Goal: Task Accomplishment & Management: Manage account settings

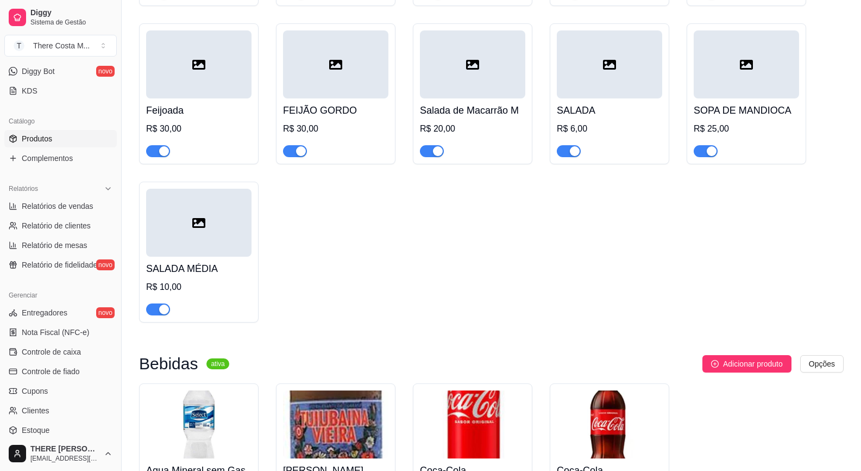
scroll to position [397, 0]
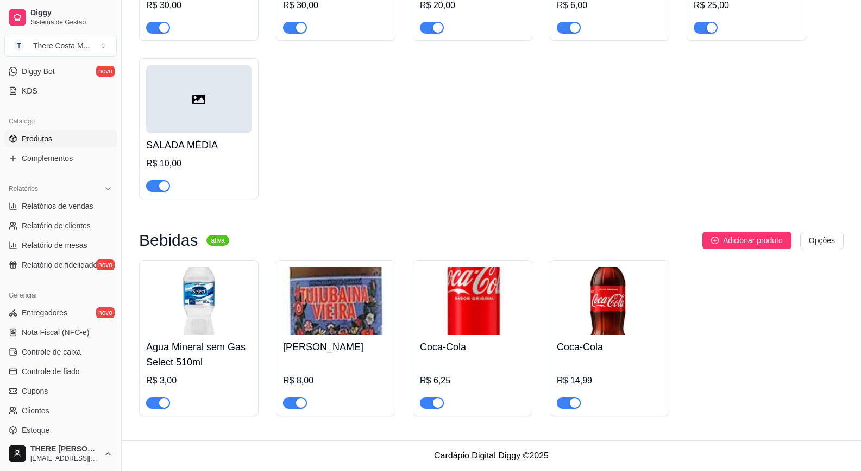
click at [154, 184] on span "button" at bounding box center [158, 186] width 24 height 12
click at [164, 408] on div "Agua Mineral sem Gas Select 510ml R$ 3,00" at bounding box center [199, 338] width 120 height 156
click at [159, 403] on div "button" at bounding box center [164, 403] width 10 height 10
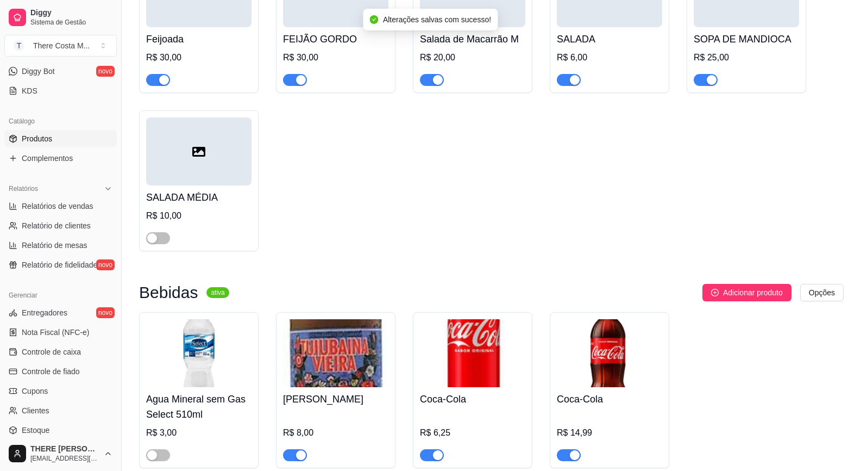
scroll to position [234, 0]
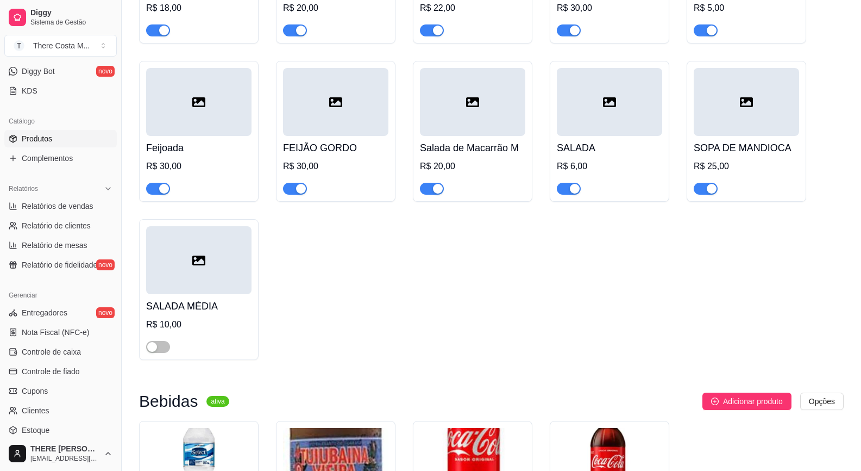
click at [294, 191] on span "button" at bounding box center [295, 189] width 24 height 12
click at [155, 187] on span "button" at bounding box center [158, 189] width 24 height 12
click at [424, 190] on span "button" at bounding box center [432, 189] width 24 height 12
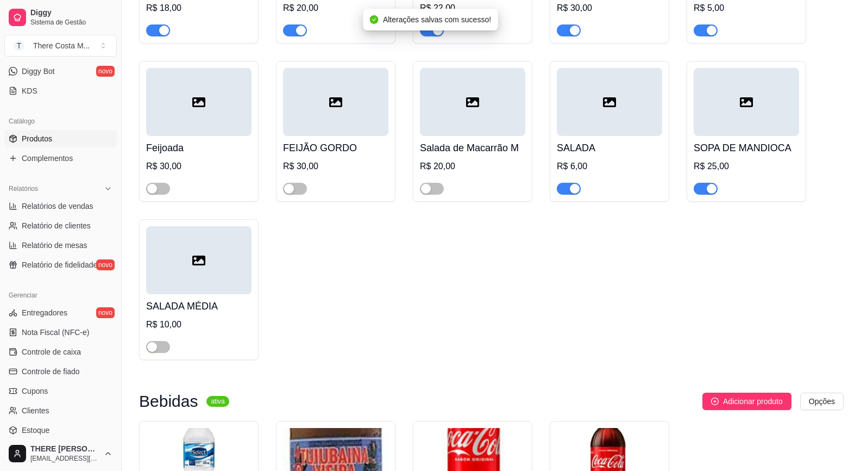
click at [704, 188] on span "button" at bounding box center [706, 189] width 24 height 12
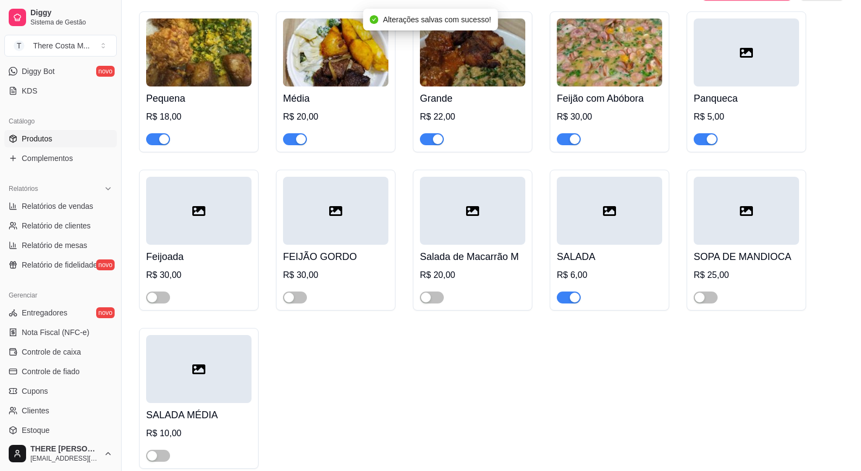
scroll to position [71, 0]
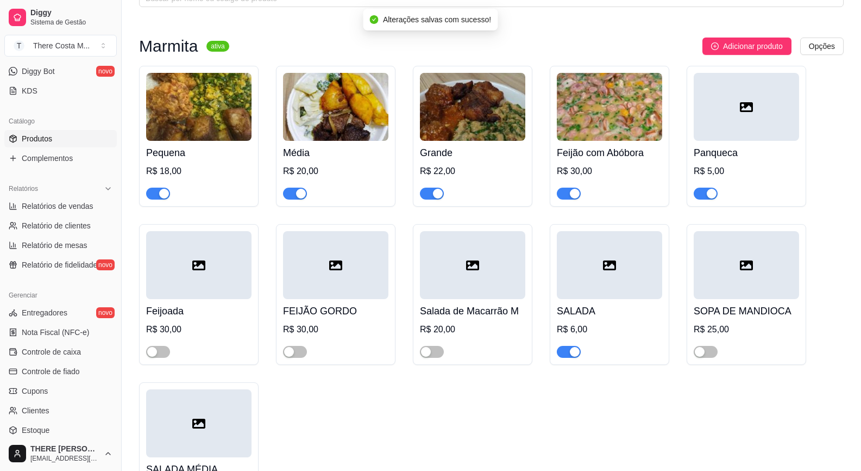
click at [702, 192] on span "button" at bounding box center [706, 193] width 24 height 12
click at [570, 194] on button "button" at bounding box center [569, 193] width 24 height 12
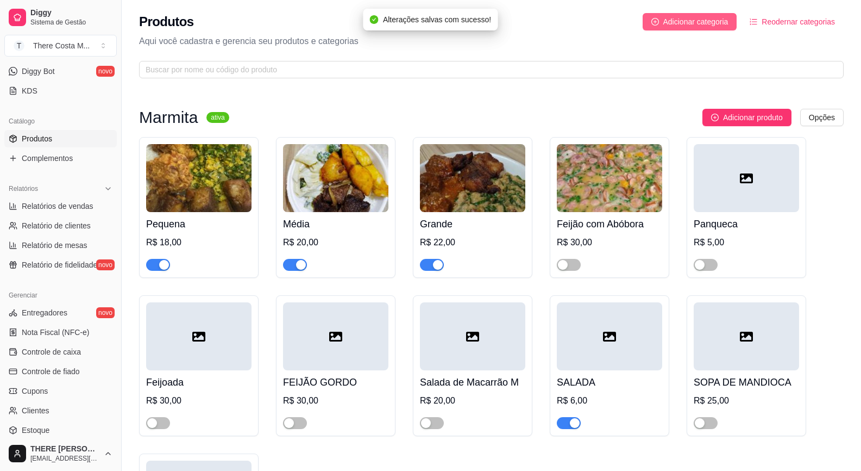
click at [666, 20] on span "Adicionar categoria" at bounding box center [696, 22] width 65 height 12
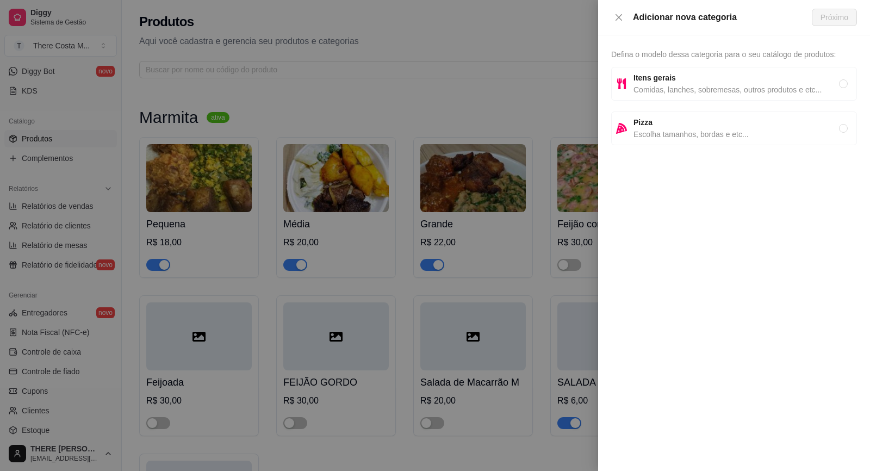
click at [683, 87] on span "Comidas, lanches, sobremesas, outros produtos e etc..." at bounding box center [735, 90] width 205 height 12
radio input "true"
click at [835, 23] on button "Próximo" at bounding box center [833, 17] width 45 height 17
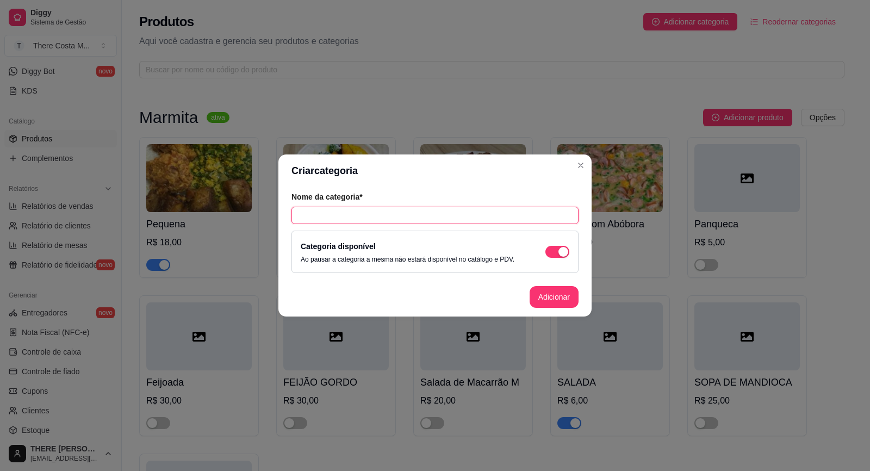
click at [372, 217] on input "text" at bounding box center [434, 215] width 287 height 17
type input "HAMBURGUER ARTESANAL"
click at [554, 298] on button "Adicionar" at bounding box center [553, 297] width 49 height 22
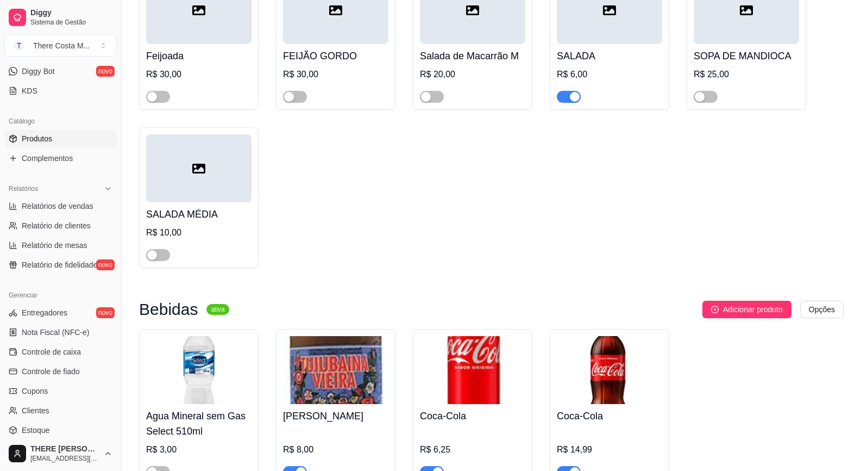
scroll to position [471, 0]
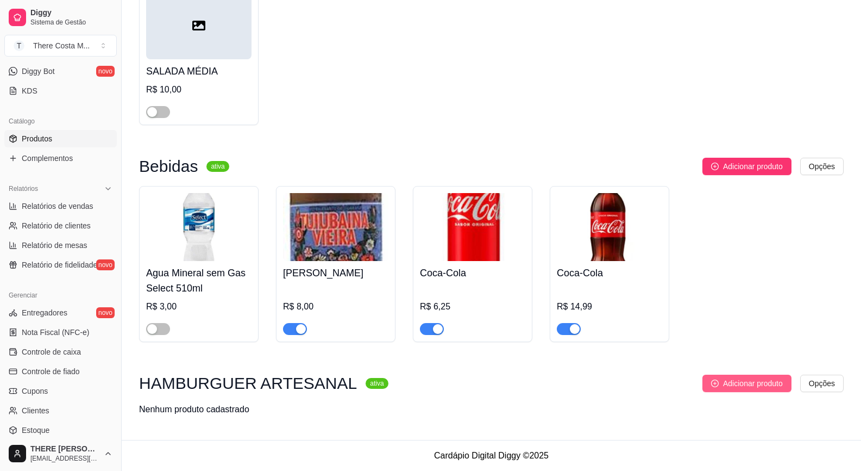
click at [754, 386] on span "Adicionar produto" at bounding box center [753, 383] width 60 height 12
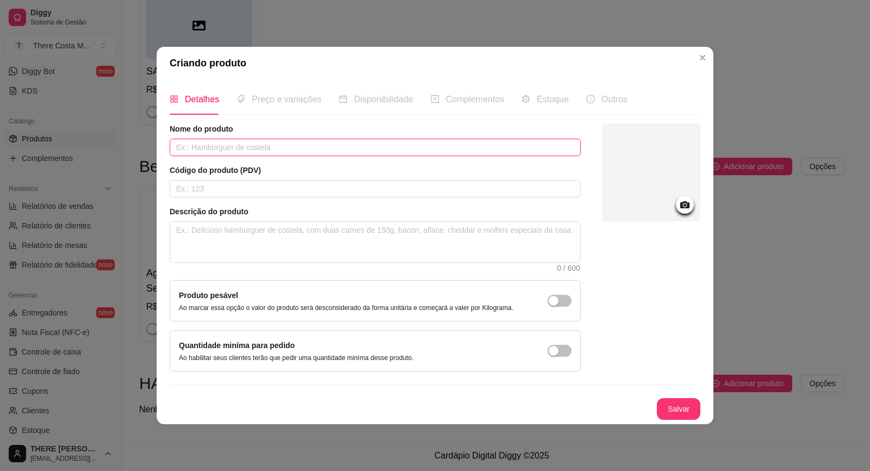
click at [266, 145] on input "text" at bounding box center [375, 147] width 411 height 17
type input "SMASH BURGUER"
click at [681, 411] on button "Salvar" at bounding box center [677, 409] width 43 height 22
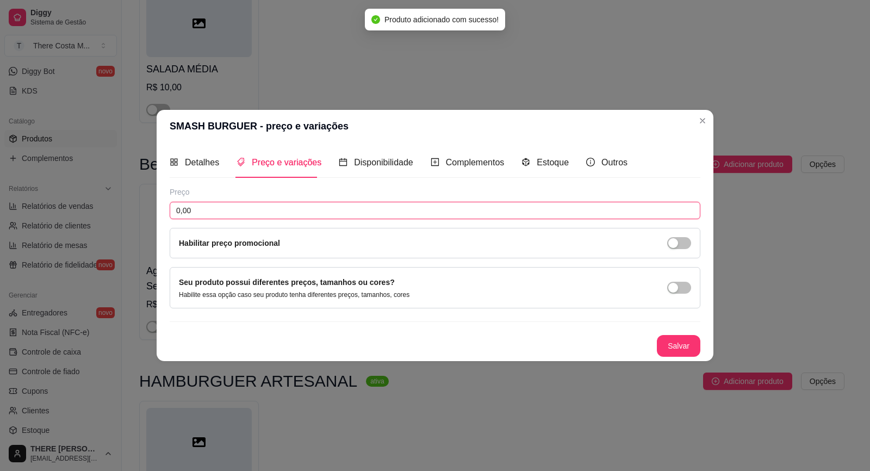
click at [332, 203] on input "0,00" at bounding box center [435, 210] width 530 height 17
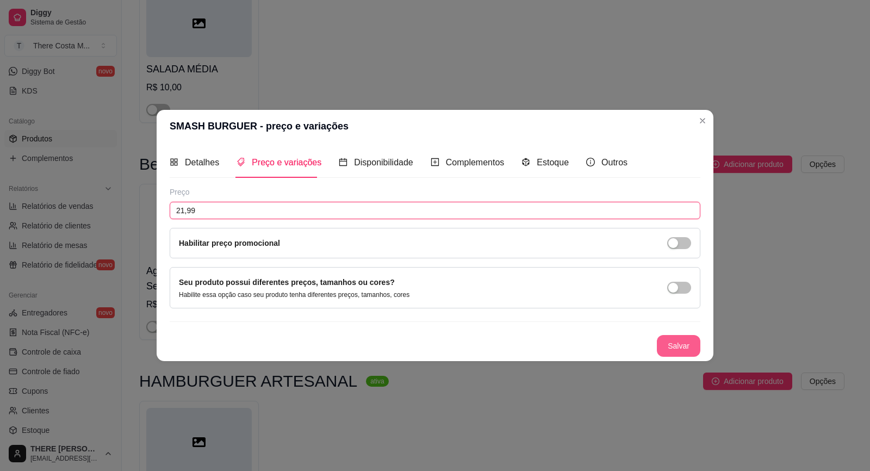
type input "21,99"
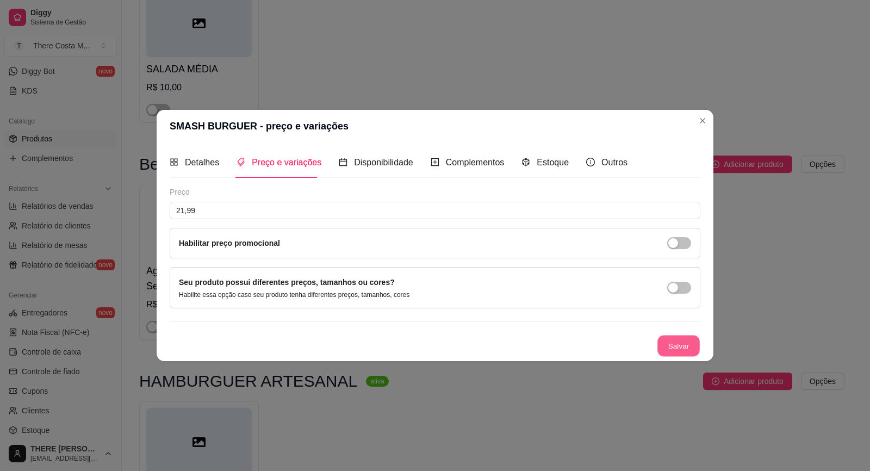
click at [690, 342] on button "Salvar" at bounding box center [678, 345] width 42 height 21
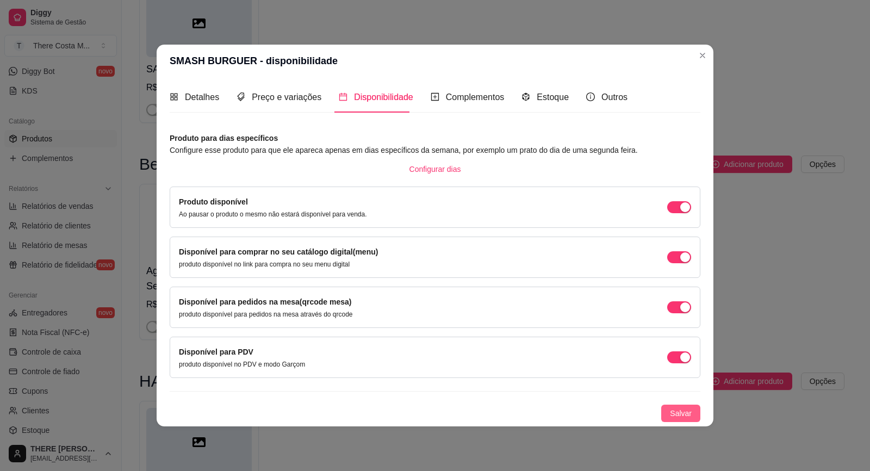
click at [679, 411] on span "Salvar" at bounding box center [681, 413] width 22 height 12
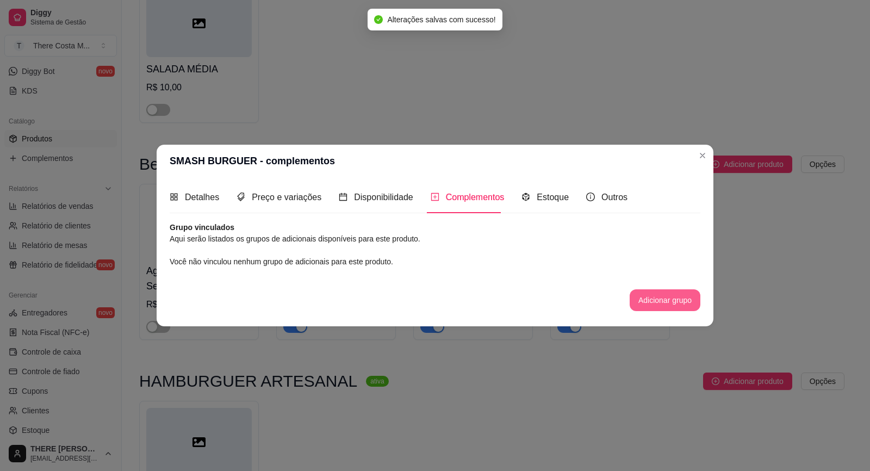
click at [662, 300] on button "Adicionar grupo" at bounding box center [664, 300] width 71 height 22
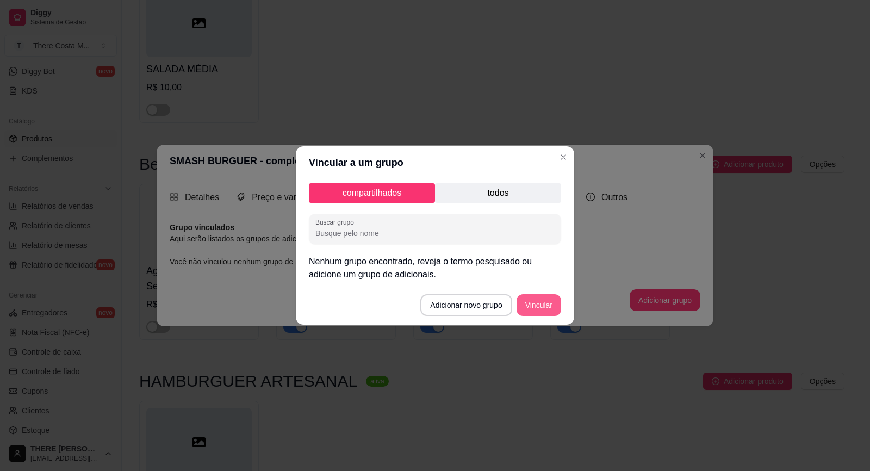
click at [539, 306] on button "Vincular" at bounding box center [538, 305] width 45 height 22
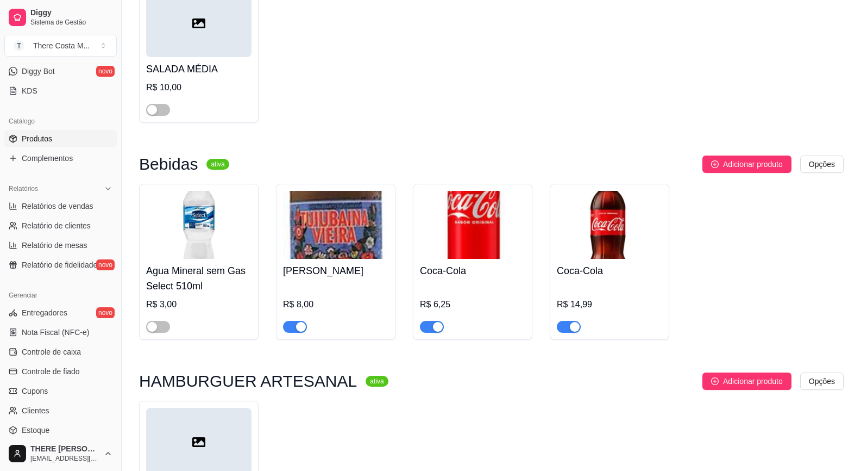
scroll to position [599, 0]
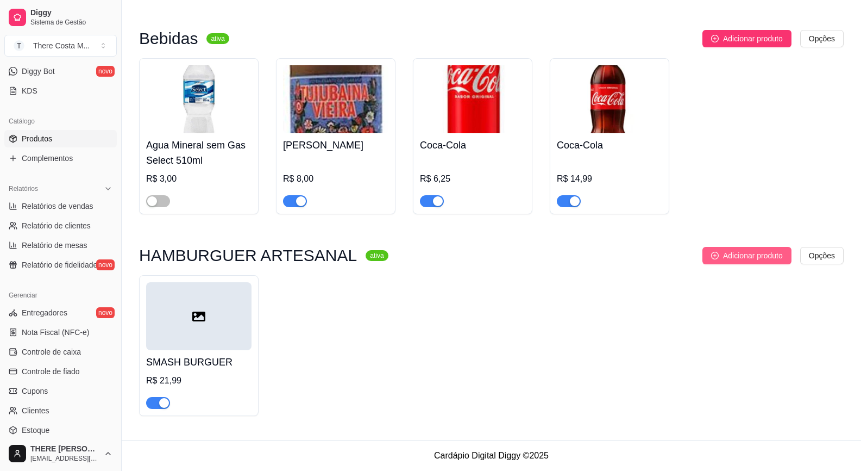
click at [728, 257] on span "Adicionar produto" at bounding box center [753, 255] width 60 height 12
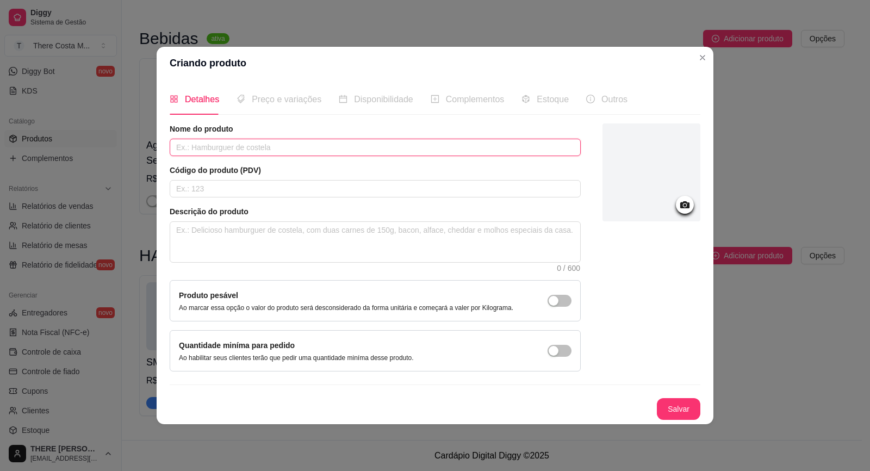
click at [297, 146] on input "text" at bounding box center [375, 147] width 411 height 17
type input "SALADA BURGUER"
click at [678, 415] on button "Salvar" at bounding box center [677, 409] width 43 height 22
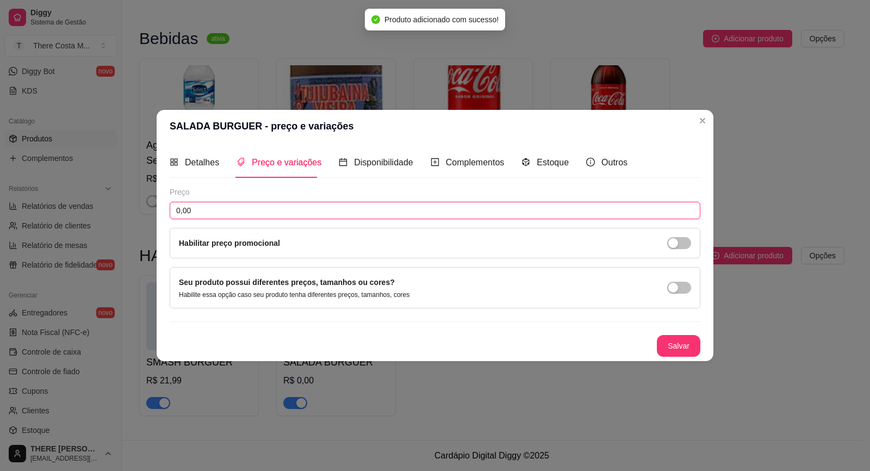
click at [240, 204] on input "0,00" at bounding box center [435, 210] width 530 height 17
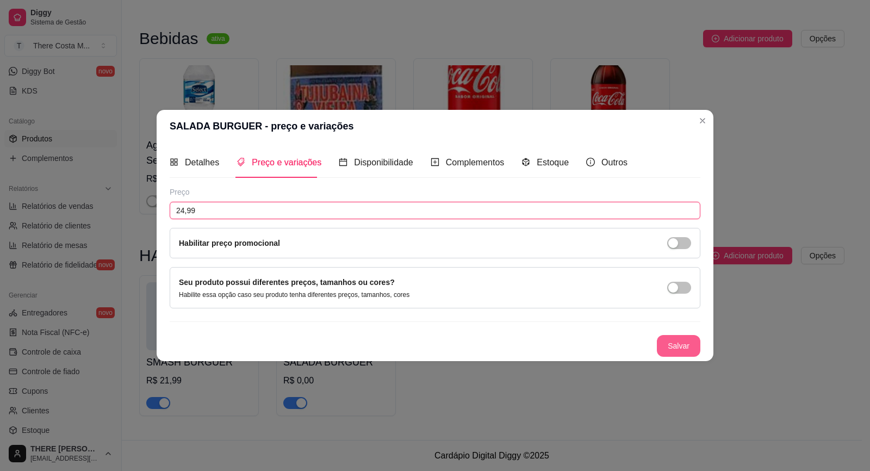
type input "24,99"
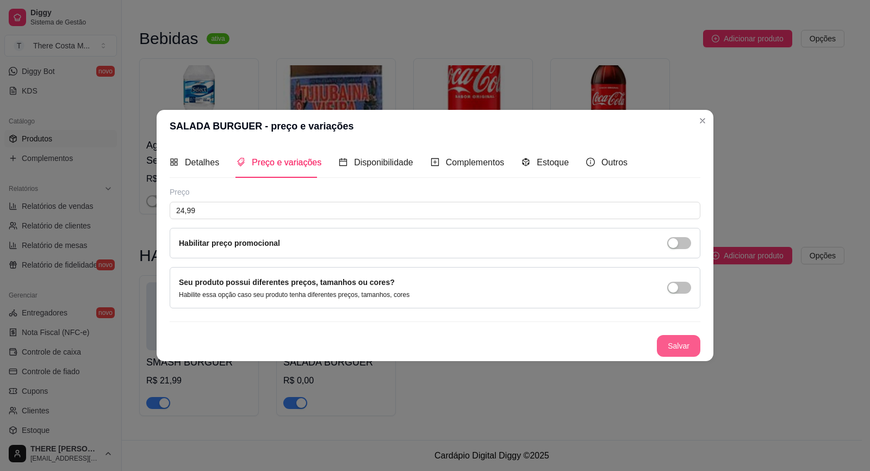
click at [686, 344] on button "Salvar" at bounding box center [677, 346] width 43 height 22
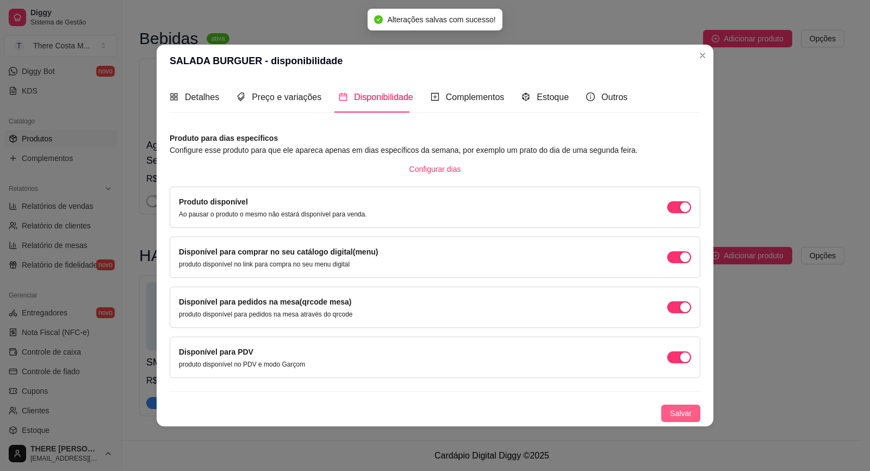
click at [683, 409] on span "Salvar" at bounding box center [681, 413] width 22 height 12
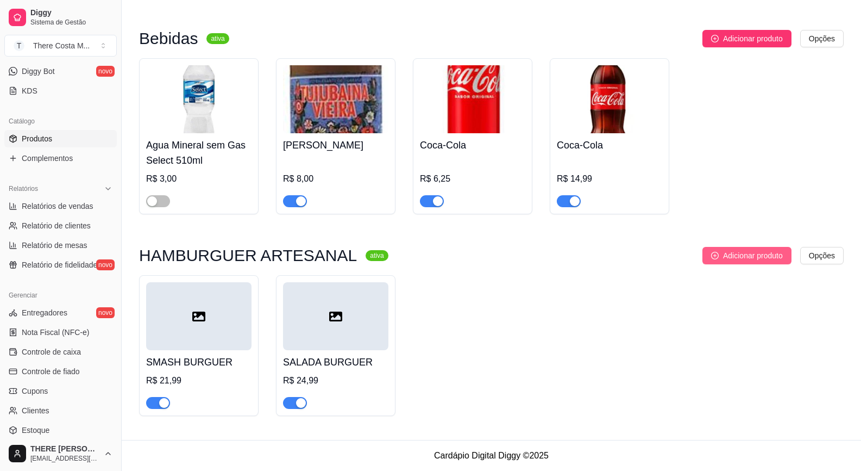
click at [736, 262] on button "Adicionar produto" at bounding box center [747, 255] width 89 height 17
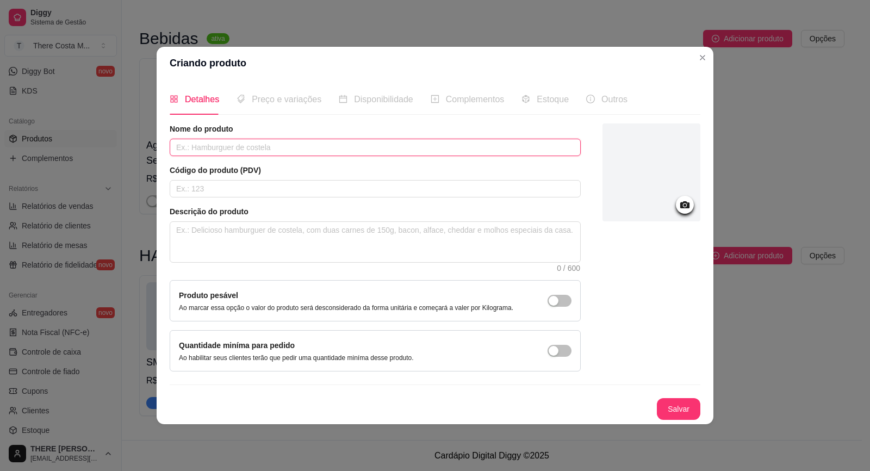
click at [261, 140] on input "text" at bounding box center [375, 147] width 411 height 17
type input "BRASA BURGUER"
click at [695, 408] on button "Salvar" at bounding box center [678, 408] width 42 height 21
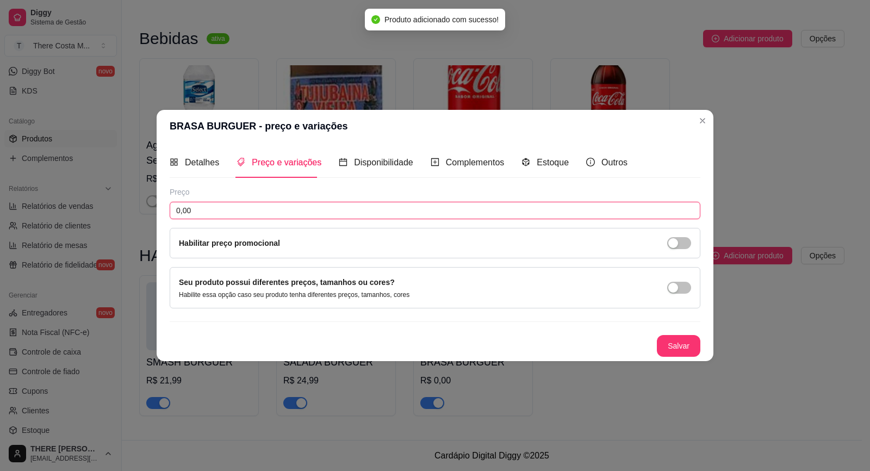
click at [274, 205] on input "0,00" at bounding box center [435, 210] width 530 height 17
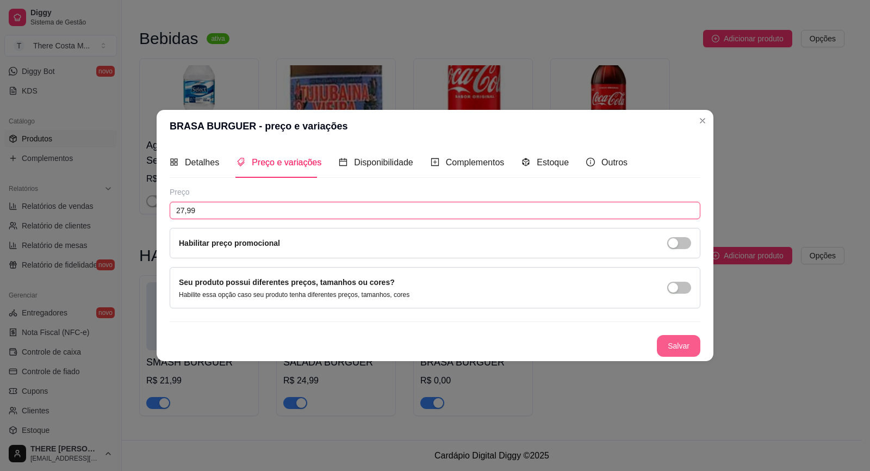
type input "27,99"
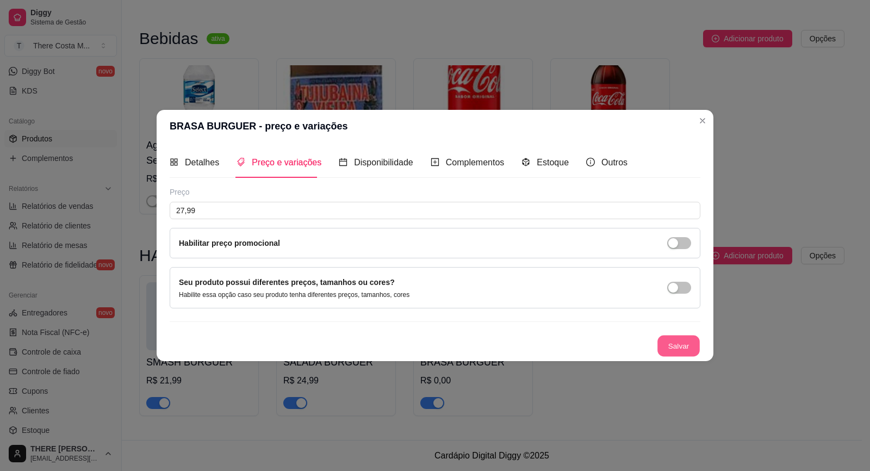
click at [676, 340] on button "Salvar" at bounding box center [678, 345] width 42 height 21
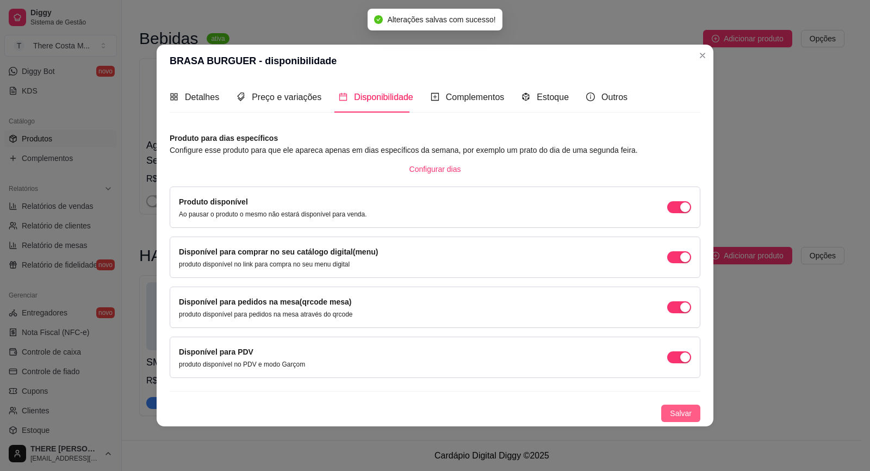
click at [685, 417] on span "Salvar" at bounding box center [681, 413] width 22 height 12
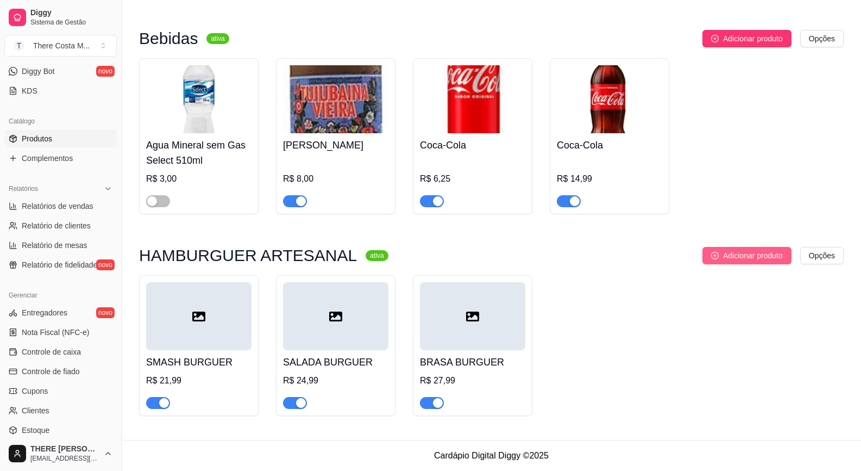
click at [745, 255] on span "Adicionar produto" at bounding box center [753, 255] width 60 height 12
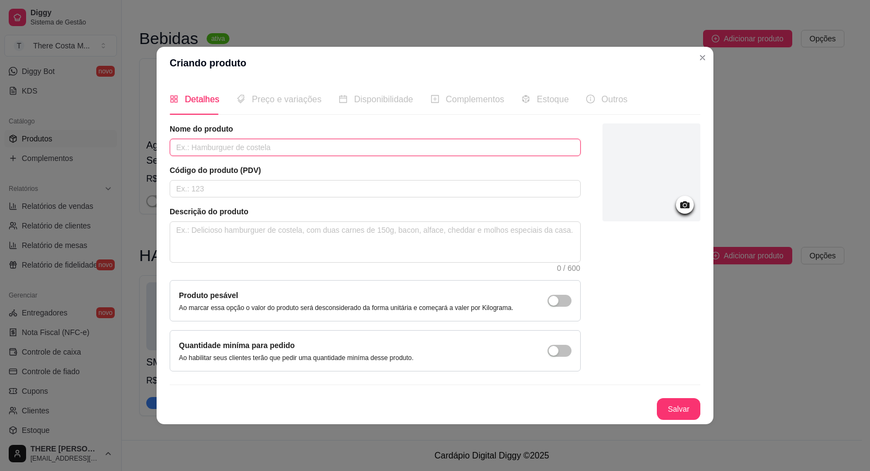
click at [298, 153] on input "text" at bounding box center [375, 147] width 411 height 17
type input "TROPICAL BURGUER"
click at [677, 407] on button "Salvar" at bounding box center [677, 409] width 43 height 22
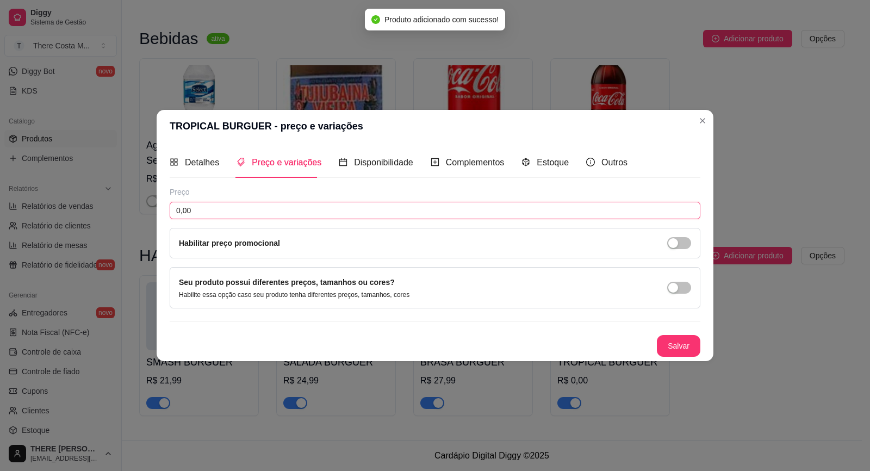
click at [240, 210] on input "0,00" at bounding box center [435, 210] width 530 height 17
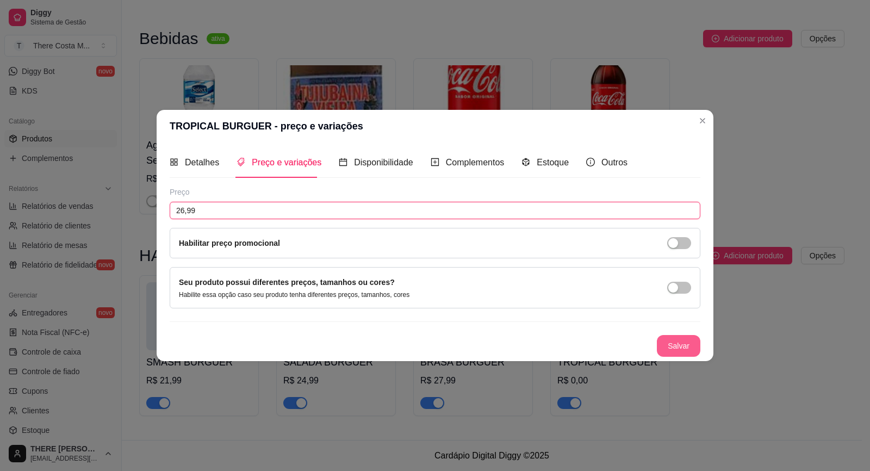
type input "26,99"
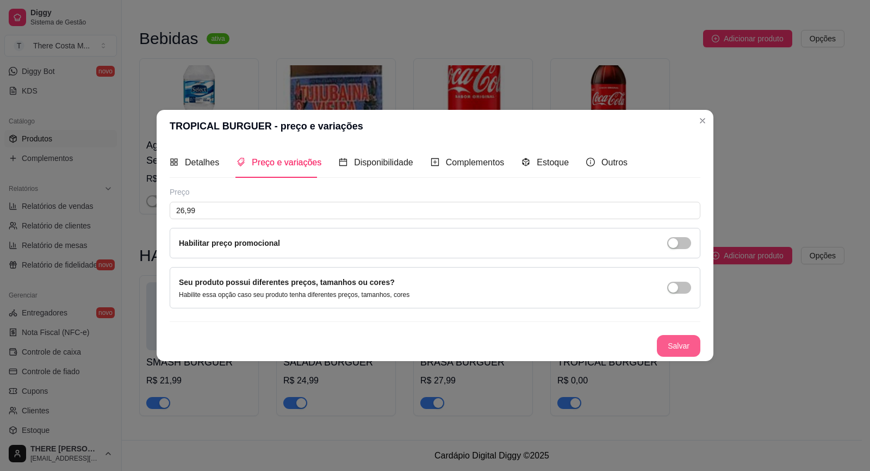
click at [681, 348] on button "Salvar" at bounding box center [677, 346] width 43 height 22
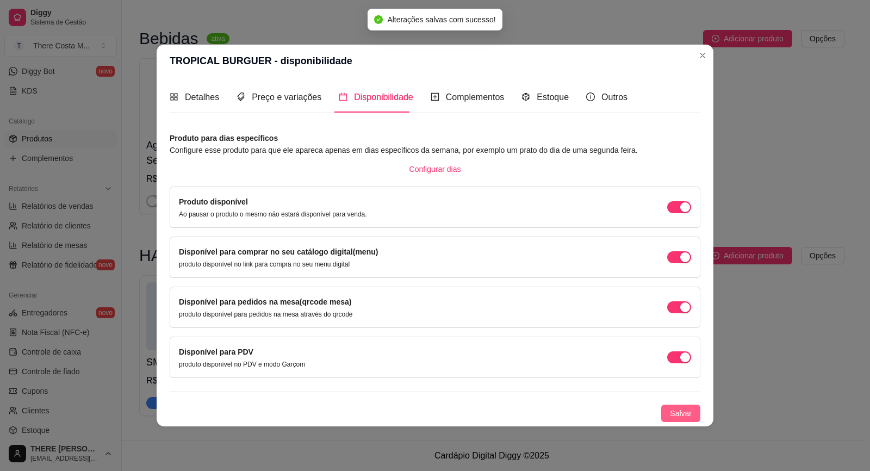
click at [686, 417] on span "Salvar" at bounding box center [681, 413] width 22 height 12
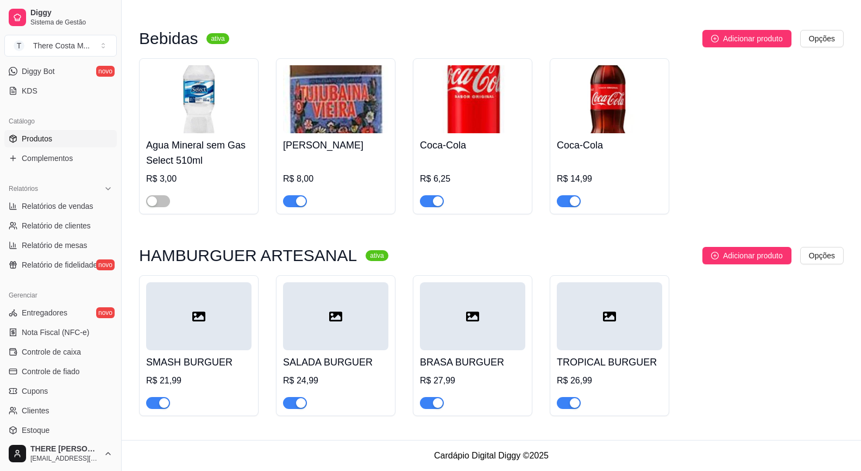
click at [573, 405] on div "button" at bounding box center [575, 403] width 10 height 10
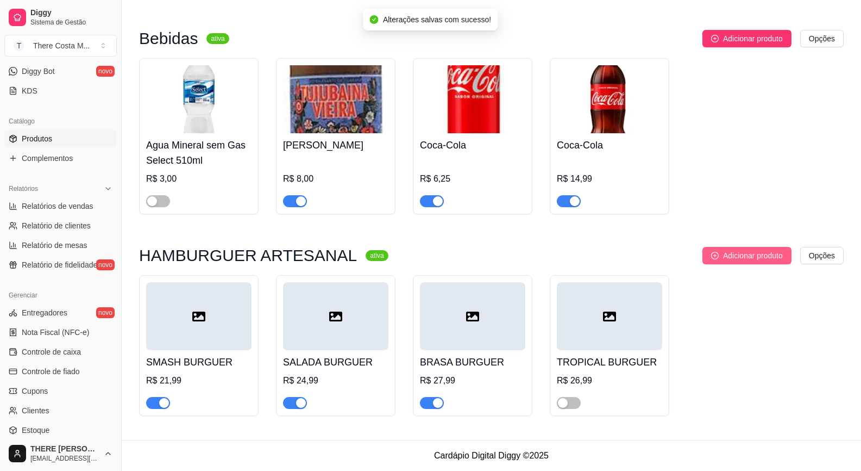
click at [740, 255] on span "Adicionar produto" at bounding box center [753, 255] width 60 height 12
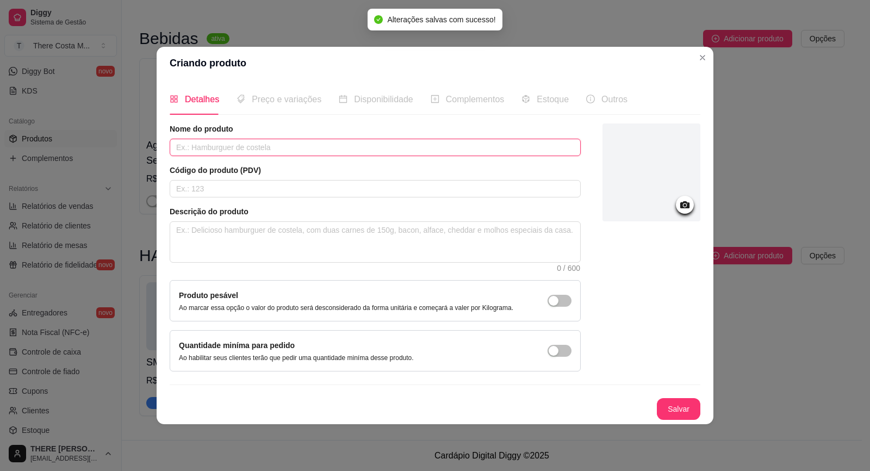
click at [291, 149] on input "text" at bounding box center [375, 147] width 411 height 17
type input "D"
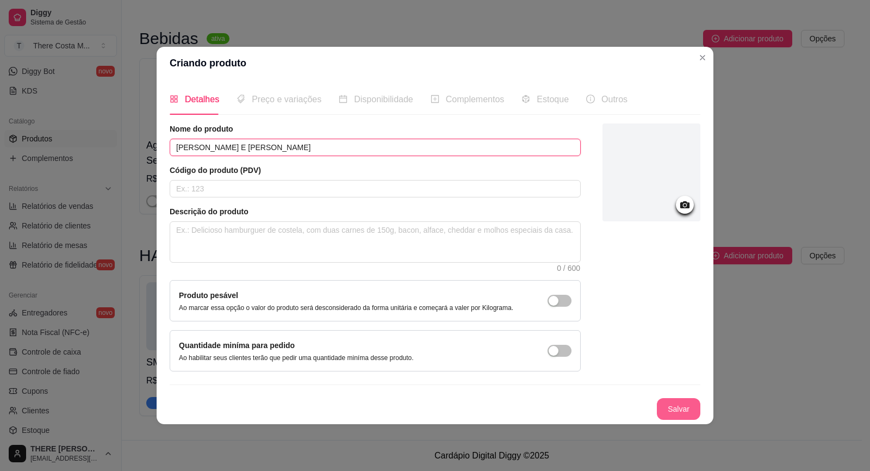
type input "[PERSON_NAME] E [PERSON_NAME]"
click at [675, 407] on button "Salvar" at bounding box center [677, 409] width 43 height 22
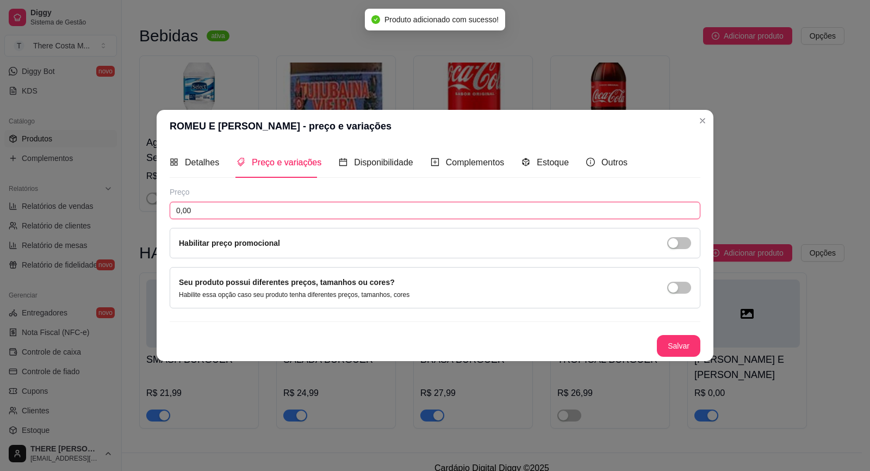
click at [335, 212] on input "0,00" at bounding box center [435, 210] width 530 height 17
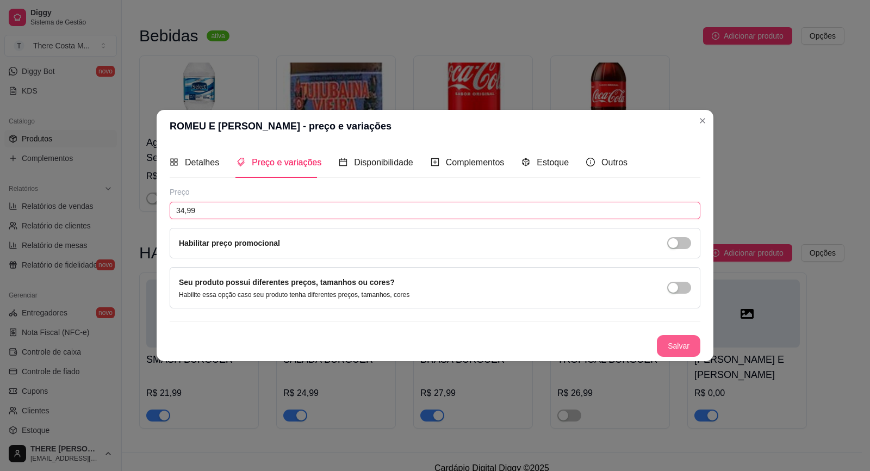
type input "34,99"
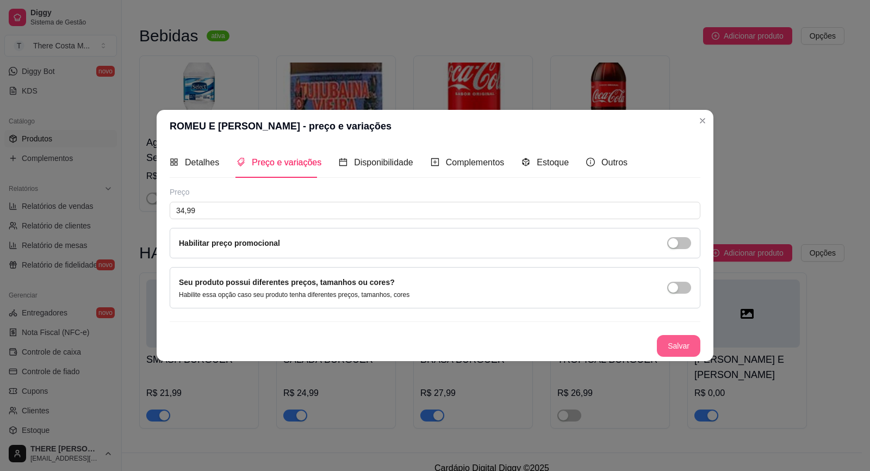
click at [682, 340] on button "Salvar" at bounding box center [677, 346] width 43 height 22
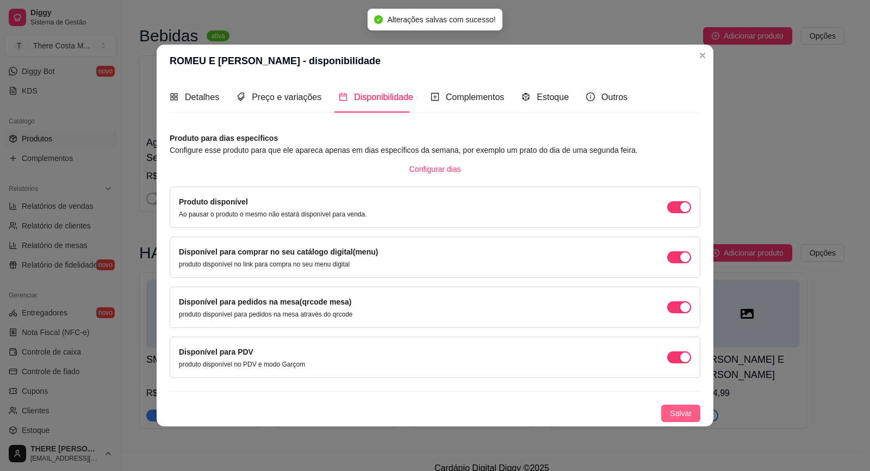
click at [692, 416] on button "Salvar" at bounding box center [680, 412] width 39 height 17
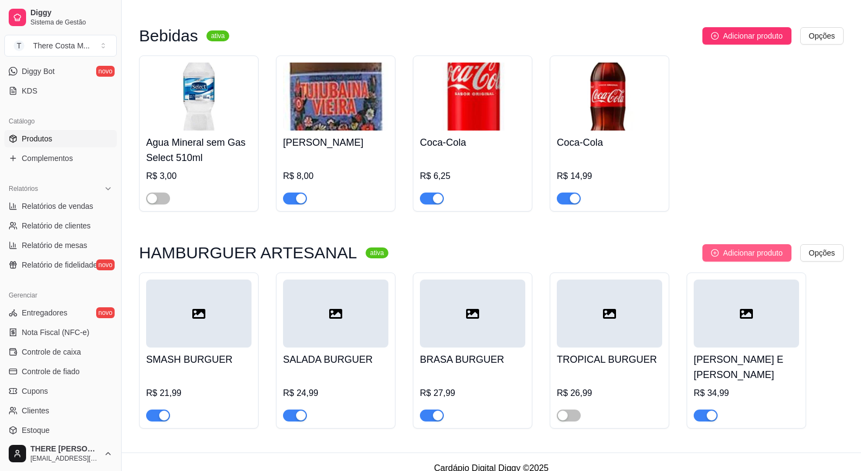
click at [772, 255] on span "Adicionar produto" at bounding box center [753, 253] width 60 height 12
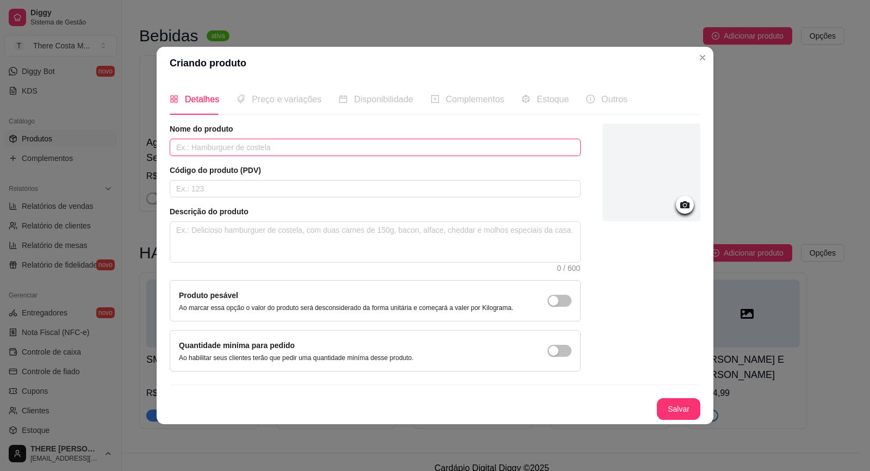
click at [342, 143] on input "text" at bounding box center [375, 147] width 411 height 17
type input "l"
type input "LINGUIÇA ESPECIAL"
click at [679, 402] on button "Salvar" at bounding box center [678, 408] width 42 height 21
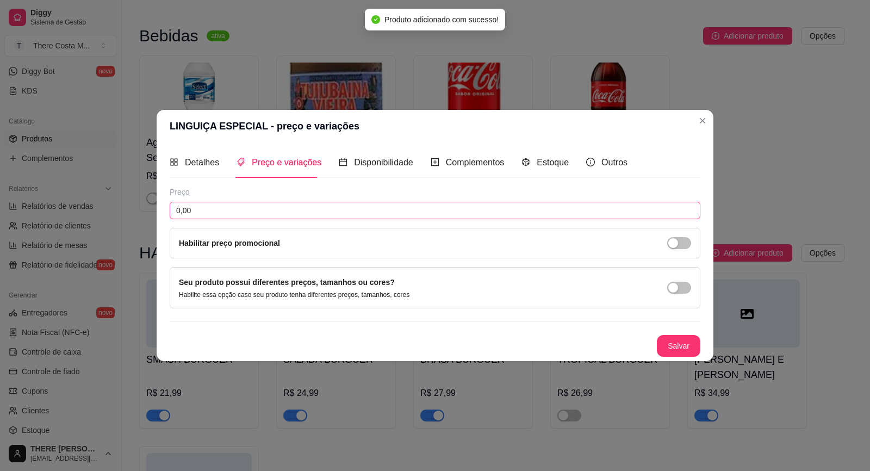
click at [376, 216] on input "0,00" at bounding box center [435, 210] width 530 height 17
type input "27,99"
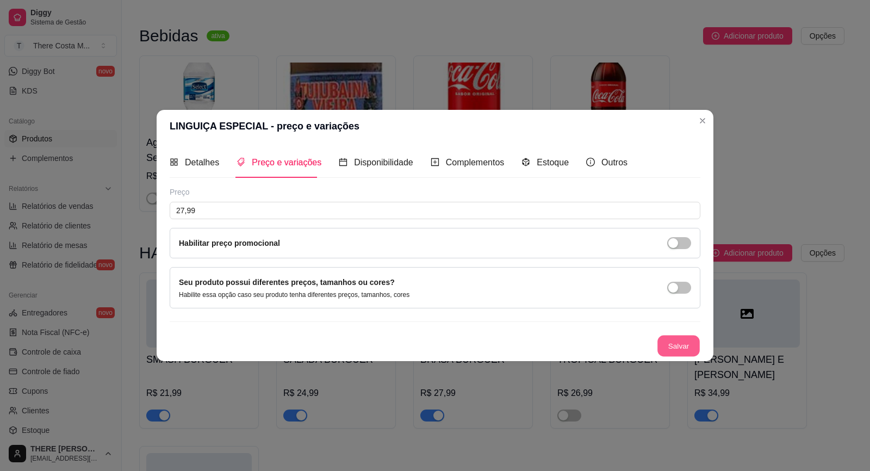
click at [672, 340] on button "Salvar" at bounding box center [678, 345] width 42 height 21
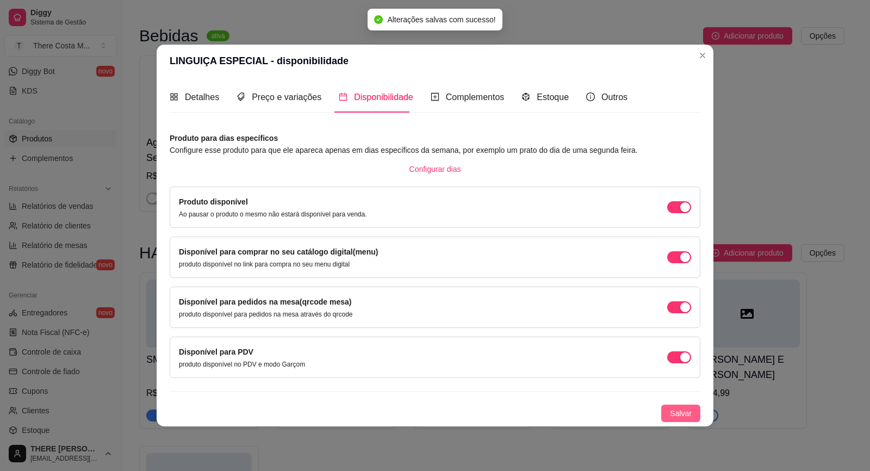
click at [676, 418] on span "Salvar" at bounding box center [681, 413] width 22 height 12
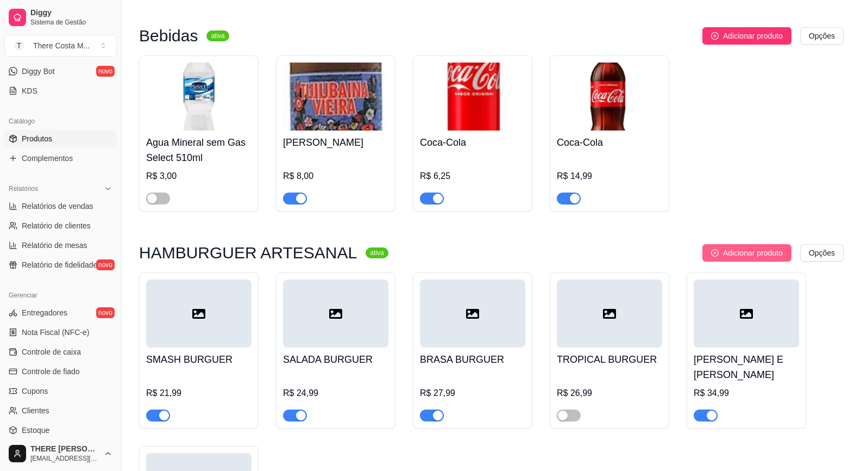
click at [769, 250] on span "Adicionar produto" at bounding box center [753, 253] width 60 height 12
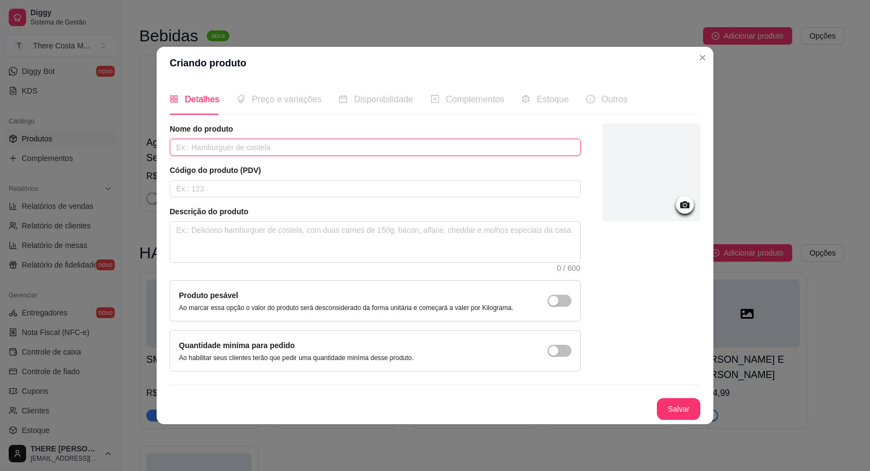
click at [330, 143] on input "text" at bounding box center [375, 147] width 411 height 17
type input "MEGA STACKER CHEDDAR"
click at [679, 417] on button "Salvar" at bounding box center [678, 408] width 42 height 21
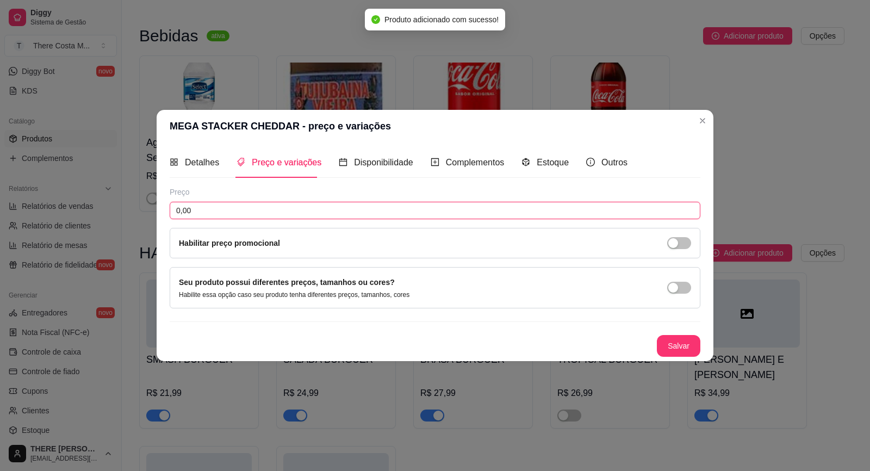
click at [343, 204] on input "0,00" at bounding box center [435, 210] width 530 height 17
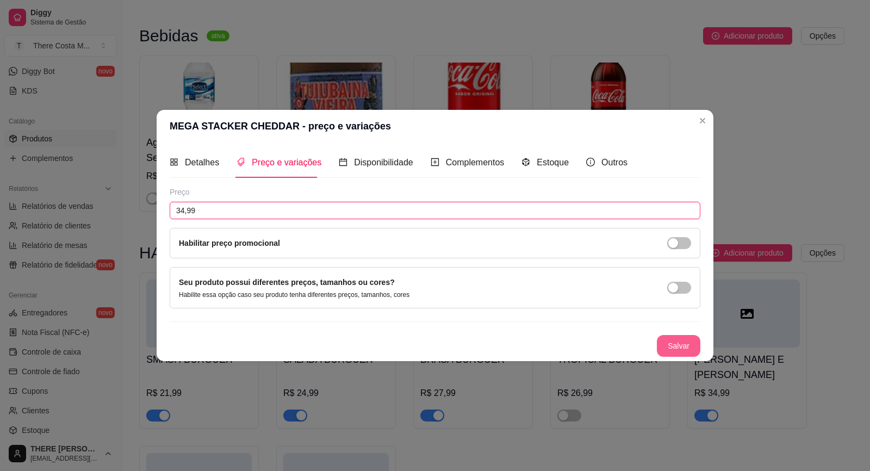
type input "34,99"
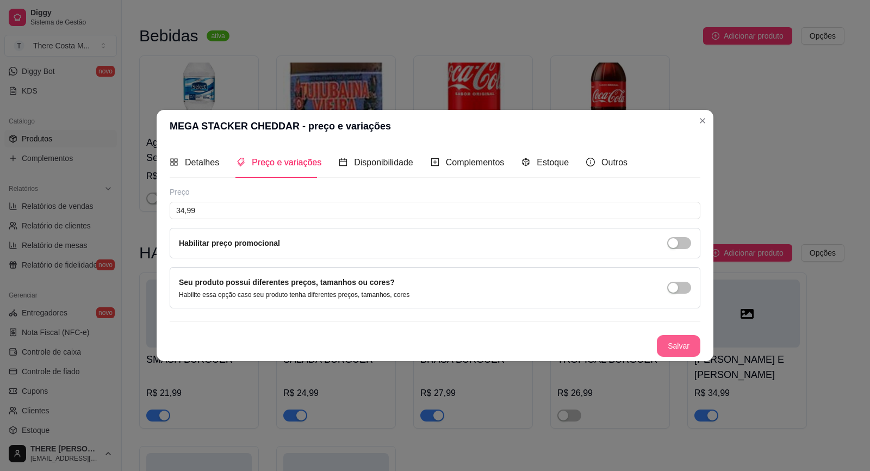
click at [680, 337] on button "Salvar" at bounding box center [677, 346] width 43 height 22
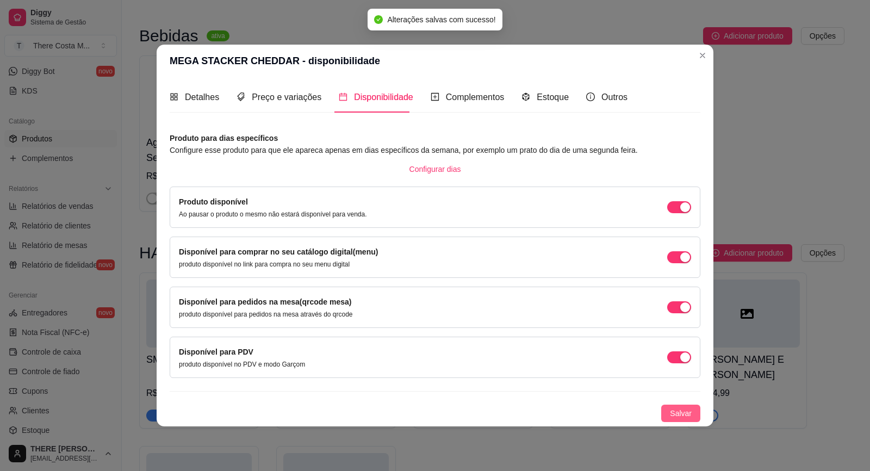
click at [680, 413] on span "Salvar" at bounding box center [681, 413] width 22 height 12
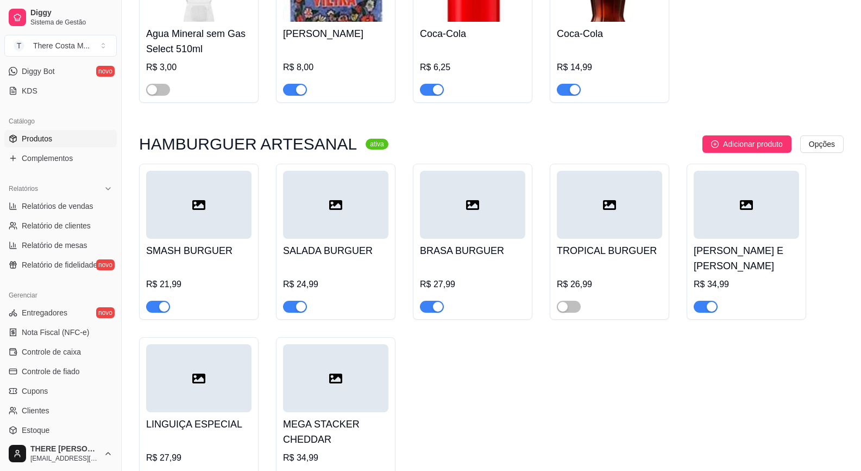
scroll to position [773, 0]
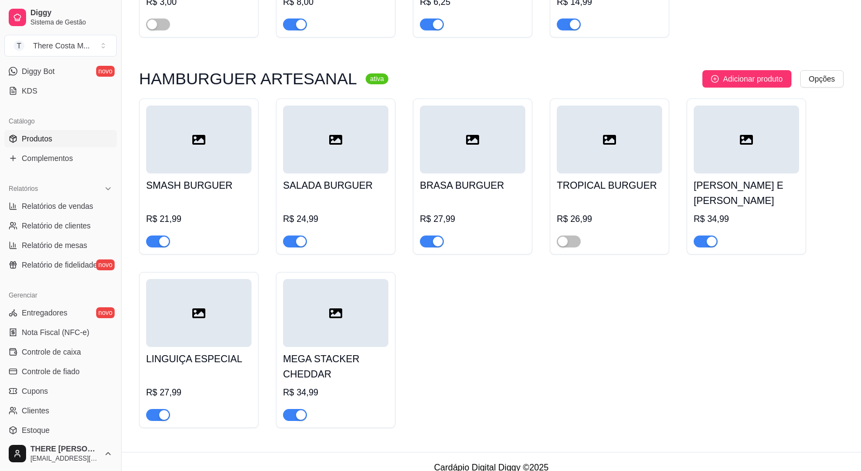
click at [299, 408] on div at bounding box center [295, 414] width 24 height 13
click at [292, 409] on span "button" at bounding box center [295, 415] width 24 height 12
click at [724, 77] on span "Adicionar produto" at bounding box center [753, 79] width 60 height 12
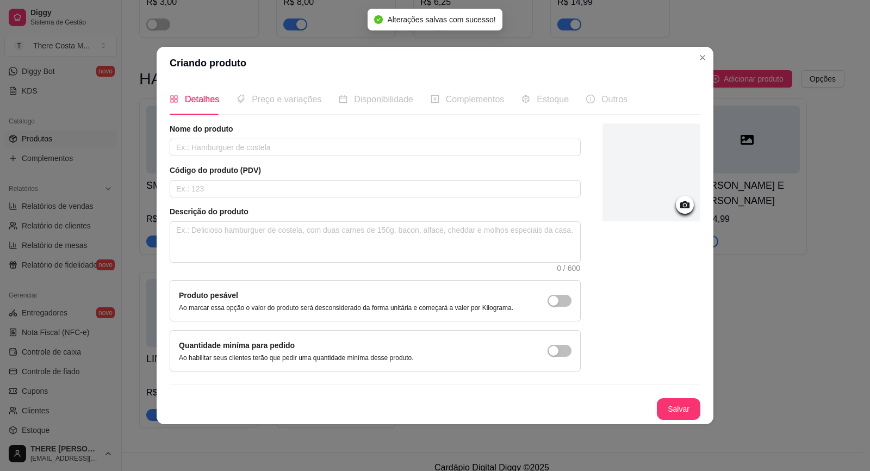
click at [420, 158] on div "Nome do produto Código do produto (PDV) Descrição do produto 0 / 600 Produto pe…" at bounding box center [375, 247] width 411 height 248
click at [312, 142] on input "text" at bounding box center [375, 147] width 411 height 17
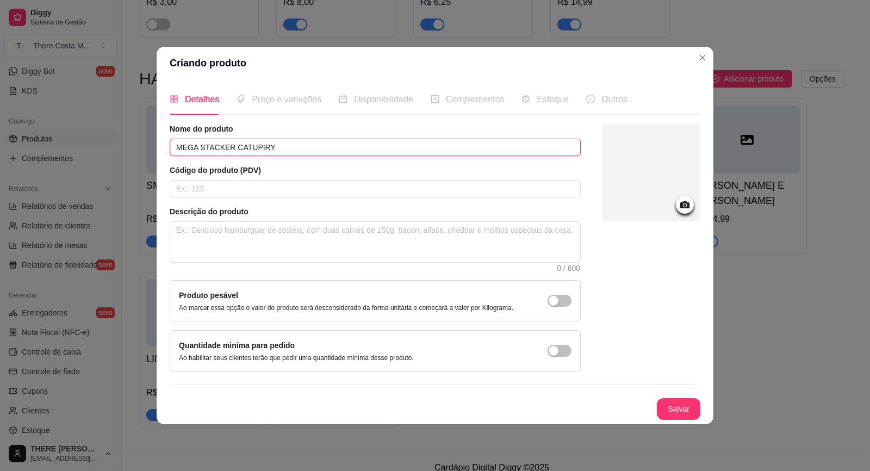
type input "MEGA STACKER CATUPIRY"
click at [687, 406] on button "Salvar" at bounding box center [677, 409] width 43 height 22
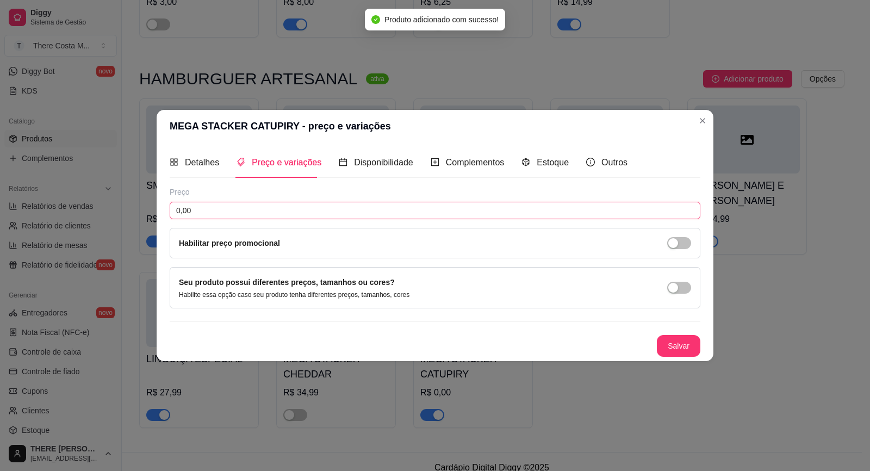
click at [288, 216] on input "0,00" at bounding box center [435, 210] width 530 height 17
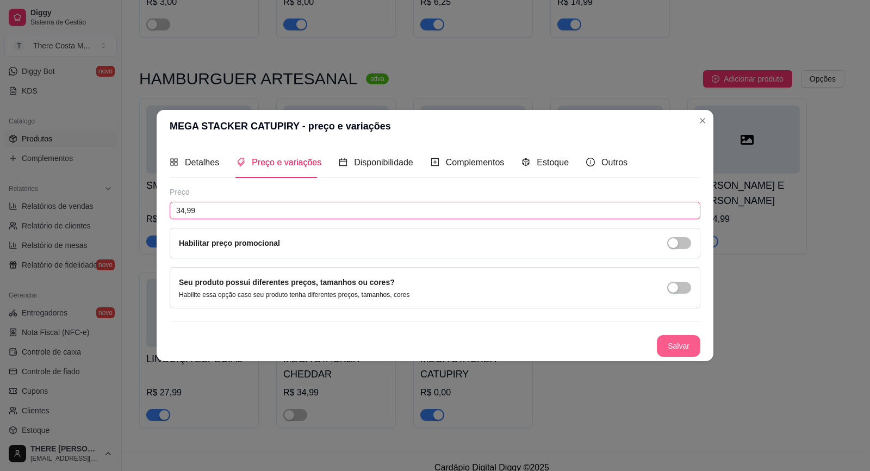
type input "34,99"
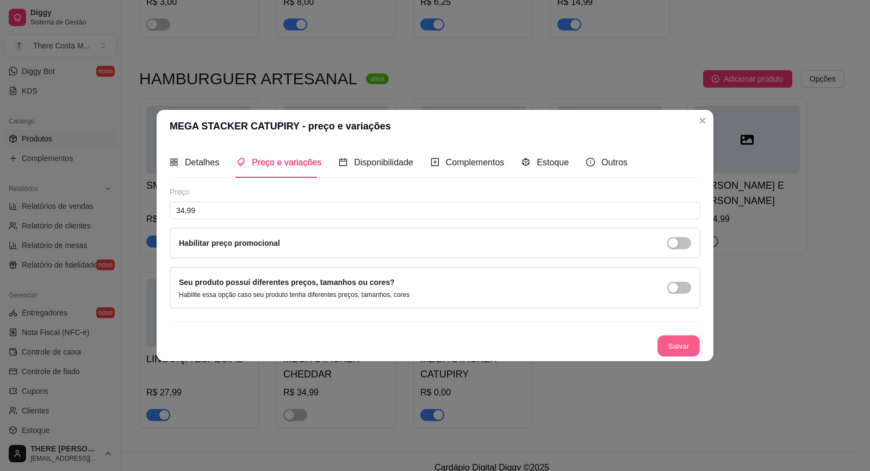
click at [679, 345] on button "Salvar" at bounding box center [678, 345] width 42 height 21
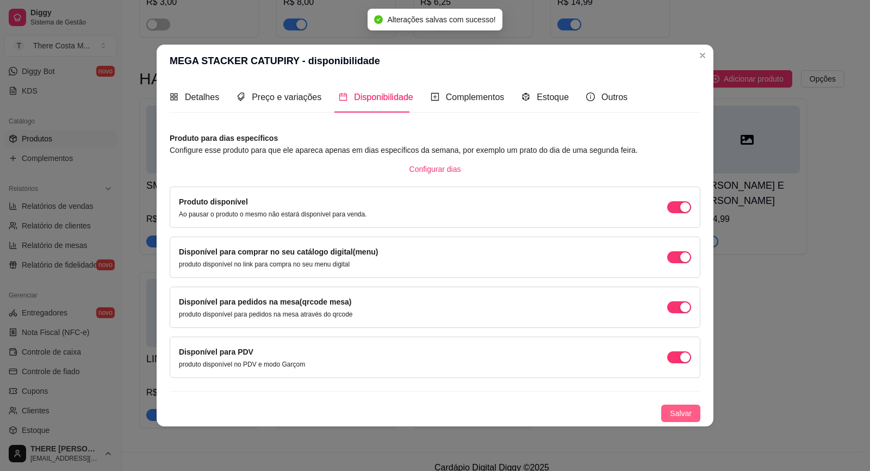
click at [672, 414] on span "Salvar" at bounding box center [681, 413] width 22 height 12
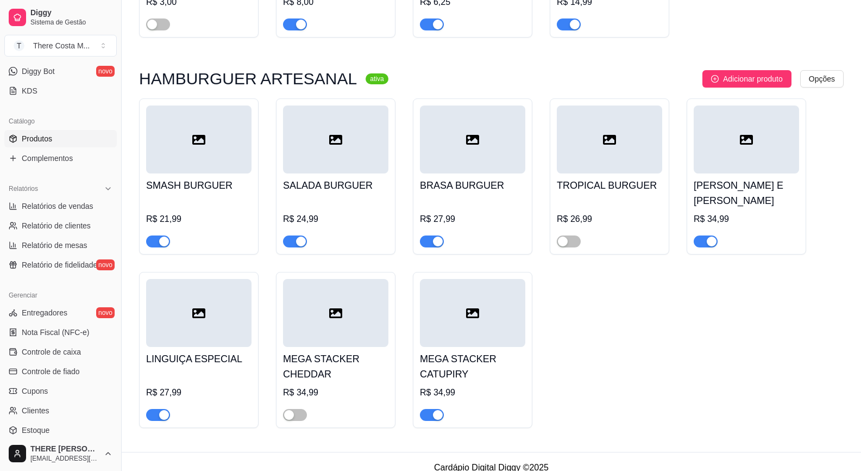
click at [424, 409] on span "button" at bounding box center [432, 415] width 24 height 12
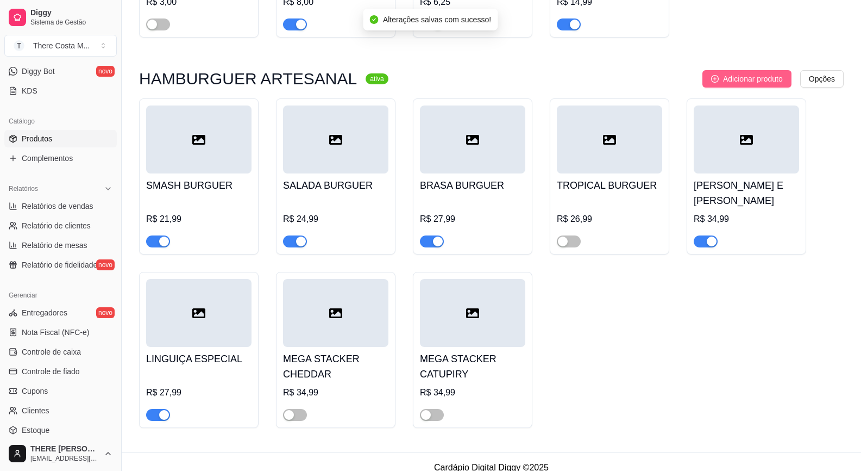
click at [725, 81] on span "Adicionar produto" at bounding box center [753, 79] width 60 height 12
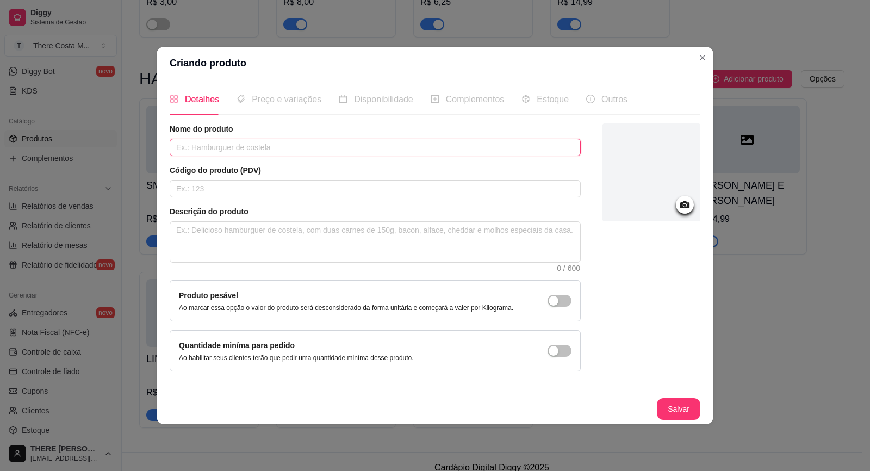
click at [220, 151] on input "text" at bounding box center [375, 147] width 411 height 17
type input "DUPLO BURGUER"
click at [687, 417] on button "Salvar" at bounding box center [678, 408] width 42 height 21
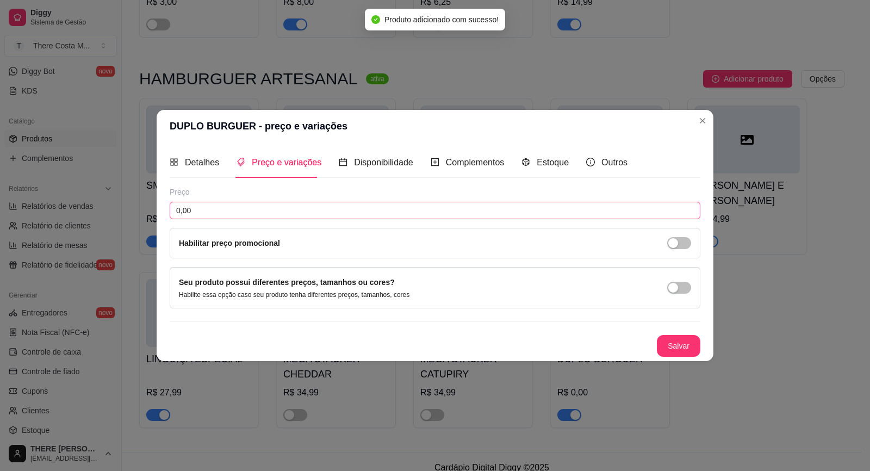
click at [255, 213] on input "0,00" at bounding box center [435, 210] width 530 height 17
type input "29,99"
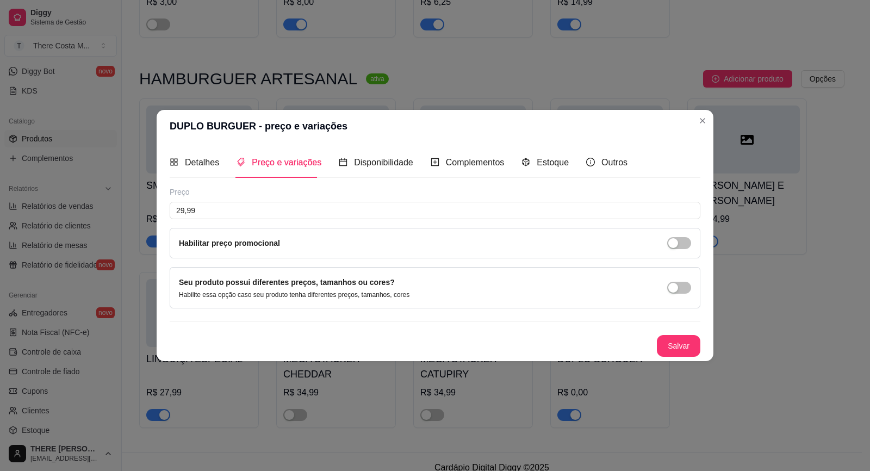
click at [695, 332] on div "Preço 29,99 Habilitar preço promocional Seu produto possui diferentes preços, t…" at bounding box center [435, 271] width 530 height 170
click at [673, 351] on button "Salvar" at bounding box center [677, 346] width 43 height 22
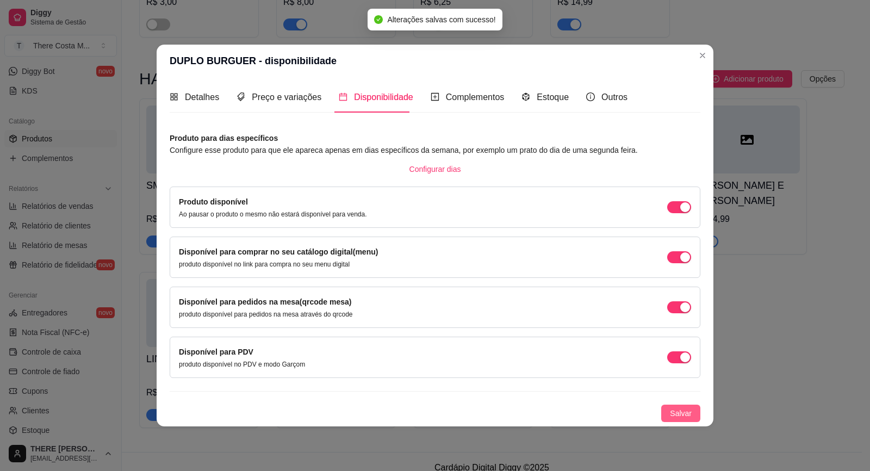
click at [683, 412] on span "Salvar" at bounding box center [681, 413] width 22 height 12
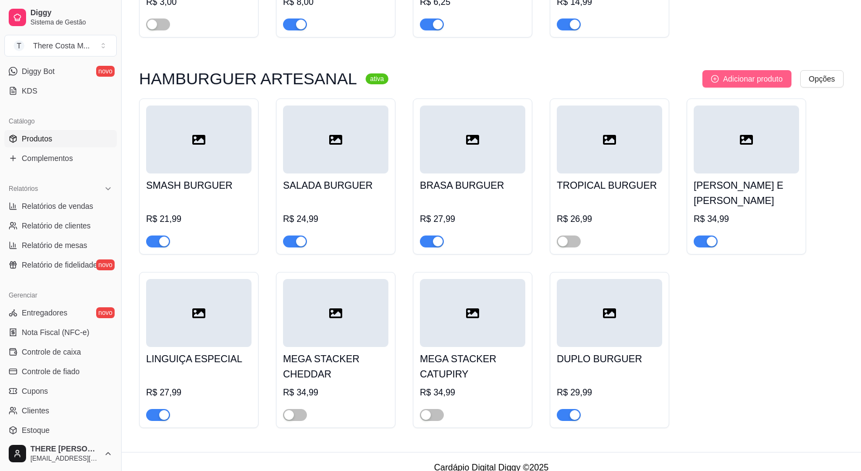
click at [737, 78] on span "Adicionar produto" at bounding box center [753, 79] width 60 height 12
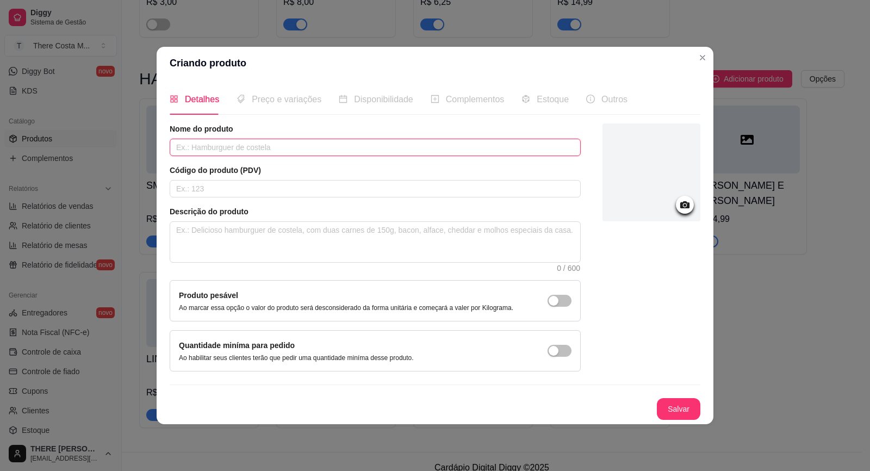
click at [442, 152] on input "text" at bounding box center [375, 147] width 411 height 17
type input "DUPLO BACON"
click at [676, 402] on button "Salvar" at bounding box center [677, 409] width 43 height 22
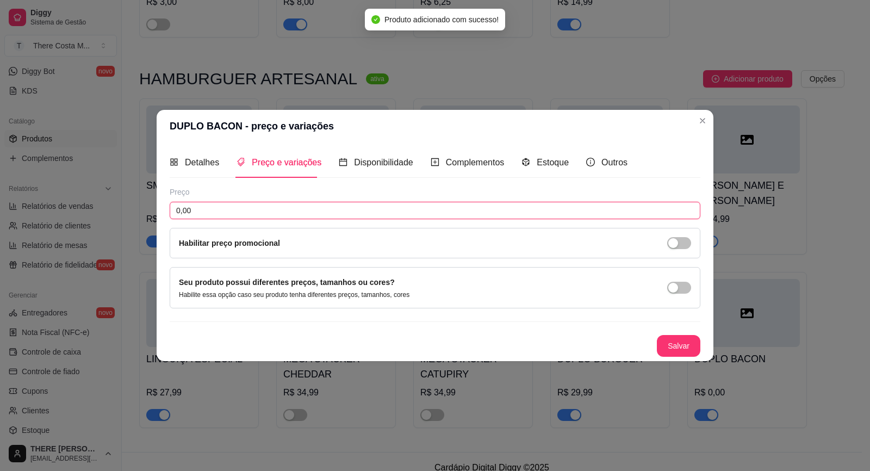
click at [317, 205] on input "0,00" at bounding box center [435, 210] width 530 height 17
type input "39,99"
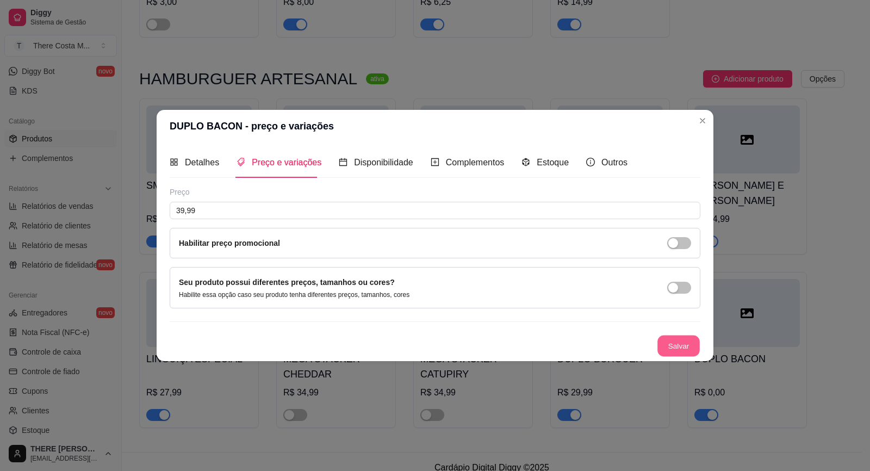
click at [690, 339] on button "Salvar" at bounding box center [678, 345] width 42 height 21
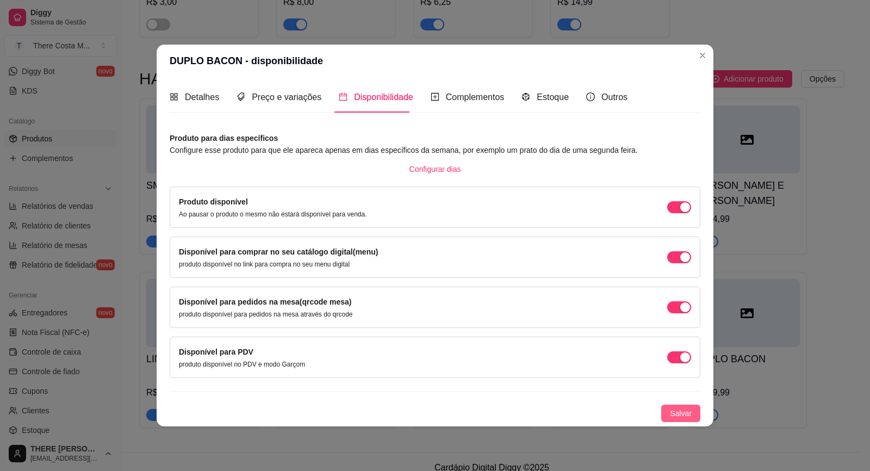
click at [680, 414] on span "Salvar" at bounding box center [681, 413] width 22 height 12
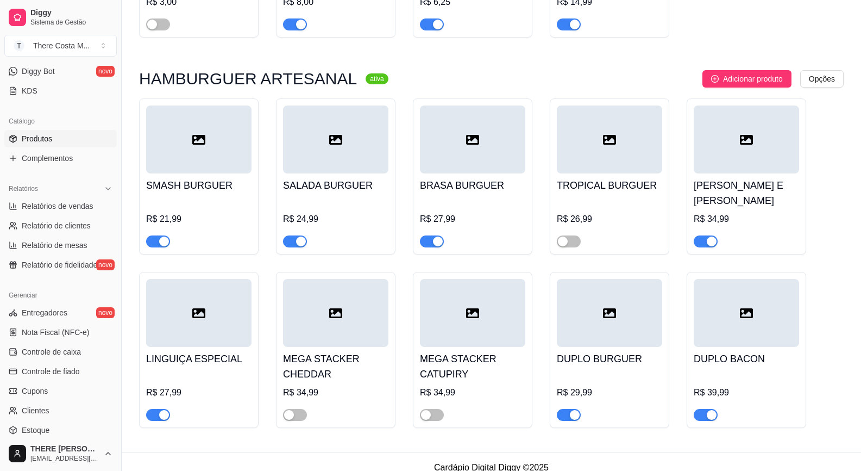
click at [705, 409] on span "button" at bounding box center [706, 415] width 24 height 12
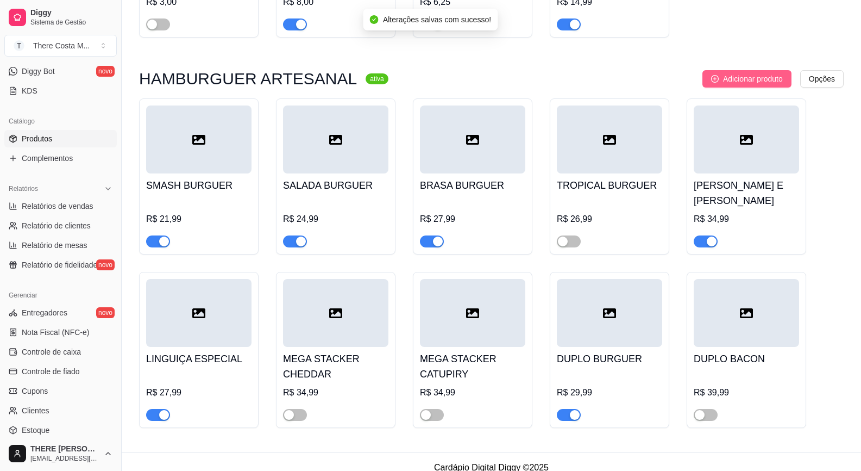
click at [723, 79] on span "Adicionar produto" at bounding box center [753, 79] width 60 height 12
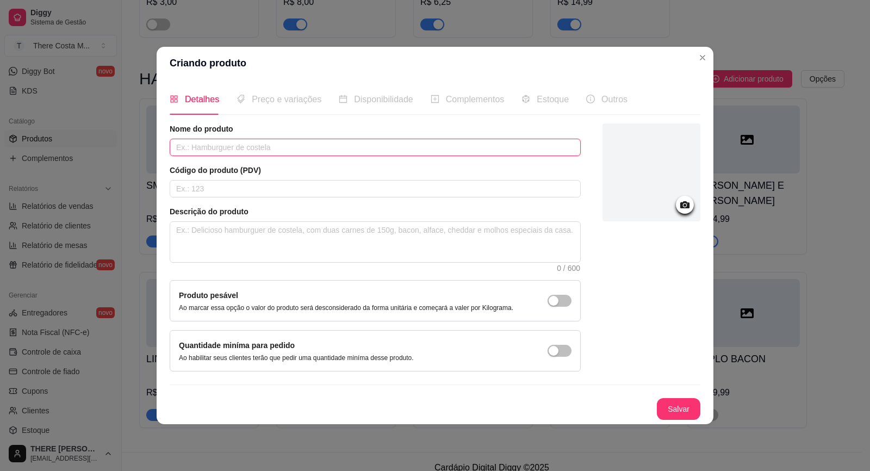
click at [267, 143] on input "text" at bounding box center [375, 147] width 411 height 17
type input "[PERSON_NAME]"
click at [675, 408] on button "Salvar" at bounding box center [677, 409] width 43 height 22
click at [194, 182] on input "text" at bounding box center [375, 188] width 411 height 17
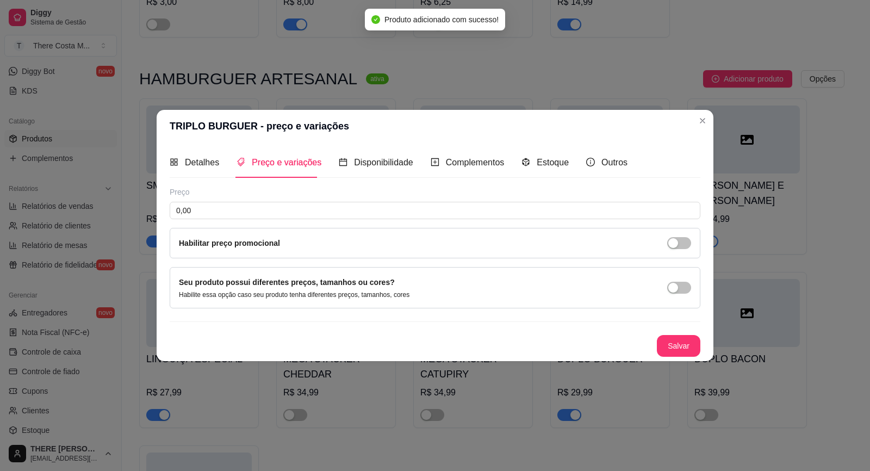
click at [233, 194] on div "Preço" at bounding box center [435, 191] width 530 height 11
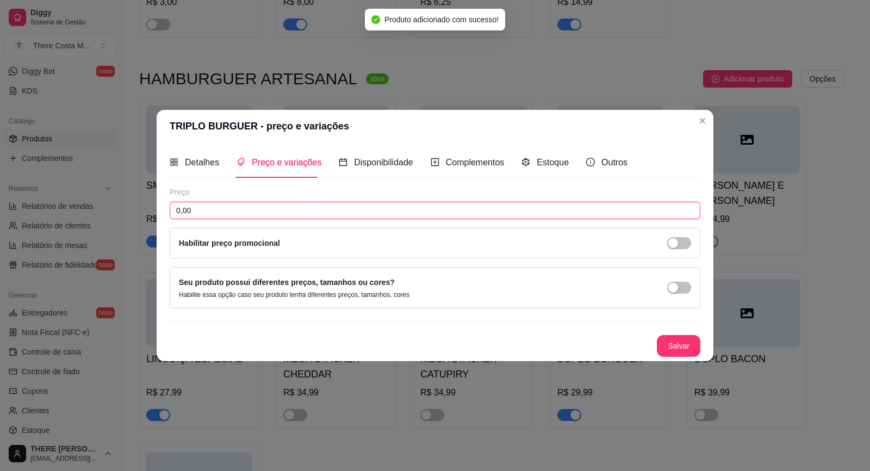
click at [240, 215] on input "0,00" at bounding box center [435, 210] width 530 height 17
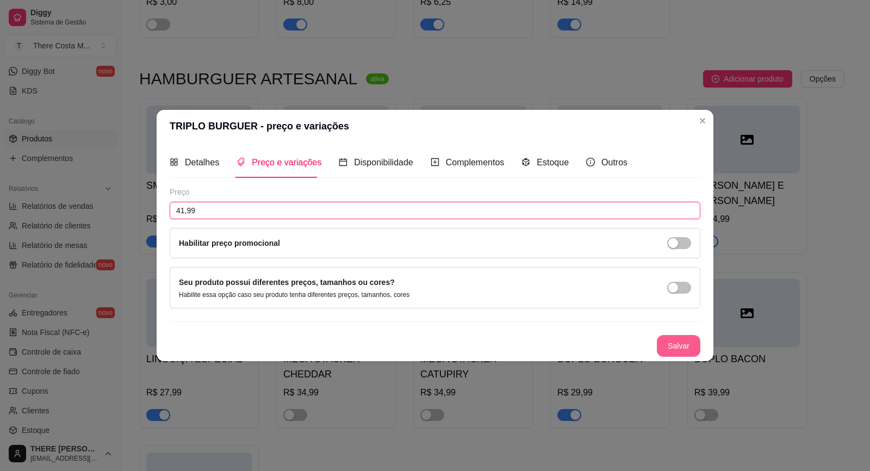
type input "41,99"
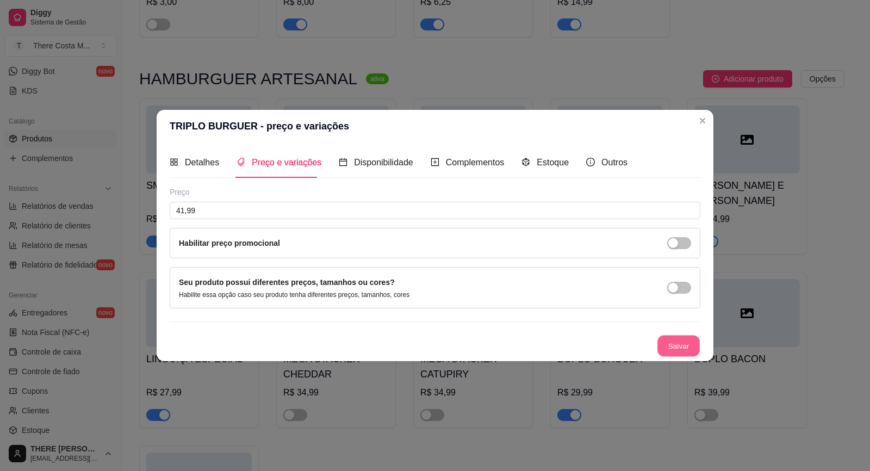
click at [699, 342] on button "Salvar" at bounding box center [678, 345] width 42 height 21
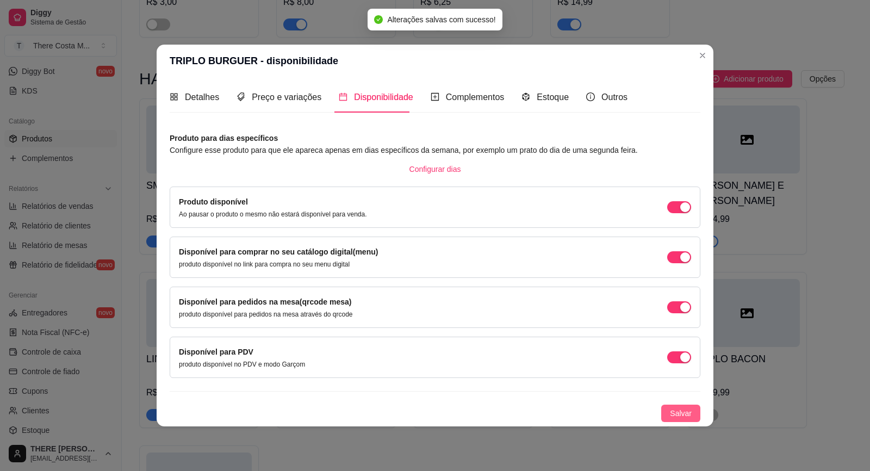
click at [688, 417] on span "Salvar" at bounding box center [681, 413] width 22 height 12
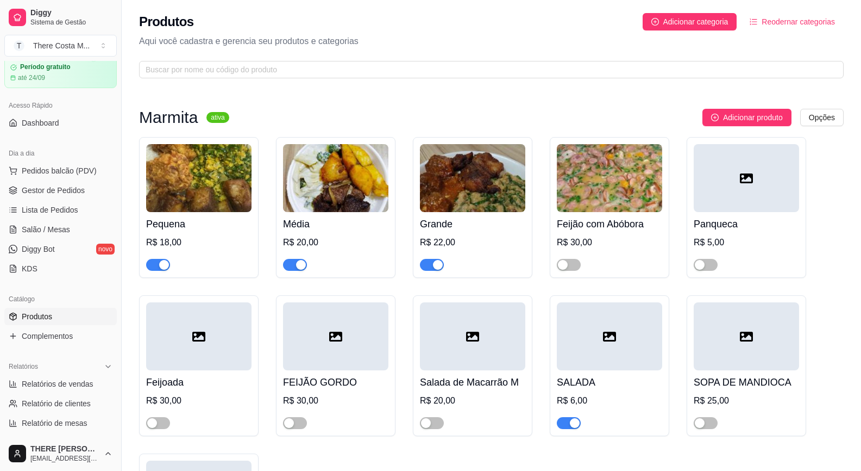
scroll to position [0, 0]
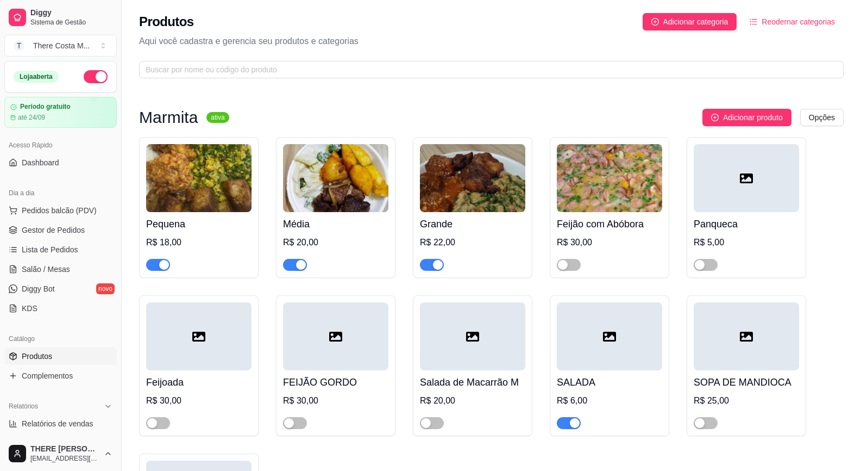
click at [214, 120] on sup "ativa" at bounding box center [218, 117] width 22 height 11
click at [191, 118] on h3 "Marmita" at bounding box center [168, 117] width 59 height 13
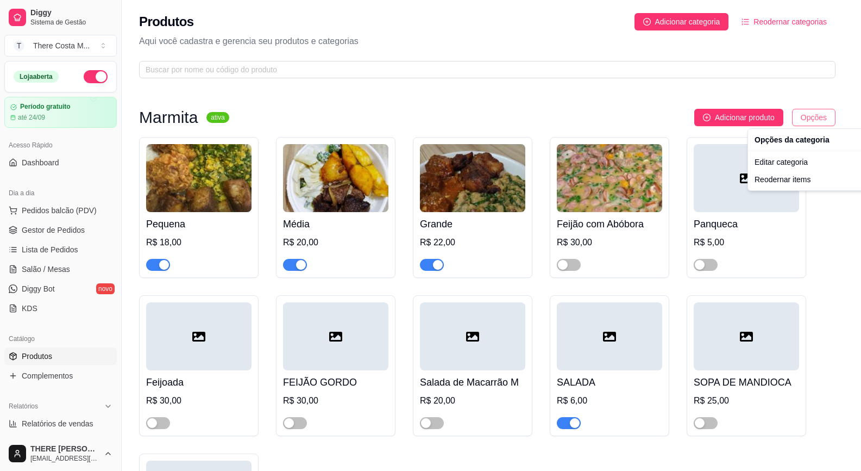
click at [837, 118] on html "Diggy Sistema de Gestão T There Costa M ... Loja aberta Período gratuito até 24…" at bounding box center [430, 235] width 861 height 471
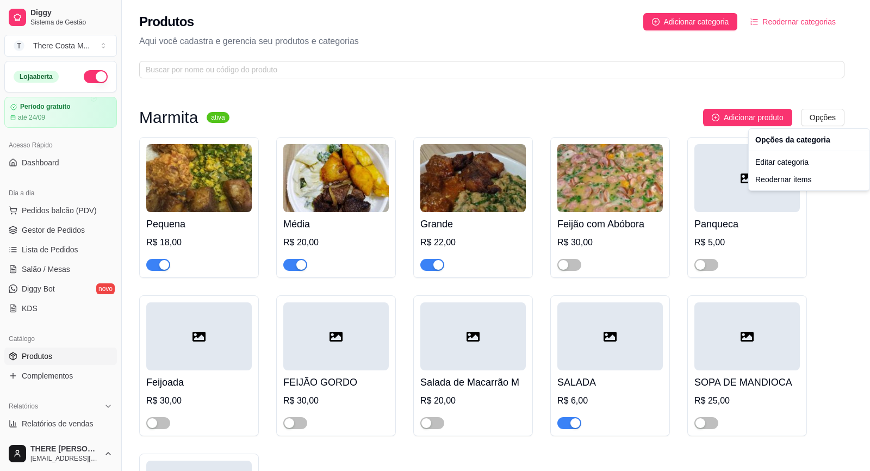
click at [633, 118] on html "Diggy Sistema de Gestão T There Costa M ... Loja aberta Período gratuito até 24…" at bounding box center [435, 235] width 870 height 471
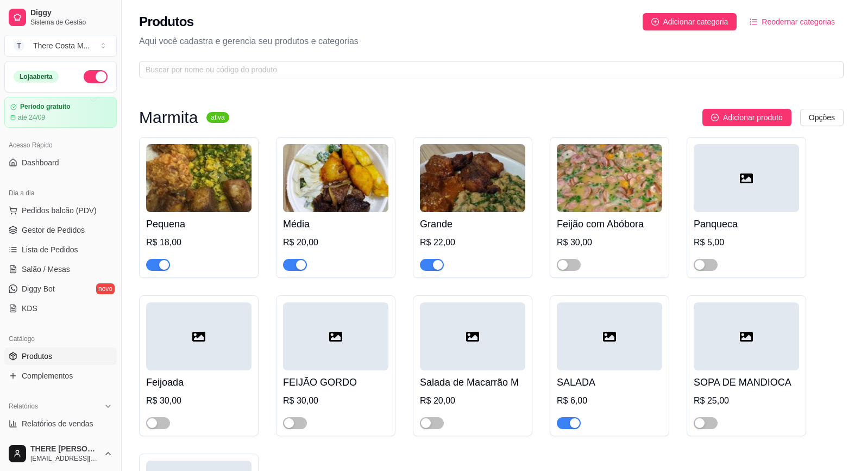
click at [161, 268] on div "button" at bounding box center [164, 265] width 10 height 10
click at [291, 267] on span "button" at bounding box center [295, 265] width 24 height 12
click at [432, 262] on span "button" at bounding box center [432, 265] width 24 height 12
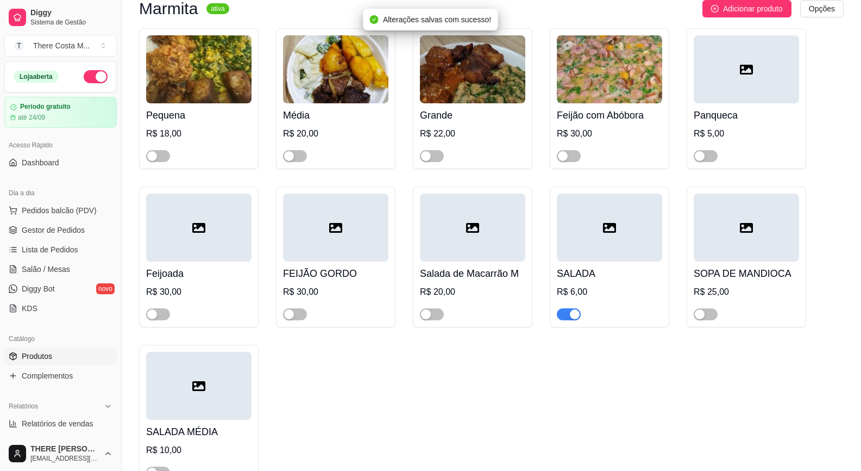
scroll to position [217, 0]
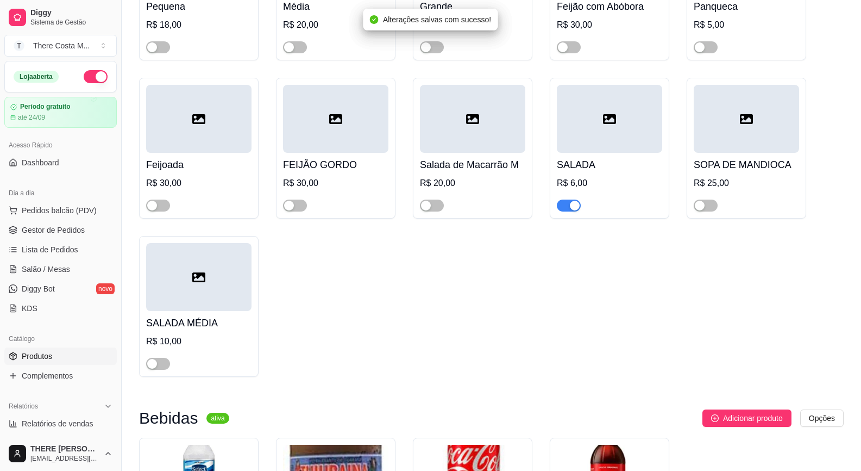
click at [569, 205] on span "button" at bounding box center [569, 205] width 24 height 12
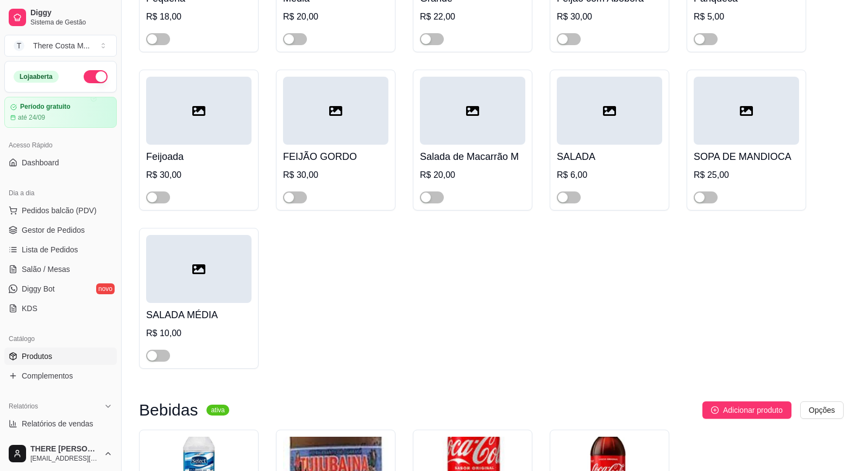
scroll to position [0, 0]
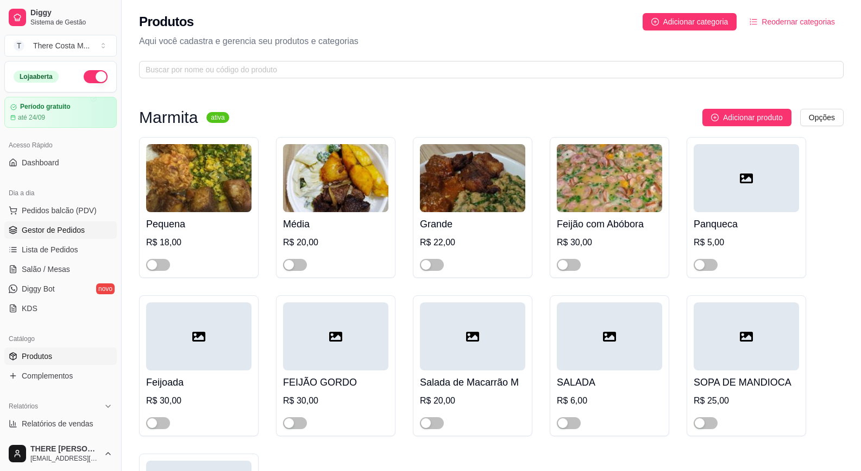
click at [67, 229] on span "Gestor de Pedidos" at bounding box center [53, 229] width 63 height 11
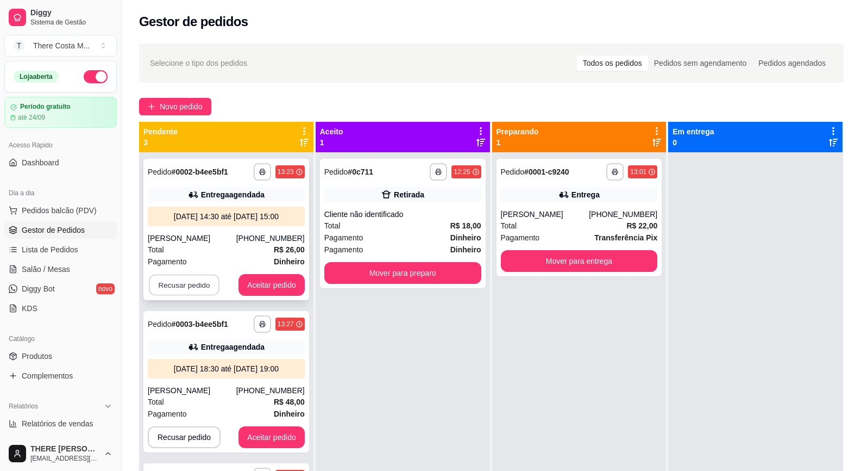
click at [197, 280] on button "Recusar pedido" at bounding box center [184, 284] width 71 height 21
click at [202, 258] on button "Sim" at bounding box center [213, 258] width 43 height 22
click at [186, 284] on button "Recusar pedido" at bounding box center [184, 285] width 73 height 22
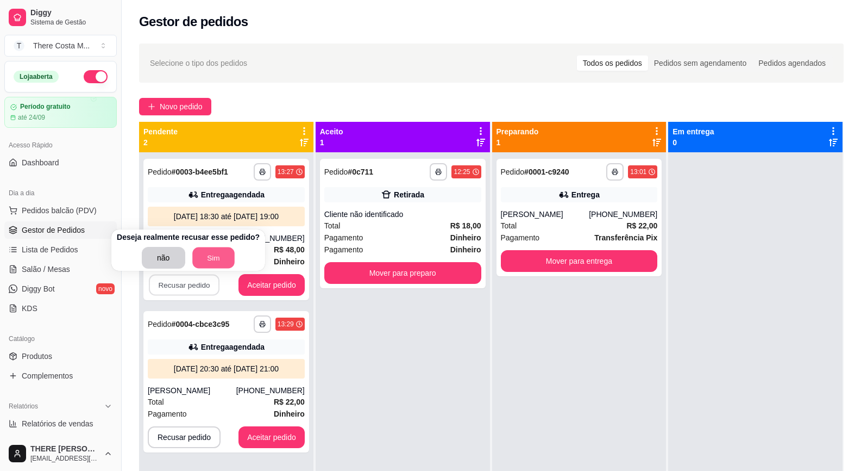
click at [203, 261] on button "Sim" at bounding box center [213, 257] width 42 height 21
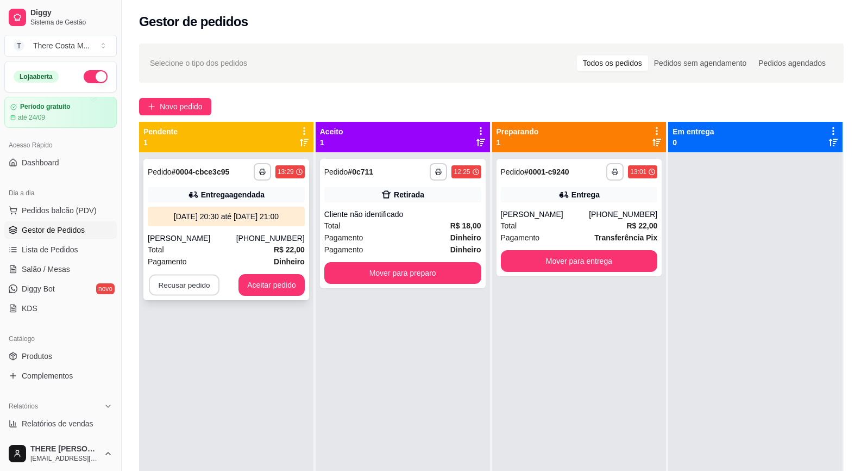
click at [198, 287] on button "Recusar pedido" at bounding box center [184, 284] width 71 height 21
click at [199, 261] on button "Sim" at bounding box center [213, 258] width 43 height 22
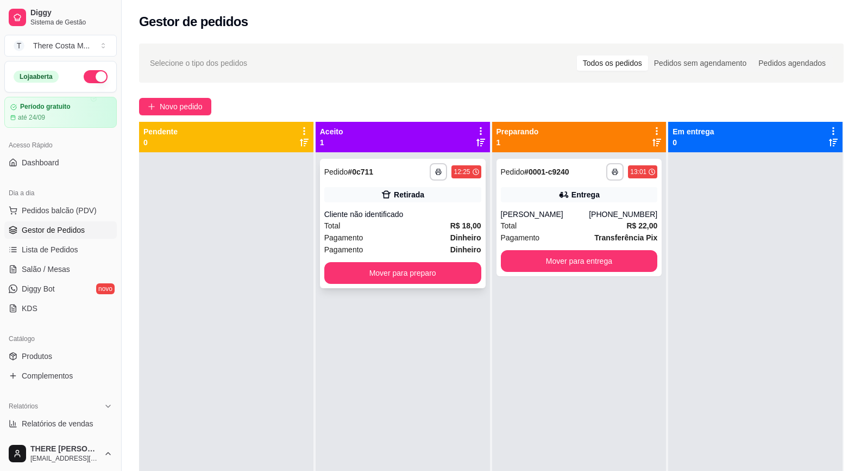
click at [415, 198] on div "Retirada" at bounding box center [409, 194] width 30 height 11
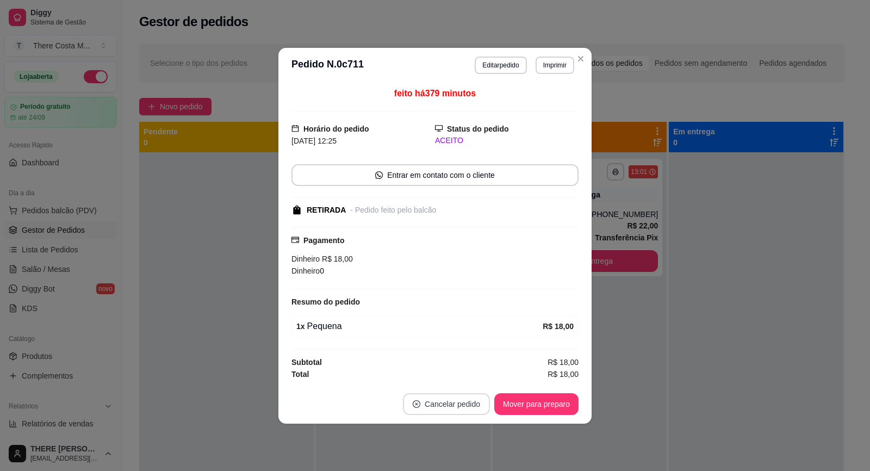
click at [473, 403] on button "Cancelar pedido" at bounding box center [446, 404] width 87 height 22
click at [457, 376] on button "Sim" at bounding box center [476, 376] width 42 height 21
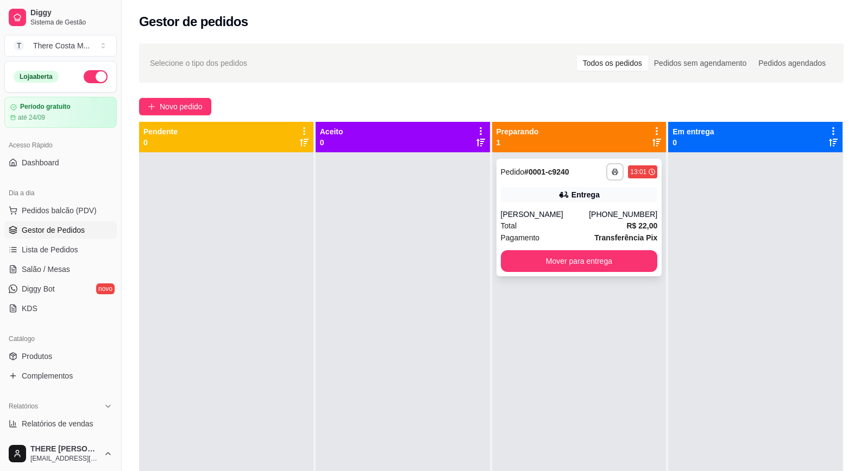
click at [570, 204] on div "**********" at bounding box center [580, 217] width 166 height 117
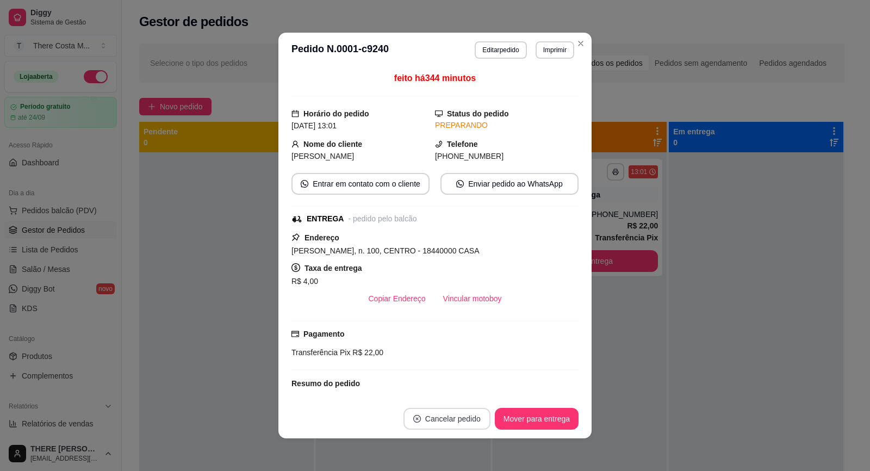
click at [455, 421] on button "Cancelar pedido" at bounding box center [446, 419] width 87 height 22
click at [478, 394] on button "Sim" at bounding box center [472, 391] width 43 height 22
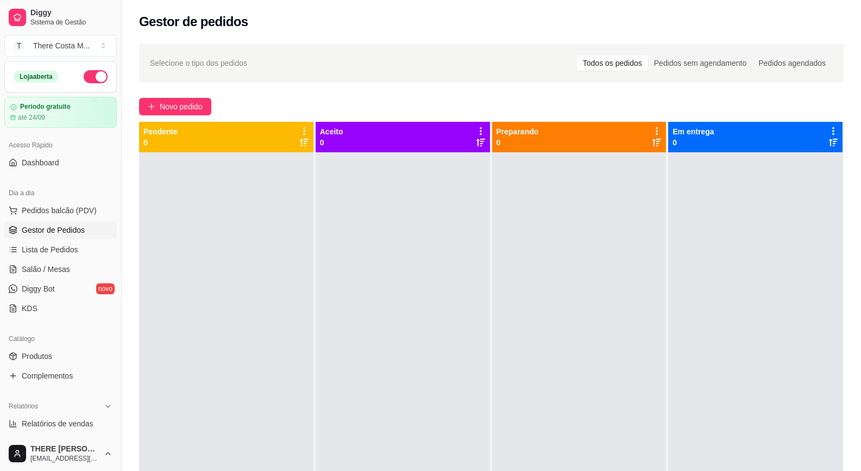
click at [51, 227] on span "Gestor de Pedidos" at bounding box center [53, 229] width 63 height 11
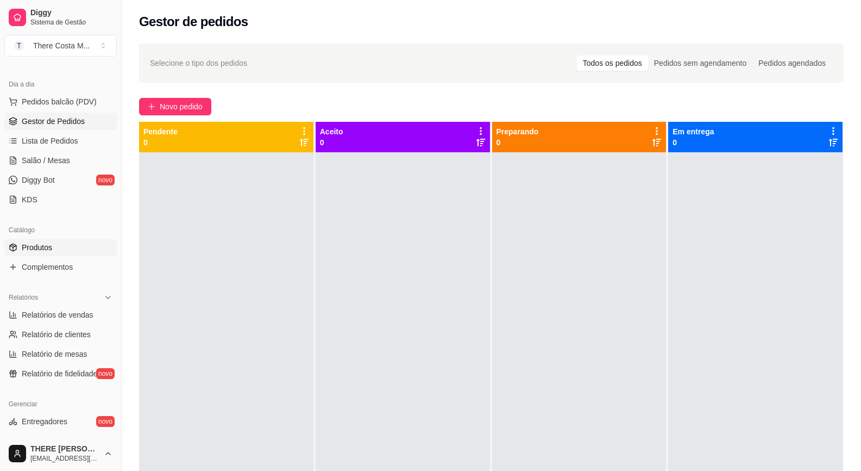
click at [35, 240] on link "Produtos" at bounding box center [60, 247] width 112 height 17
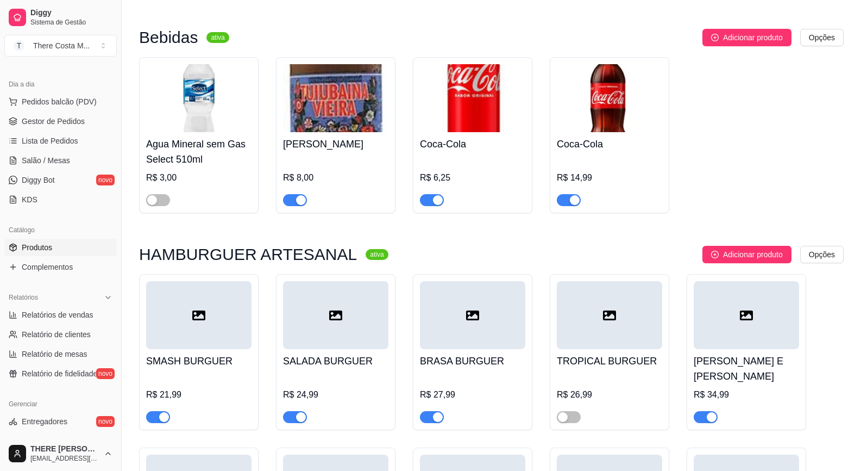
scroll to position [761, 0]
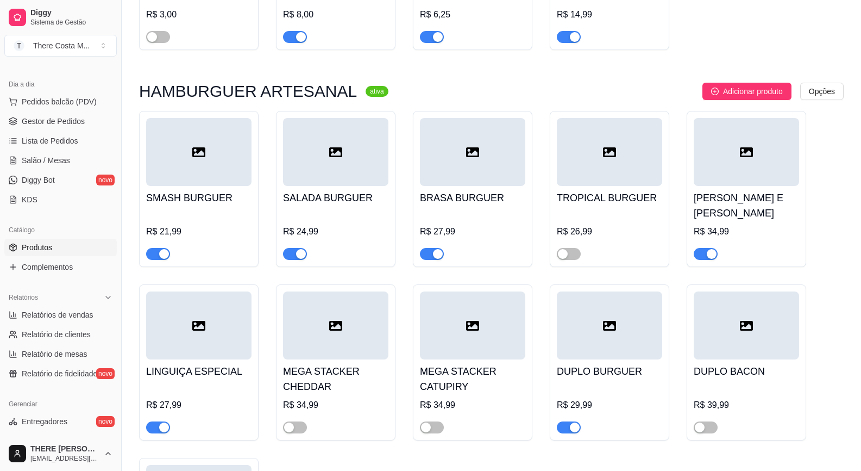
click at [192, 164] on div at bounding box center [198, 152] width 105 height 68
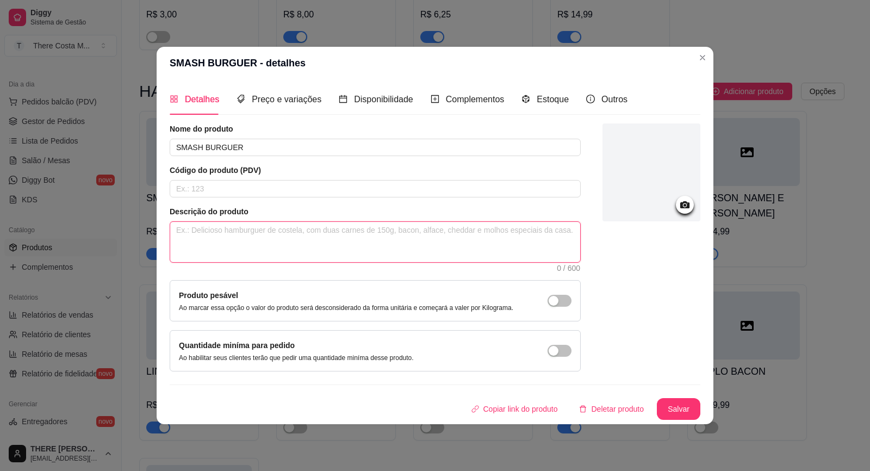
click at [214, 233] on textarea at bounding box center [375, 242] width 410 height 40
paste textarea "PÃO BRIOCHE ARTESANAL. DELICIOSA MAIONESE ( SECRETA ) [GEOGRAPHIC_DATA]. HAMBÚR…"
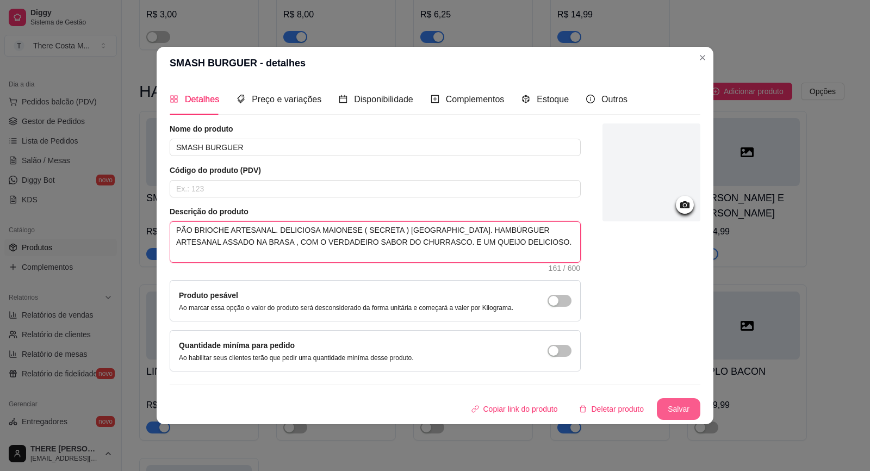
type textarea "PÃO BRIOCHE ARTESANAL. DELICIOSA MAIONESE ( SECRETA ) [GEOGRAPHIC_DATA]. HAMBÚR…"
click at [679, 412] on button "Salvar" at bounding box center [678, 408] width 42 height 21
click at [473, 98] on span "Complementos" at bounding box center [475, 99] width 59 height 9
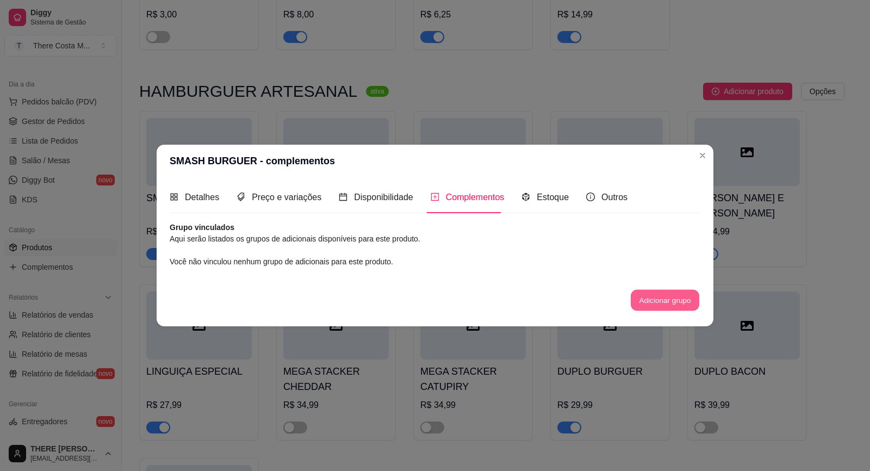
click at [673, 303] on button "Adicionar grupo" at bounding box center [664, 299] width 68 height 21
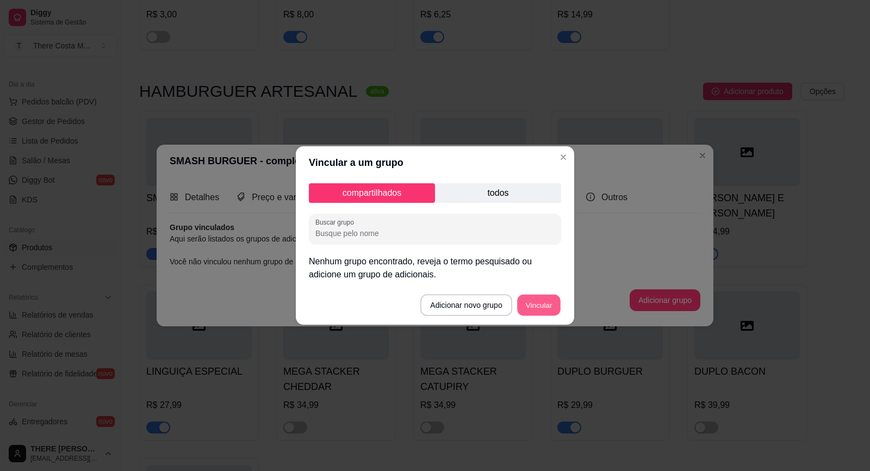
click at [530, 301] on button "Vincular" at bounding box center [538, 305] width 43 height 21
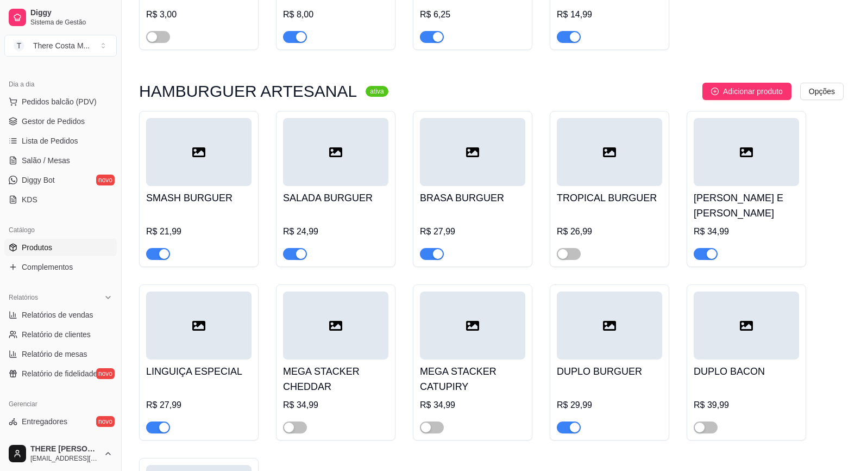
click at [196, 164] on div at bounding box center [198, 152] width 105 height 68
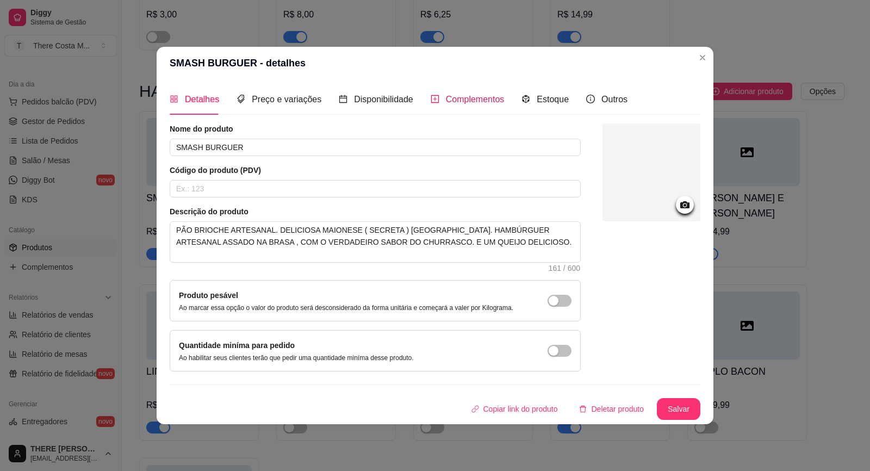
click at [473, 97] on span "Complementos" at bounding box center [475, 99] width 59 height 9
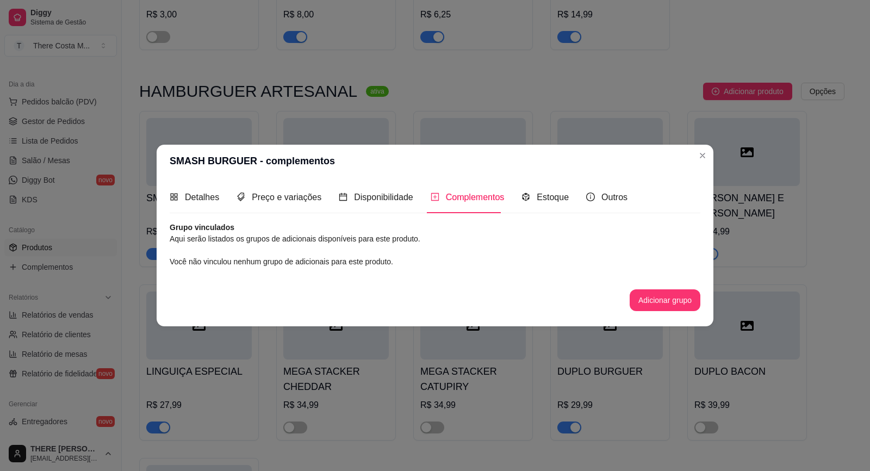
click at [307, 239] on article "Aqui serão listados os grupos de adicionais disponíveis para este produto." at bounding box center [435, 239] width 530 height 12
click at [290, 267] on div "Você não vinculou nenhum grupo de adicionais para este produto." at bounding box center [435, 261] width 530 height 12
click at [639, 290] on button "Adicionar grupo" at bounding box center [664, 300] width 71 height 22
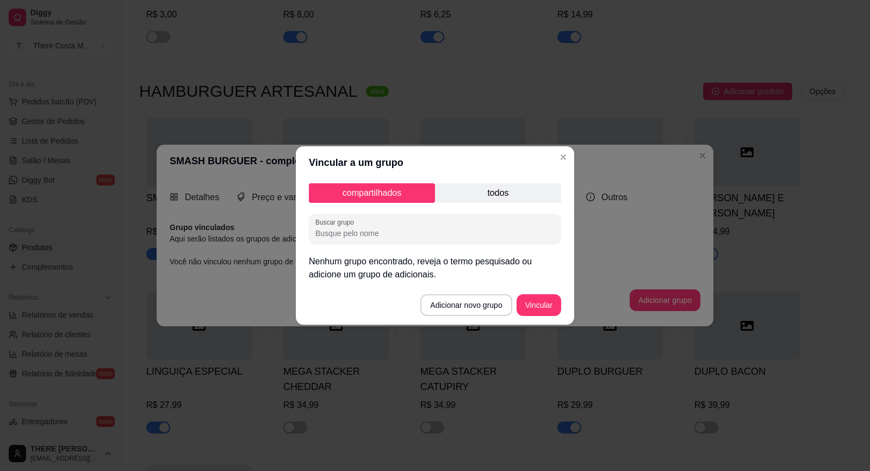
click at [496, 197] on p "todos" at bounding box center [498, 193] width 126 height 20
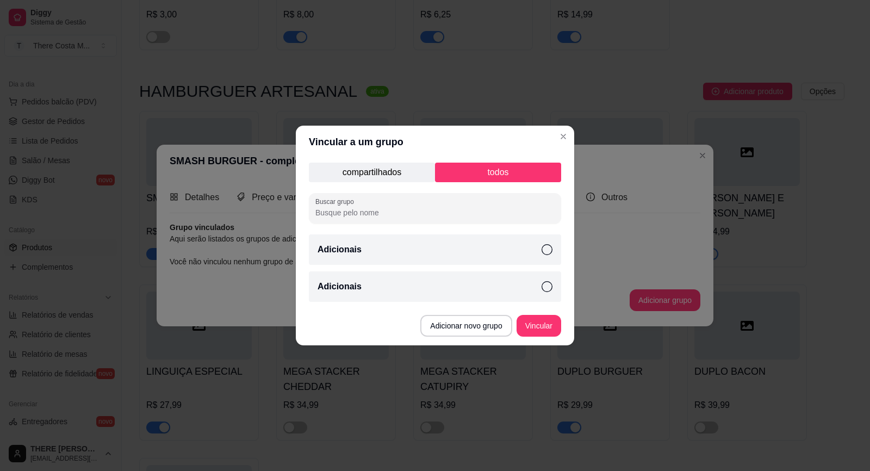
click at [548, 249] on icon at bounding box center [546, 249] width 11 height 11
click at [546, 290] on icon at bounding box center [546, 286] width 11 height 11
click at [544, 328] on button "Vincular" at bounding box center [538, 326] width 45 height 22
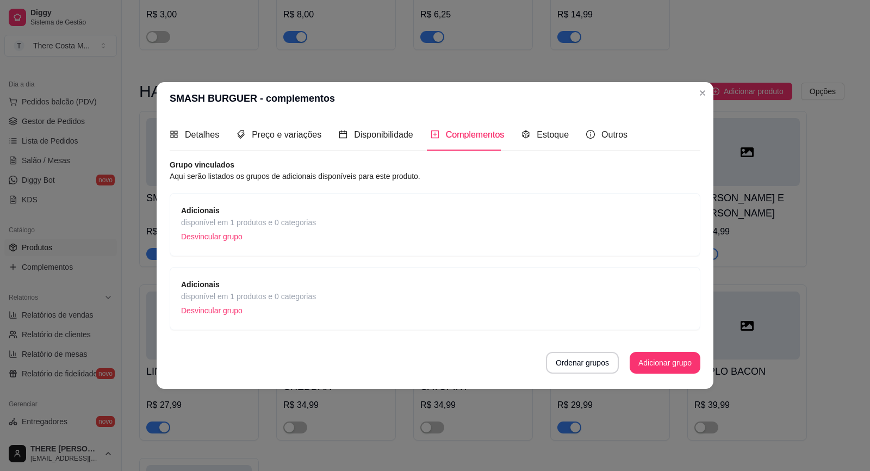
click at [234, 222] on span "disponível em 1 produtos e 0 categorias" at bounding box center [248, 222] width 135 height 12
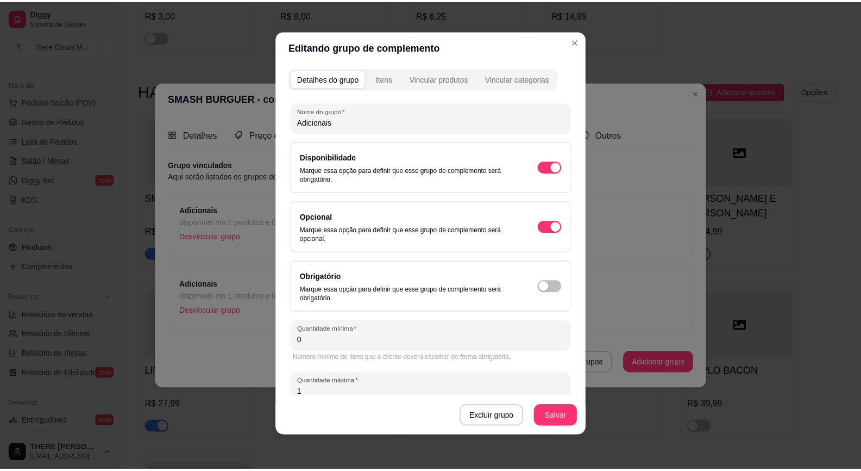
scroll to position [0, 0]
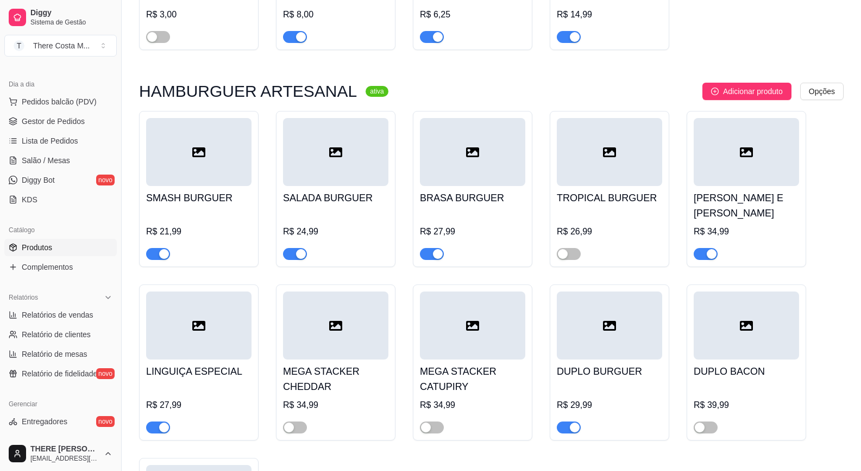
click at [328, 163] on div at bounding box center [335, 152] width 105 height 68
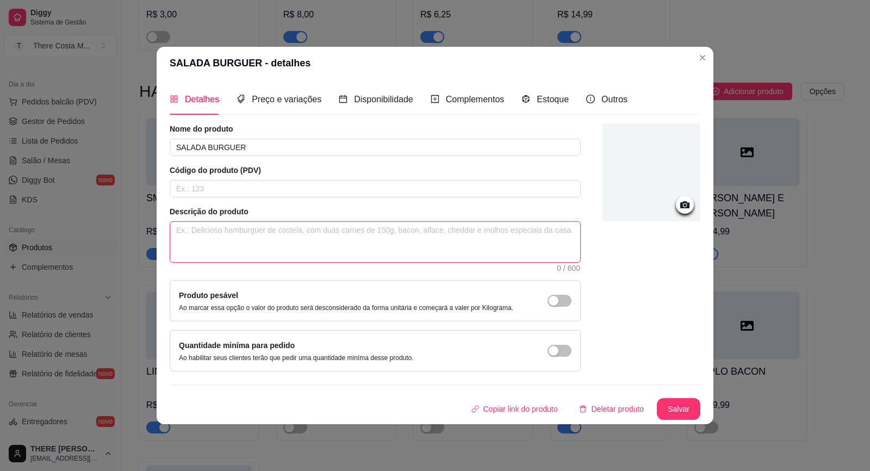
click at [197, 234] on textarea at bounding box center [375, 242] width 410 height 40
paste textarea "PÃO BRIOCHE ARTESANAL. CEBOLA ROXA DELICIOSA. TOMATE FRESCO. ALFACE AMERICANA S…"
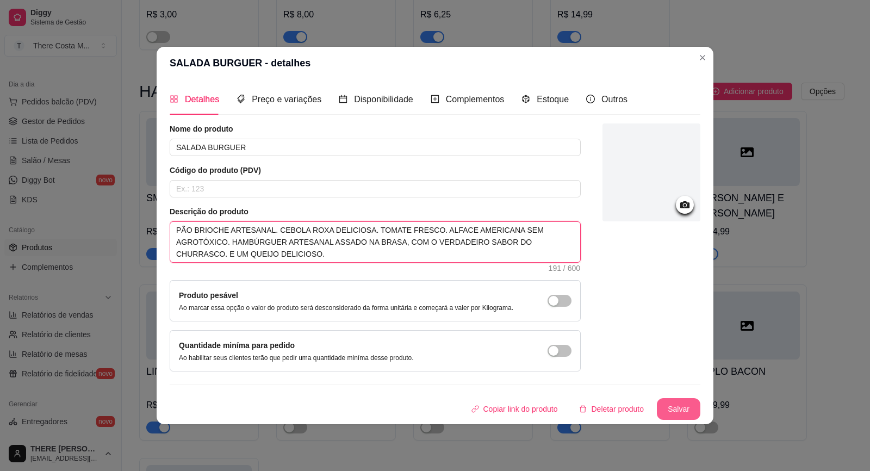
type textarea "PÃO BRIOCHE ARTESANAL. CEBOLA ROXA DELICIOSA. TOMATE FRESCO. ALFACE AMERICANA S…"
click at [670, 411] on button "Salvar" at bounding box center [678, 408] width 42 height 21
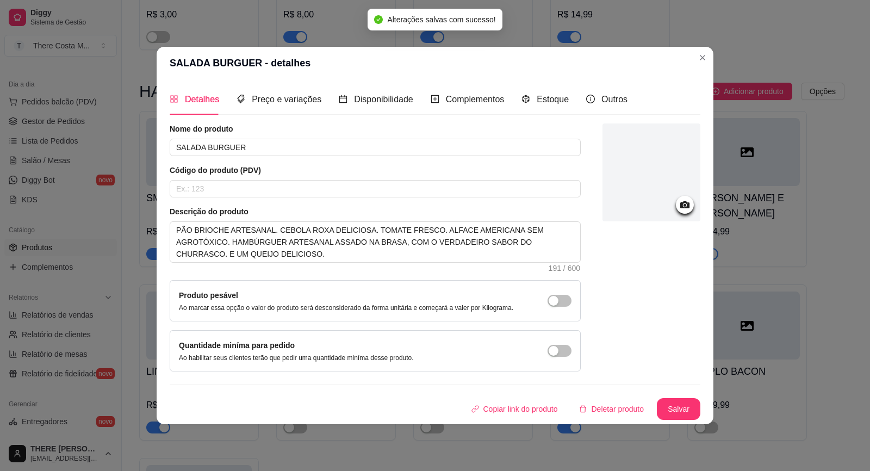
click at [683, 201] on icon at bounding box center [684, 204] width 12 height 12
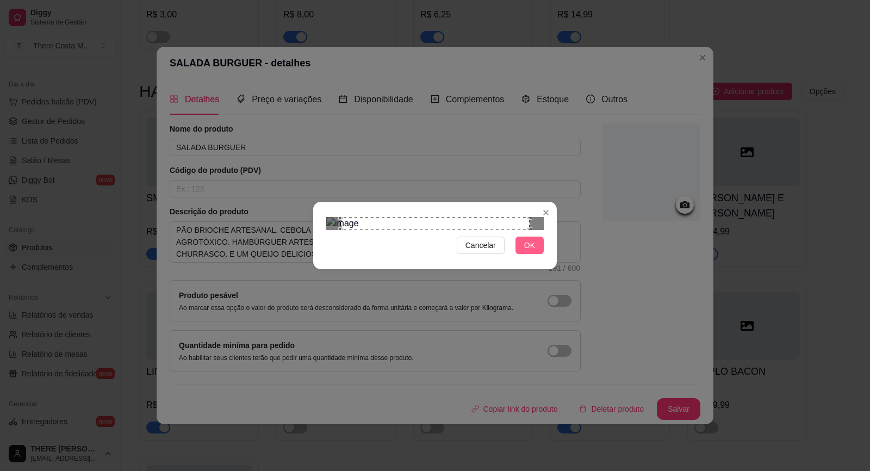
click at [533, 251] on span "OK" at bounding box center [529, 245] width 11 height 12
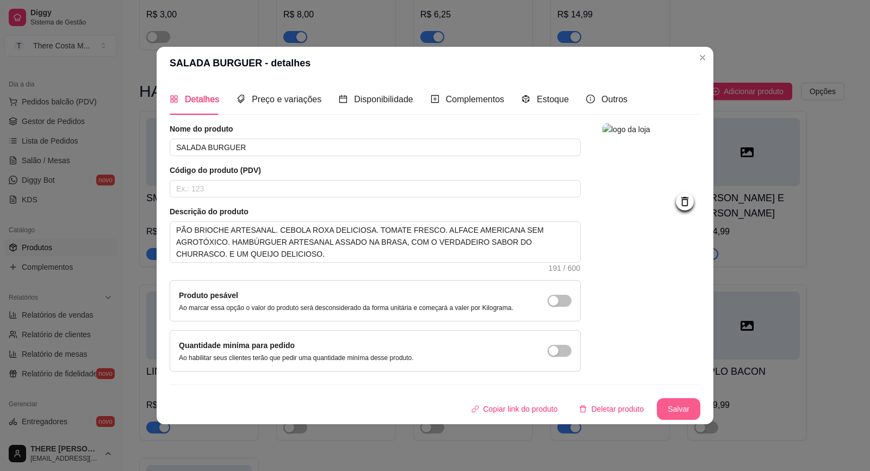
click at [689, 408] on button "Salvar" at bounding box center [677, 409] width 43 height 22
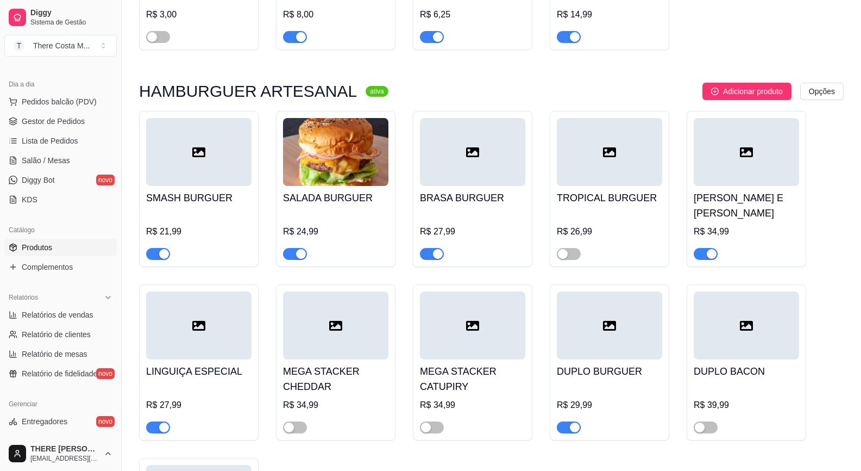
click at [236, 160] on div at bounding box center [198, 152] width 105 height 68
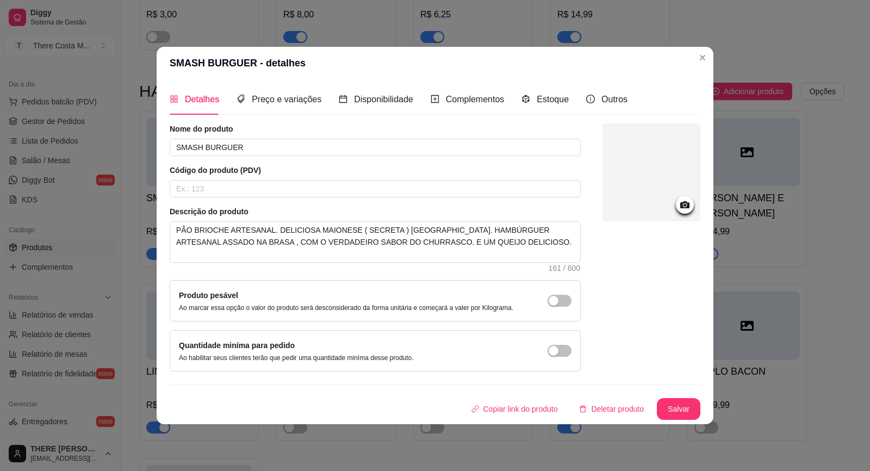
click at [680, 207] on icon at bounding box center [684, 204] width 9 height 7
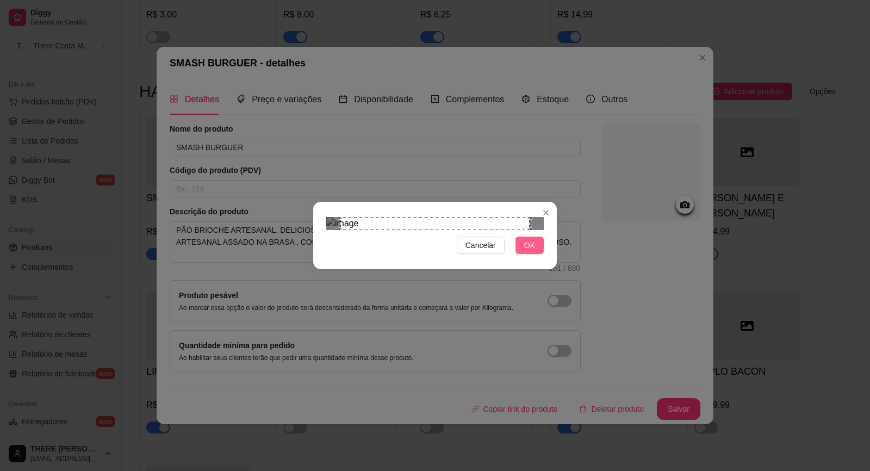
click at [538, 254] on button "OK" at bounding box center [529, 244] width 28 height 17
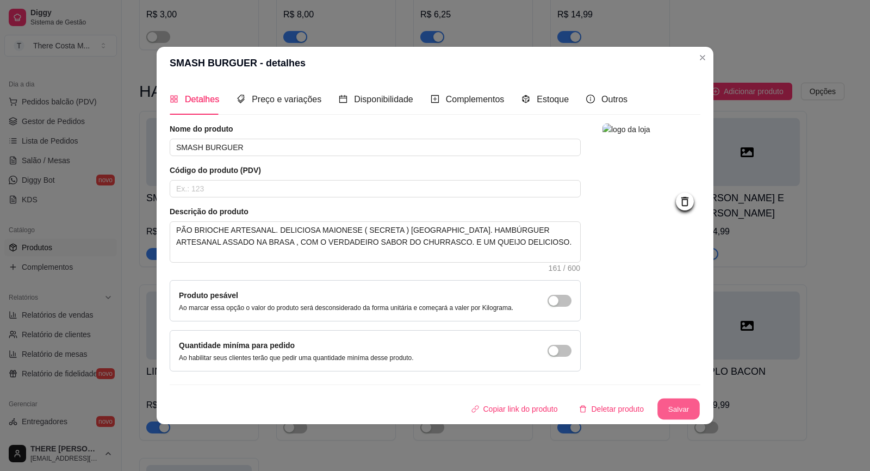
click at [684, 409] on button "Salvar" at bounding box center [678, 408] width 42 height 21
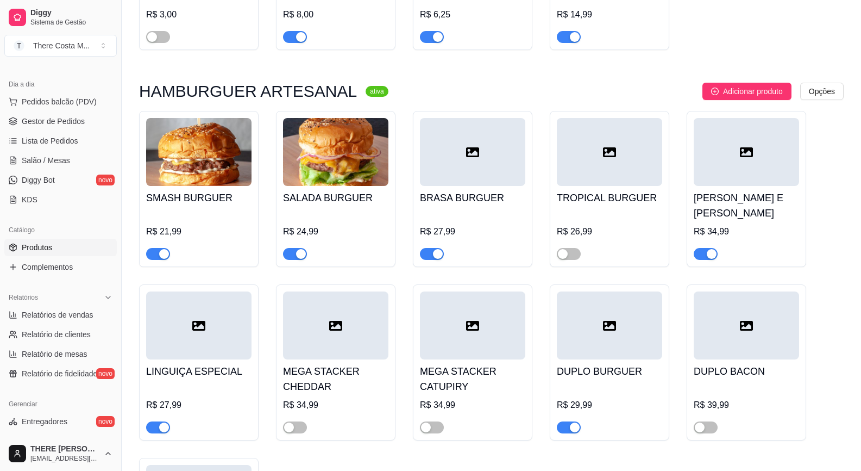
click at [476, 165] on div at bounding box center [472, 152] width 105 height 68
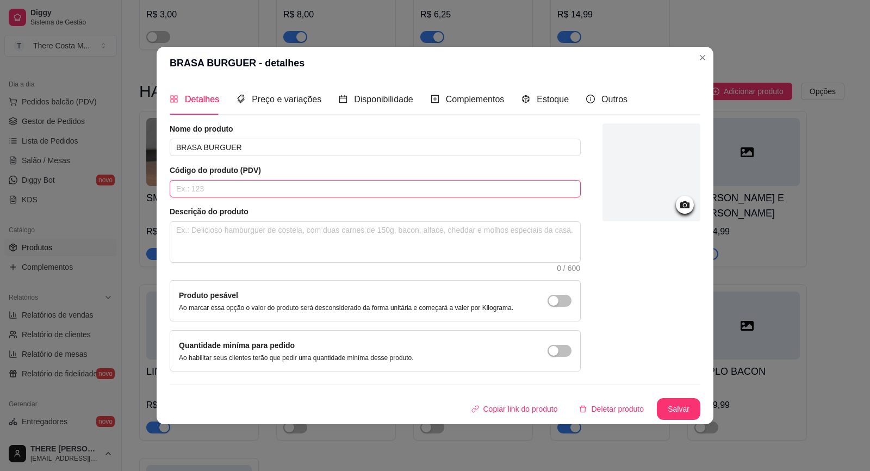
click at [247, 191] on input "text" at bounding box center [375, 188] width 411 height 17
click at [235, 256] on textarea at bounding box center [375, 242] width 410 height 40
paste textarea "PÃO BRIOCHE ARTESANAL. CEBOLA ROXA DELICIOSA. HAMBÚRGUER ARTESANAL ASSADO NA BR…"
type textarea "PÃO BRIOCHE ARTESANAL. CEBOLA ROXA DELICIOSA. HAMBÚRGUER ARTESANAL ASSADO NA BR…"
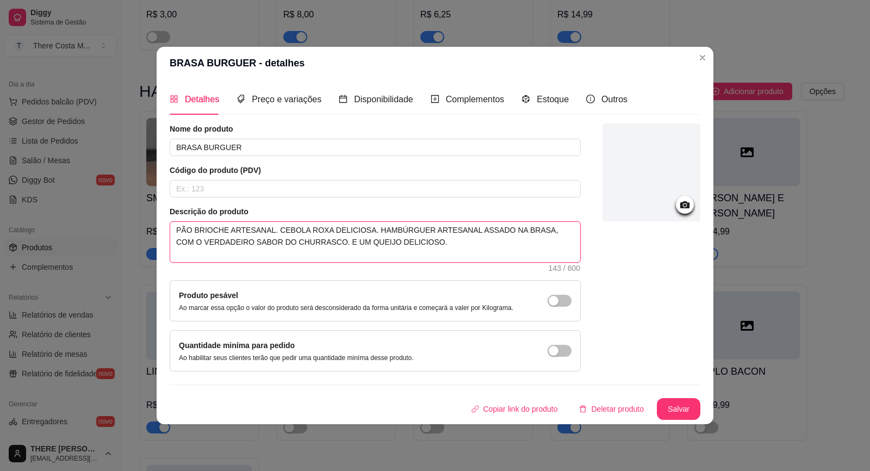
type textarea "PÃO BRIOCHE ARTESANAL. CEBOLA ROXA DELICIOSA. HAMBÚRGUER ARTESANAL ASSADO NA BR…"
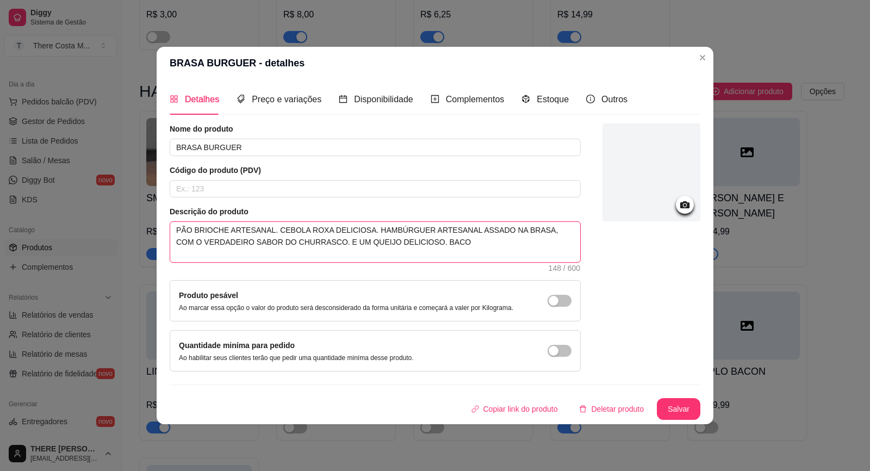
type textarea "PÃO BRIOCHE ARTESANAL. CEBOLA ROXA DELICIOSA. HAMBÚRGUER ARTESANAL ASSADO NA BR…"
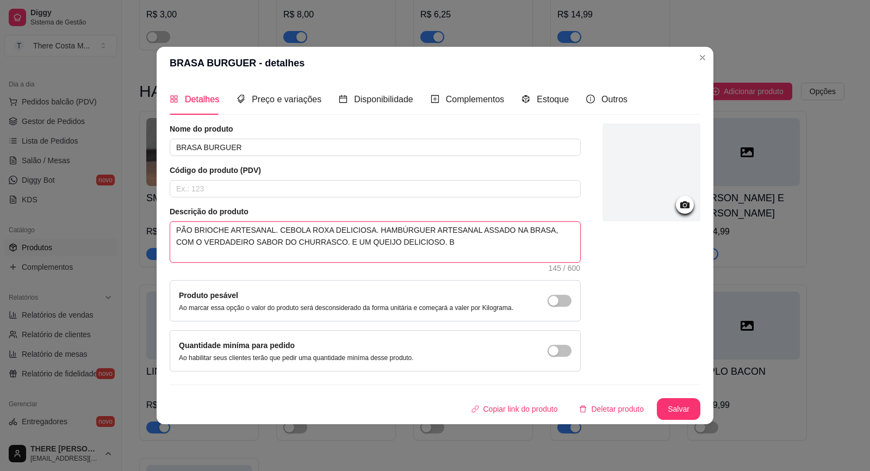
type textarea "PÃO BRIOCHE ARTESANAL. CEBOLA ROXA DELICIOSA. HAMBÚRGUER ARTESANAL ASSADO NA BR…"
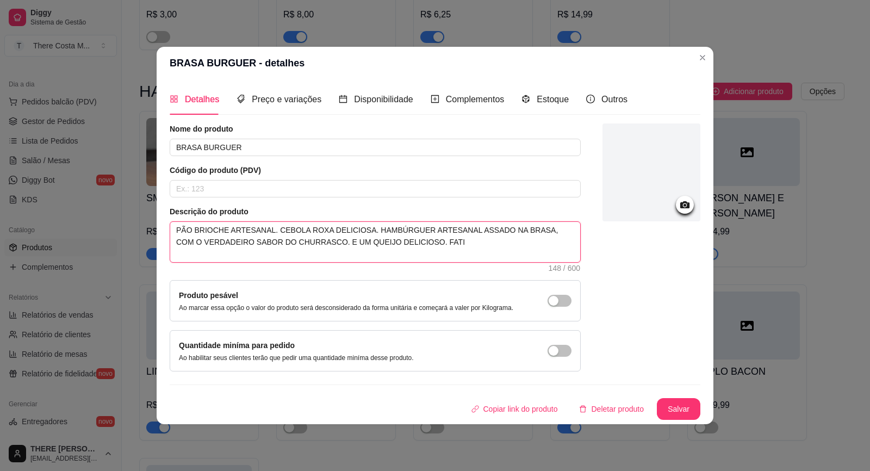
type textarea "PÃO BRIOCHE ARTESANAL. CEBOLA ROXA DELICIOSA. HAMBÚRGUER ARTESANAL ASSADO NA BR…"
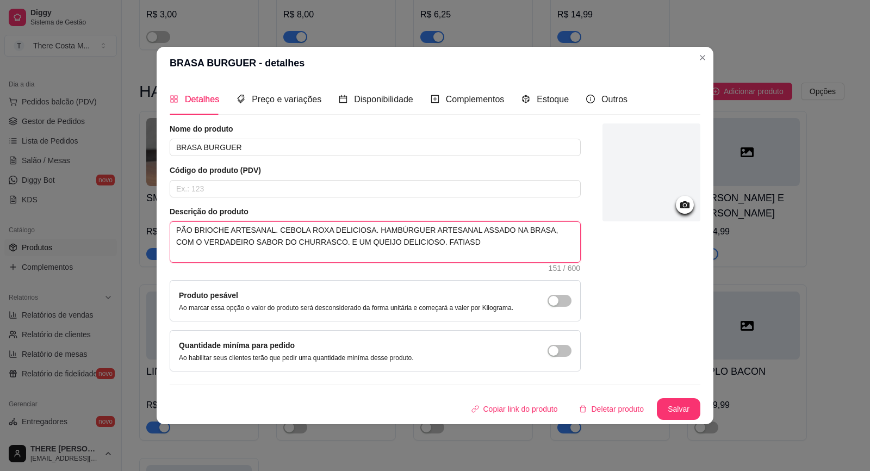
type textarea "PÃO BRIOCHE ARTESANAL. CEBOLA ROXA DELICIOSA. HAMBÚRGUER ARTESANAL ASSADO NA BR…"
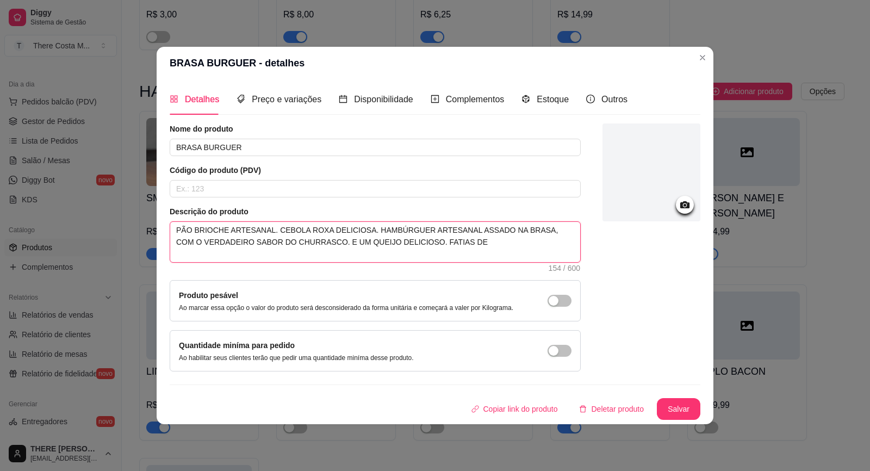
type textarea "PÃO BRIOCHE ARTESANAL. CEBOLA ROXA DELICIOSA. HAMBÚRGUER ARTESANAL ASSADO NA BR…"
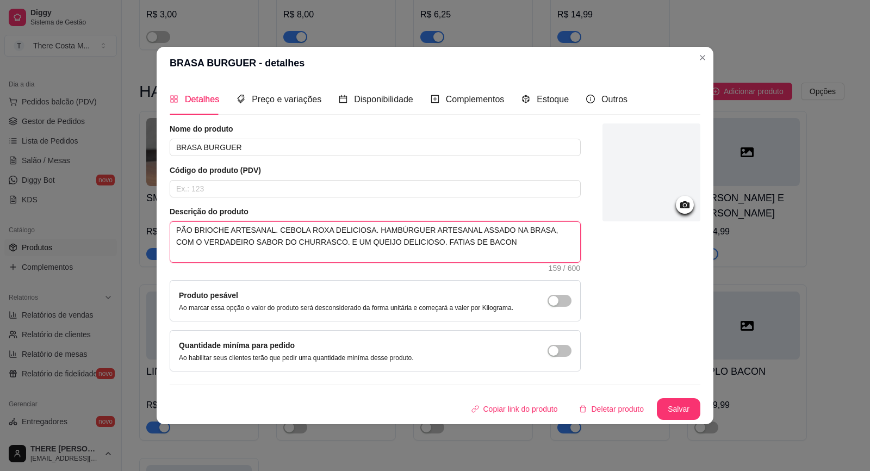
type textarea "PÃO BRIOCHE ARTESANAL. CEBOLA ROXA DELICIOSA. HAMBÚRGUER ARTESANAL ASSADO NA BR…"
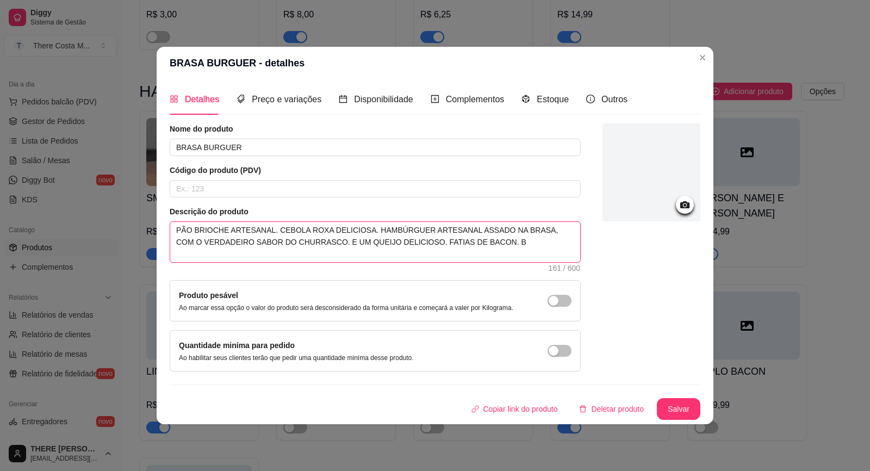
type textarea "PÃO BRIOCHE ARTESANAL. CEBOLA ROXA DELICIOSA. HAMBÚRGUER ARTESANAL ASSADO NA BR…"
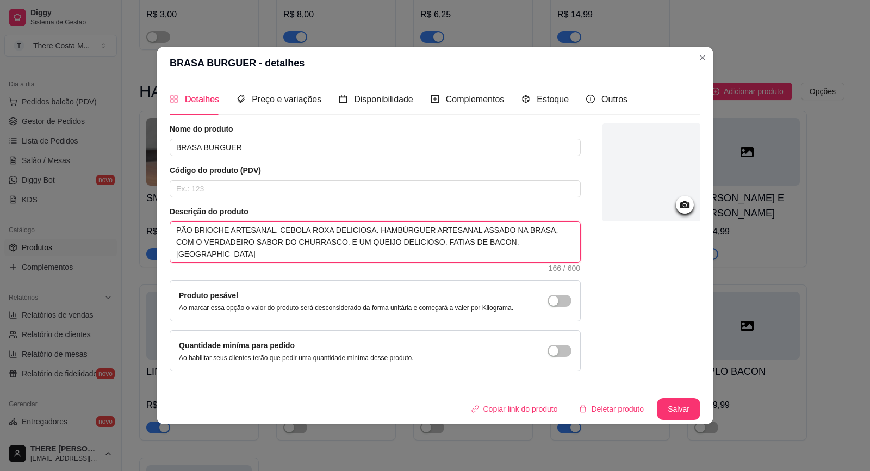
type textarea "PÃO BRIOCHE ARTESANAL. CEBOLA ROXA DELICIOSA. HAMBÚRGUER ARTESANAL ASSADO NA BR…"
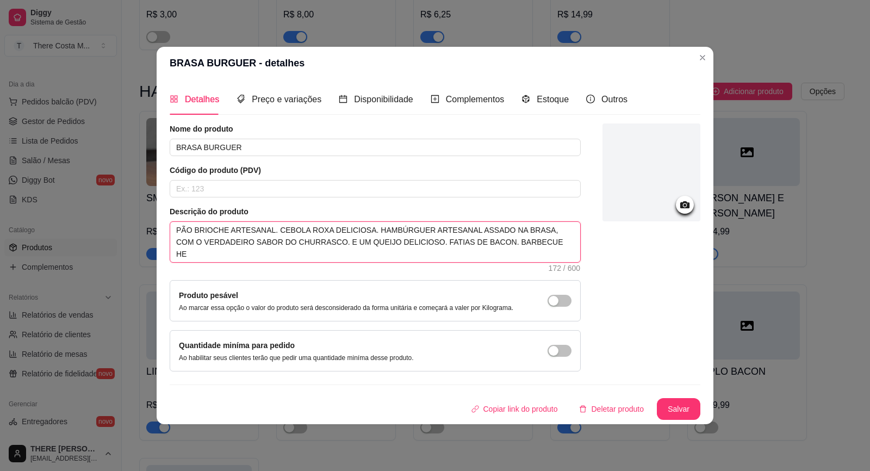
type textarea "PÃO BRIOCHE ARTESANAL. CEBOLA ROXA DELICIOSA. HAMBÚRGUER ARTESANAL ASSADO NA BR…"
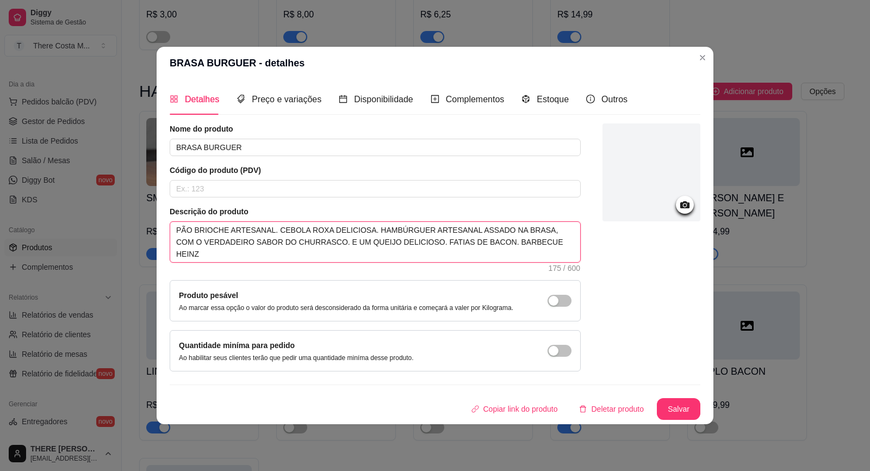
type textarea "PÃO BRIOCHE ARTESANAL. CEBOLA ROXA DELICIOSA. HAMBÚRGUER ARTESANAL ASSADO NA BR…"
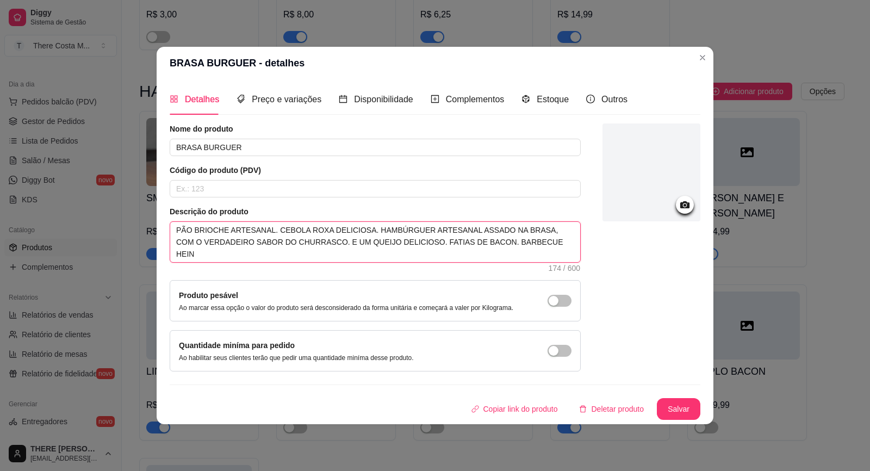
type textarea "PÃO BRIOCHE ARTESANAL. CEBOLA ROXA DELICIOSA. HAMBÚRGUER ARTESANAL ASSADO NA BR…"
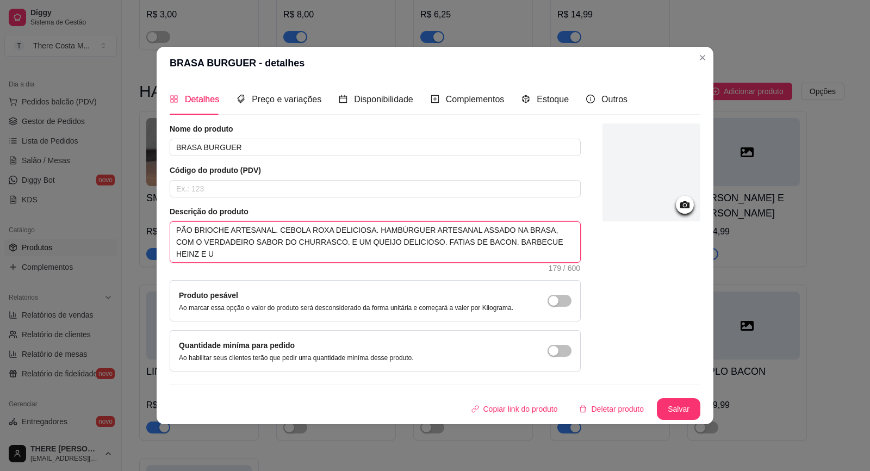
type textarea "PÃO BRIOCHE ARTESANAL. CEBOLA ROXA DELICIOSA. HAMBÚRGUER ARTESANAL ASSADO NA BR…"
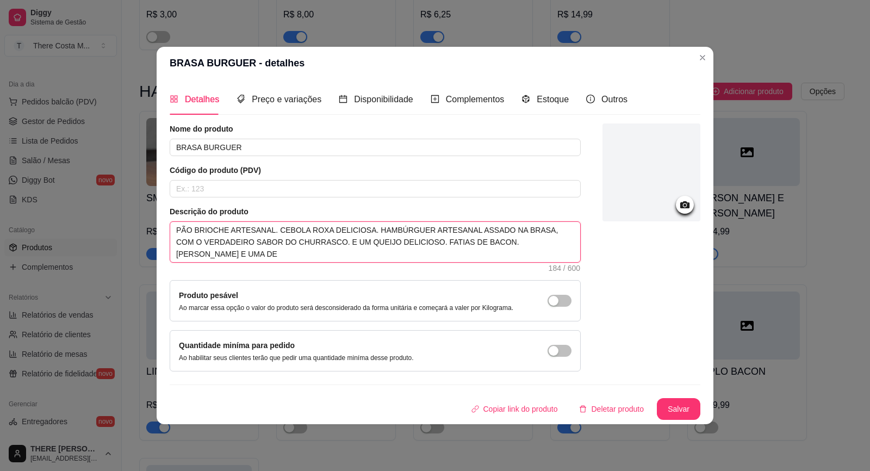
type textarea "PÃO BRIOCHE ARTESANAL. CEBOLA ROXA DELICIOSA. HAMBÚRGUER ARTESANAL ASSADO NA BR…"
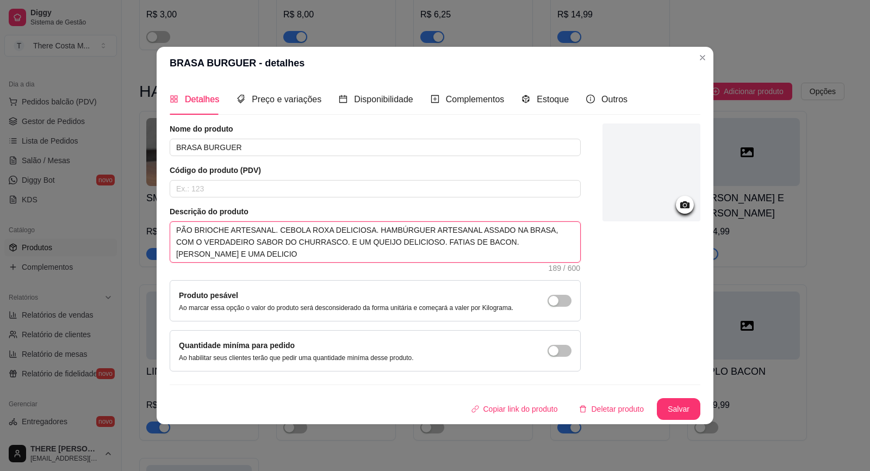
type textarea "PÃO BRIOCHE ARTESANAL. CEBOLA ROXA DELICIOSA. HAMBÚRGUER ARTESANAL ASSADO NA BR…"
click at [265, 230] on textarea "PÃO BRIOCHE ARTESANAL. CEBOLA ROXA DELICIOSA. HAMBÚRGUER ARTESANAL ASSADO NA BR…" at bounding box center [375, 242] width 410 height 40
click at [268, 226] on textarea "PÃO BRIOCHE ARTESANAL. CEBOLA ROXA DELICIOSA. HAMBÚRGUER ARTESANAL ASSADO NA BR…" at bounding box center [375, 242] width 410 height 40
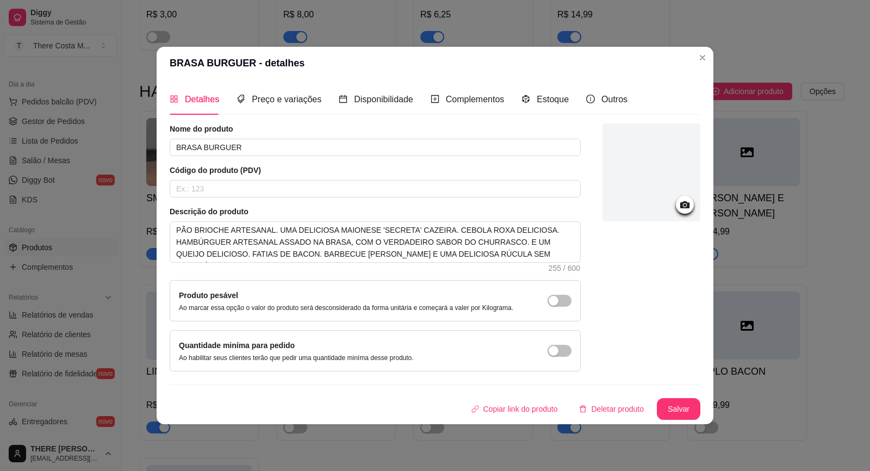
click at [685, 205] on circle at bounding box center [684, 205] width 3 height 3
click at [661, 409] on button "Salvar" at bounding box center [677, 409] width 43 height 22
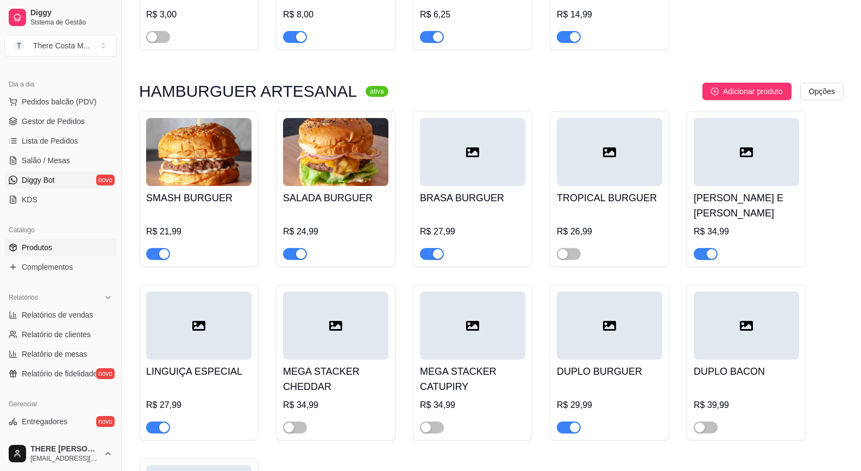
click at [30, 176] on span "Diggy Bot" at bounding box center [38, 179] width 33 height 11
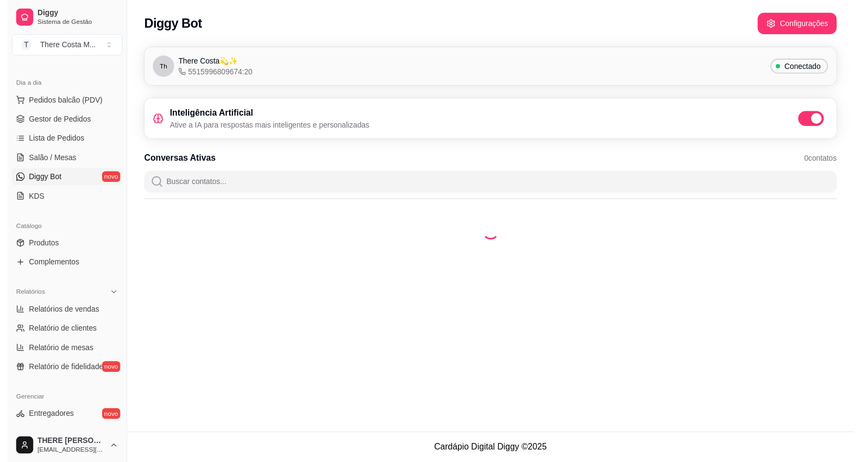
scroll to position [54, 0]
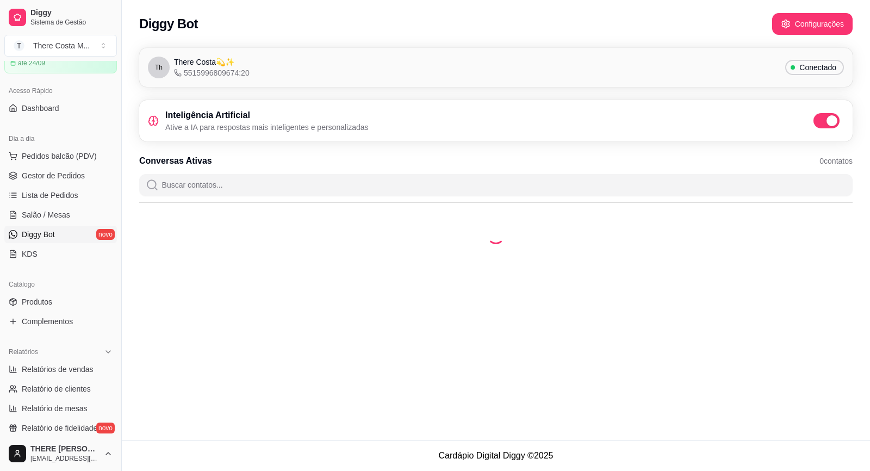
click at [822, 121] on div "Inteligência Artificial Ative a IA para respostas mais inteligentes e personali…" at bounding box center [496, 121] width 696 height 24
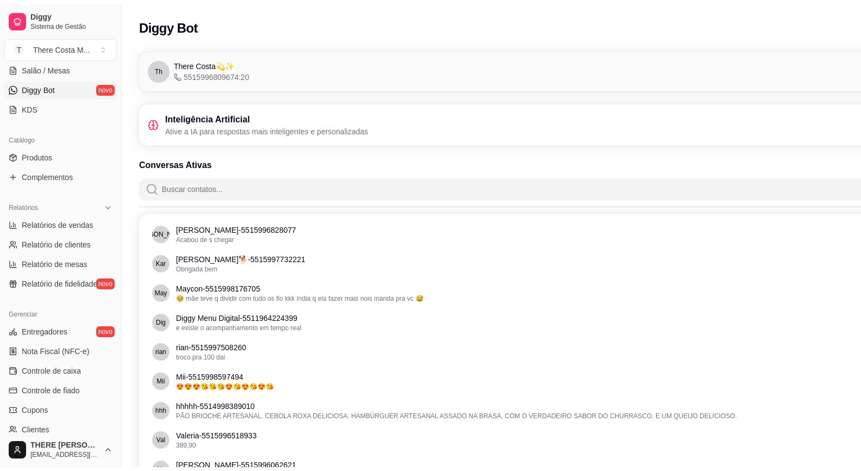
scroll to position [148, 0]
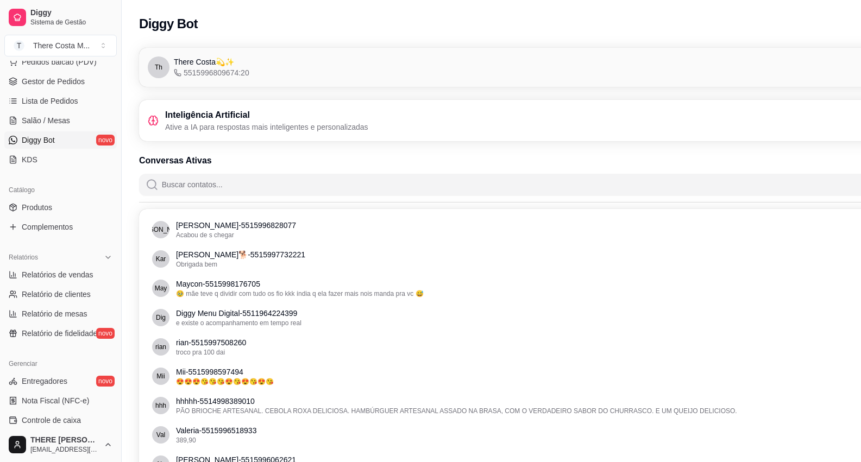
click at [30, 217] on ul "Produtos Complementos" at bounding box center [60, 217] width 112 height 37
click at [34, 212] on span "Produtos" at bounding box center [37, 207] width 30 height 11
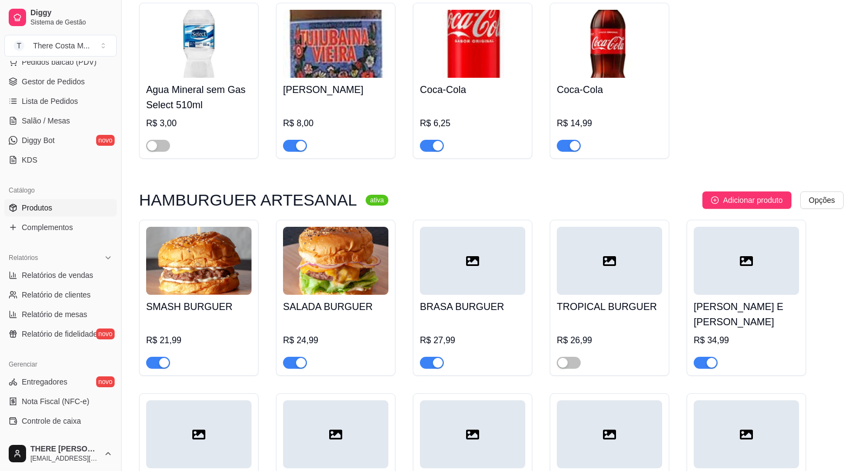
scroll to position [761, 0]
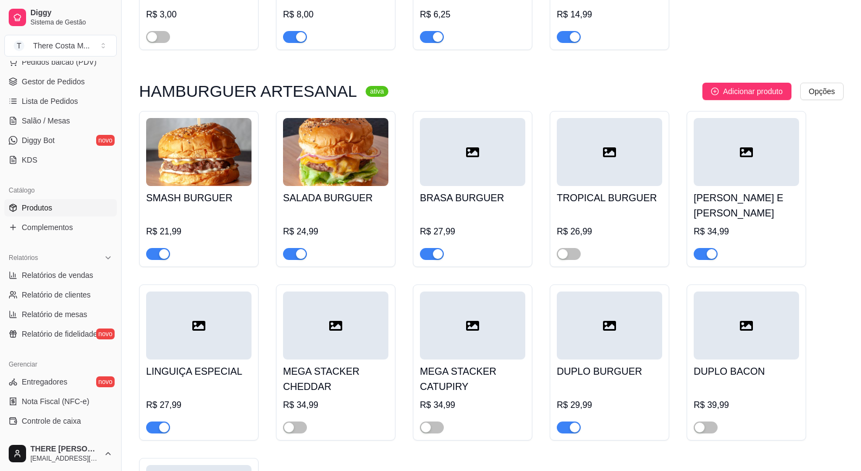
click at [448, 161] on div at bounding box center [472, 152] width 105 height 68
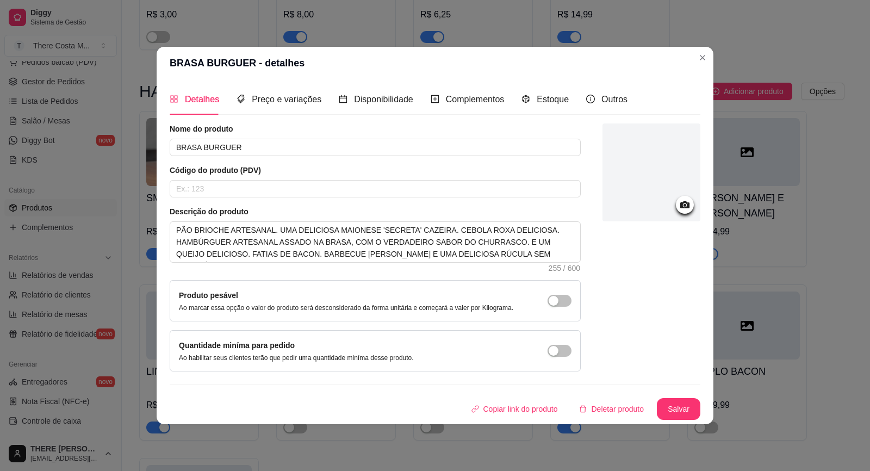
click at [688, 208] on icon at bounding box center [684, 204] width 9 height 7
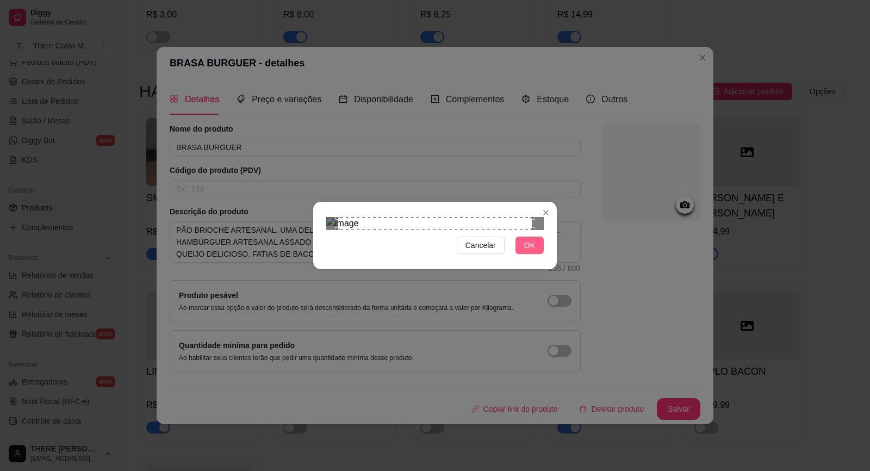
click at [526, 254] on button "OK" at bounding box center [529, 244] width 28 height 17
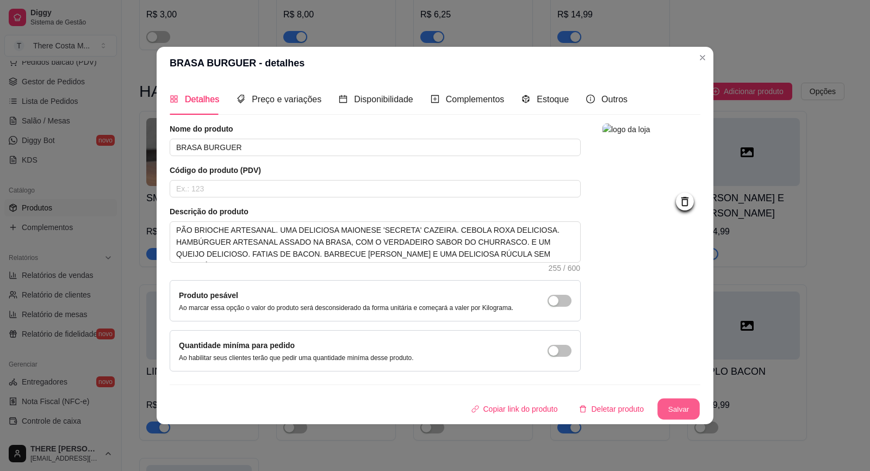
click at [667, 407] on button "Salvar" at bounding box center [678, 408] width 42 height 21
click at [667, 407] on button "Salvar" at bounding box center [677, 409] width 43 height 22
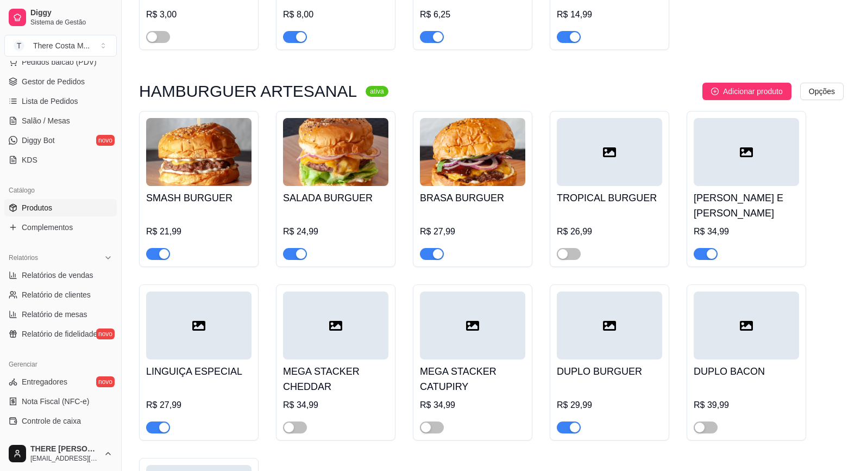
click at [615, 165] on div at bounding box center [609, 152] width 105 height 68
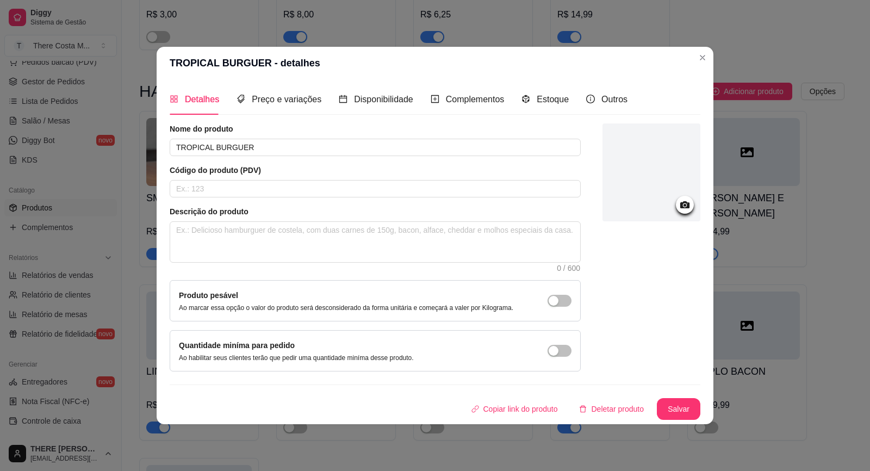
click at [687, 204] on icon at bounding box center [684, 204] width 9 height 7
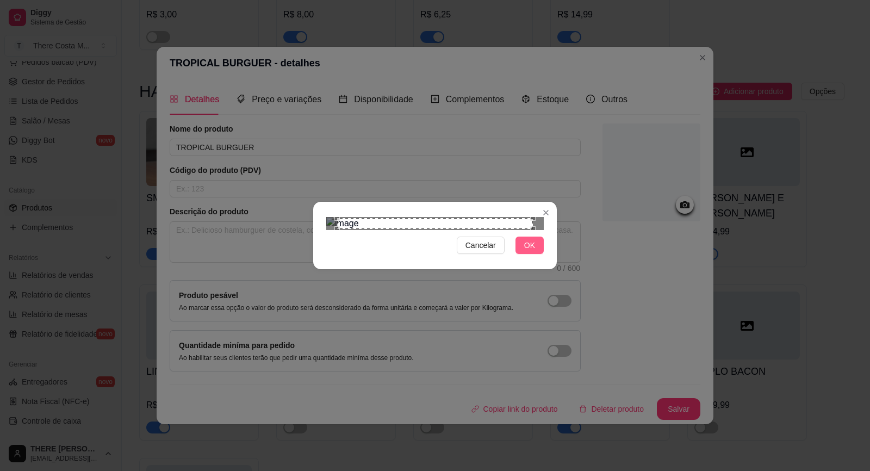
click at [536, 254] on button "OK" at bounding box center [529, 244] width 28 height 17
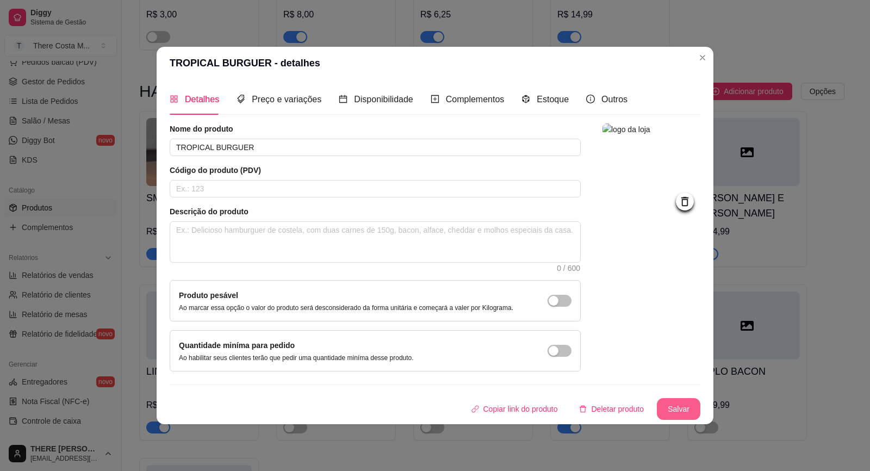
click at [668, 409] on button "Salvar" at bounding box center [677, 409] width 43 height 22
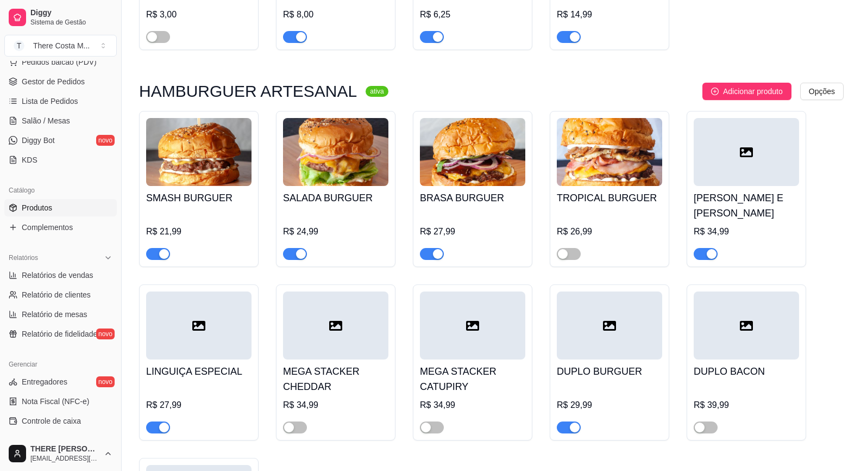
click at [743, 145] on div at bounding box center [746, 152] width 105 height 68
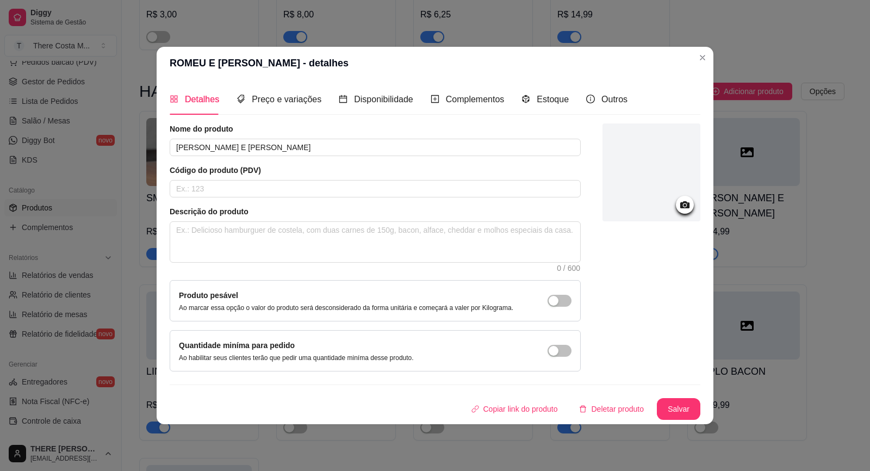
click at [686, 205] on circle at bounding box center [684, 205] width 3 height 3
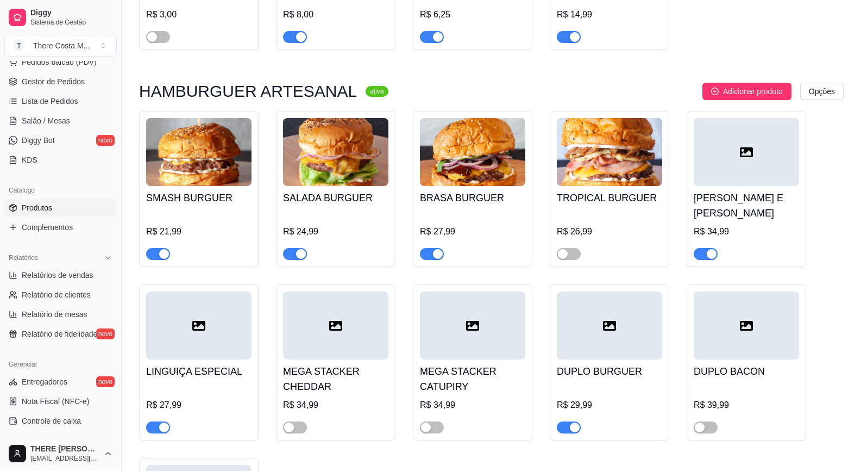
click at [193, 329] on div at bounding box center [198, 325] width 105 height 68
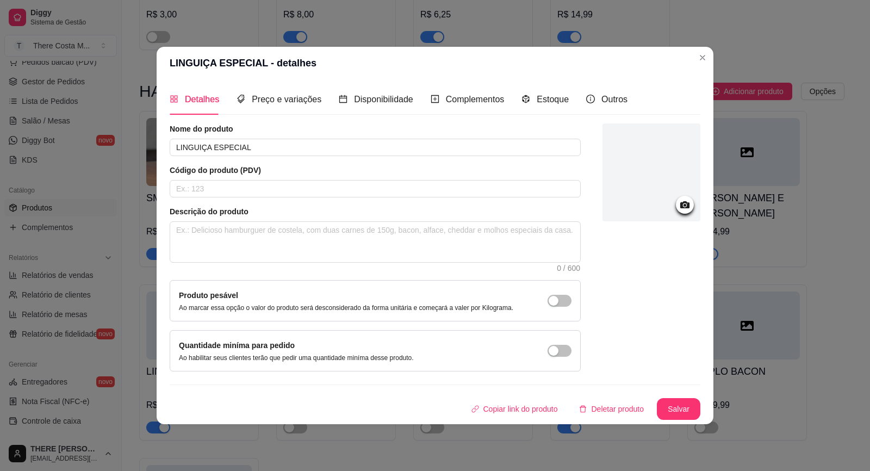
click at [684, 204] on circle at bounding box center [684, 205] width 3 height 3
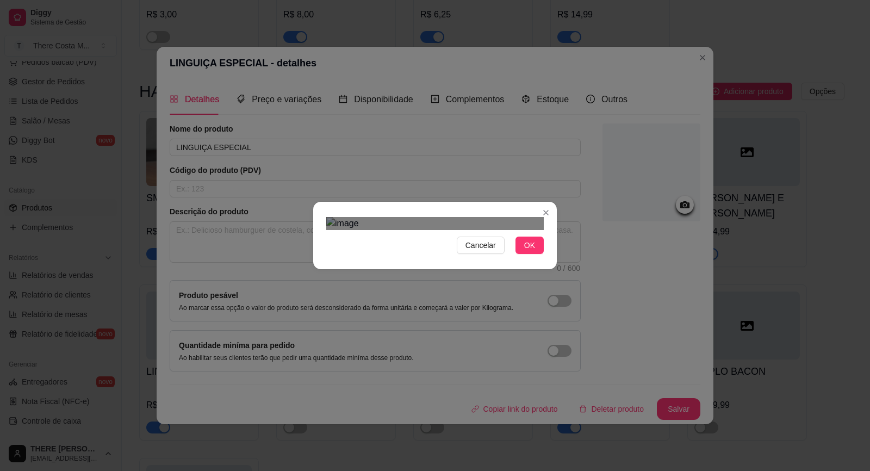
click at [458, 332] on div "Use the arrow keys to move the crop selection area" at bounding box center [434, 363] width 196 height 196
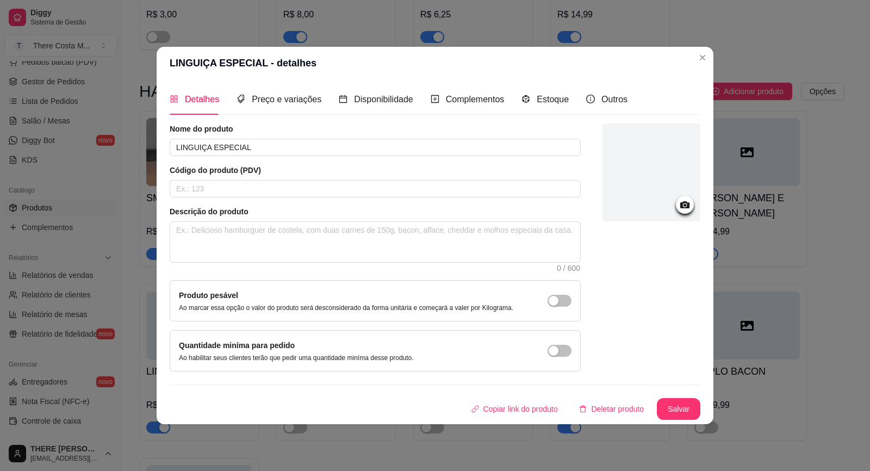
click at [686, 207] on icon at bounding box center [684, 204] width 9 height 7
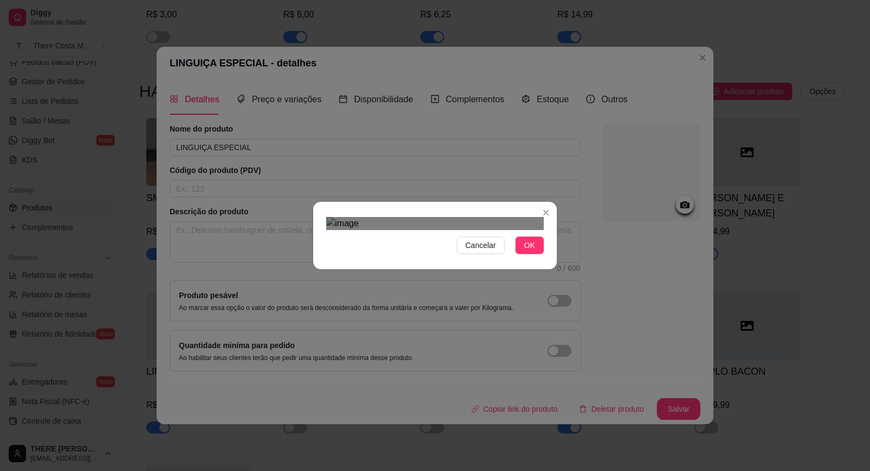
click at [490, 305] on div "Use the arrow keys to move the crop selection area" at bounding box center [431, 372] width 196 height 196
click at [534, 251] on span "OK" at bounding box center [529, 245] width 11 height 12
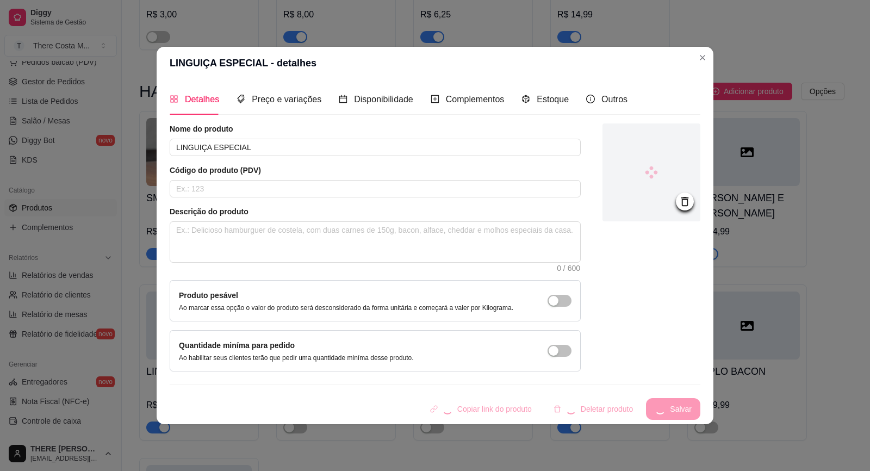
click at [671, 394] on div "Nome do produto LINGUIÇA ESPECIAL Código do produto (PDV) Descrição do produto …" at bounding box center [435, 271] width 530 height 296
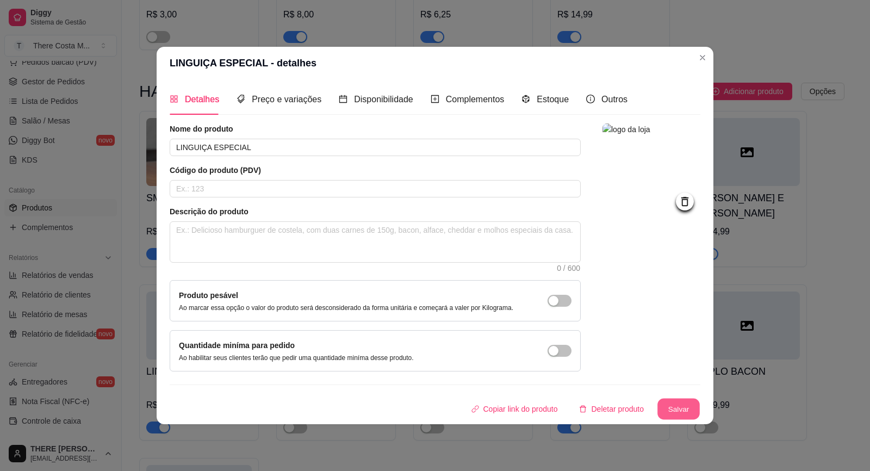
click at [682, 408] on button "Salvar" at bounding box center [678, 408] width 42 height 21
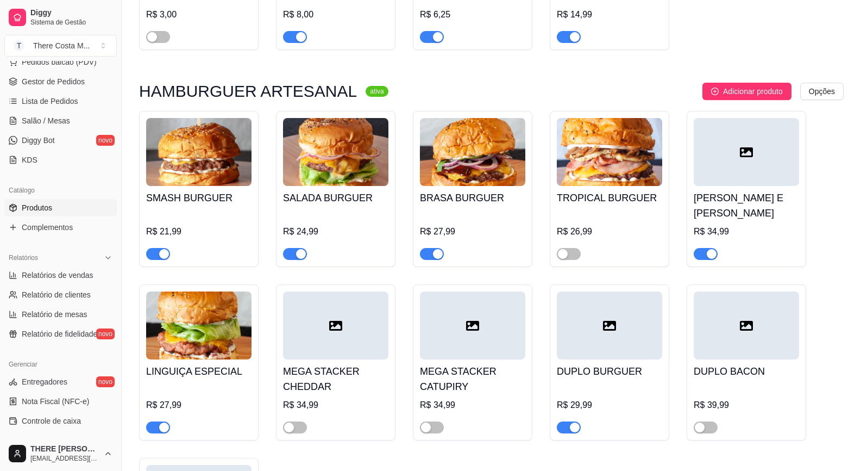
click at [332, 319] on icon at bounding box center [335, 325] width 13 height 13
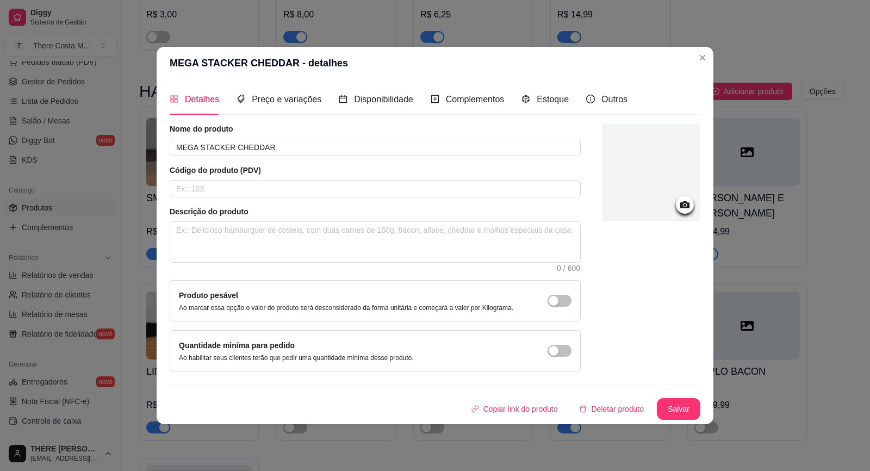
click at [689, 203] on icon at bounding box center [684, 204] width 9 height 7
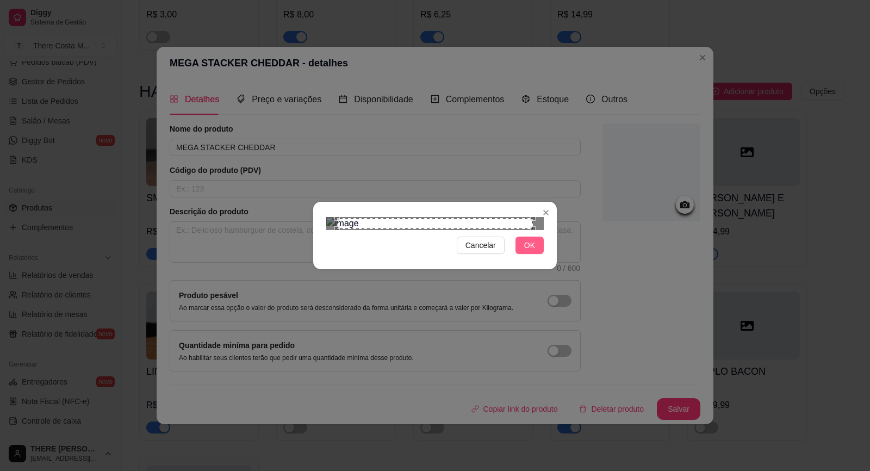
click at [536, 254] on button "OK" at bounding box center [529, 244] width 28 height 17
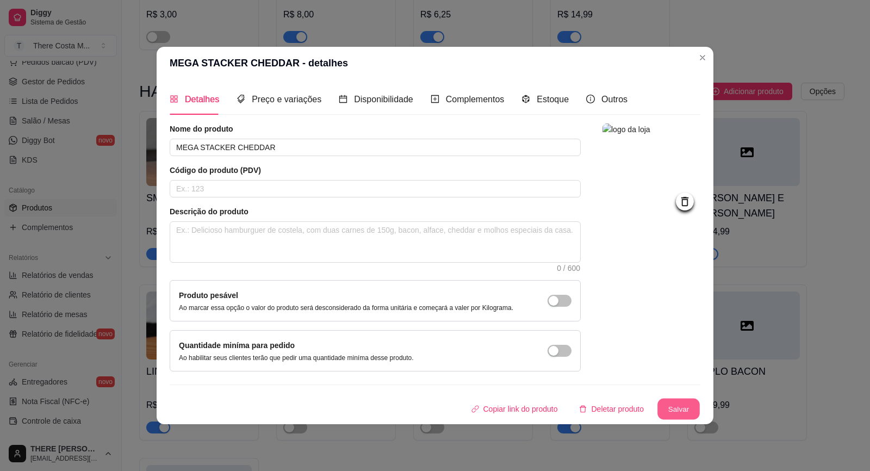
click at [672, 407] on button "Salvar" at bounding box center [678, 408] width 42 height 21
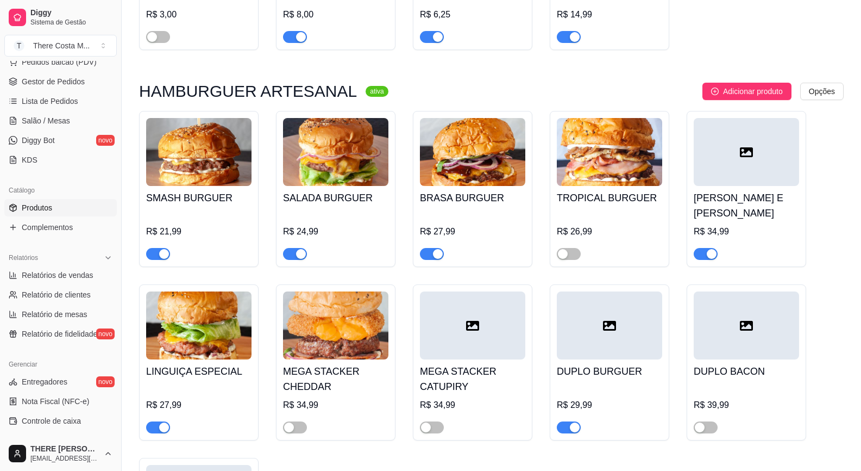
click at [322, 344] on img at bounding box center [335, 325] width 105 height 68
click at [453, 331] on div at bounding box center [472, 325] width 105 height 68
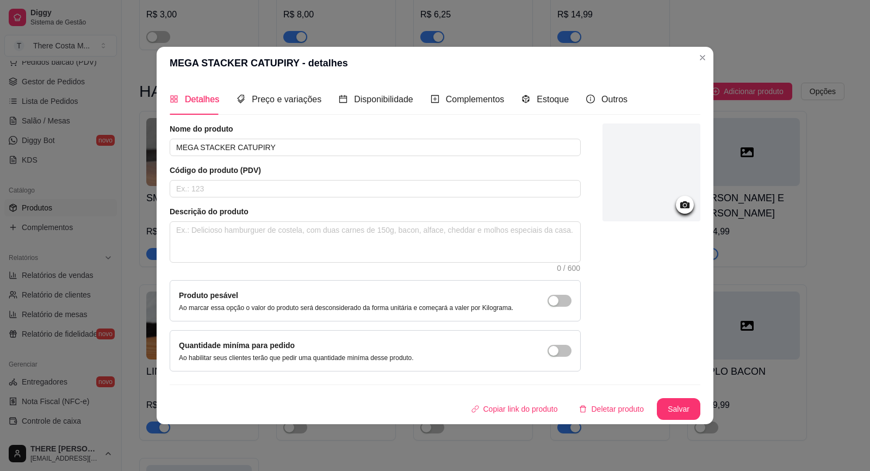
click at [685, 204] on circle at bounding box center [684, 205] width 3 height 3
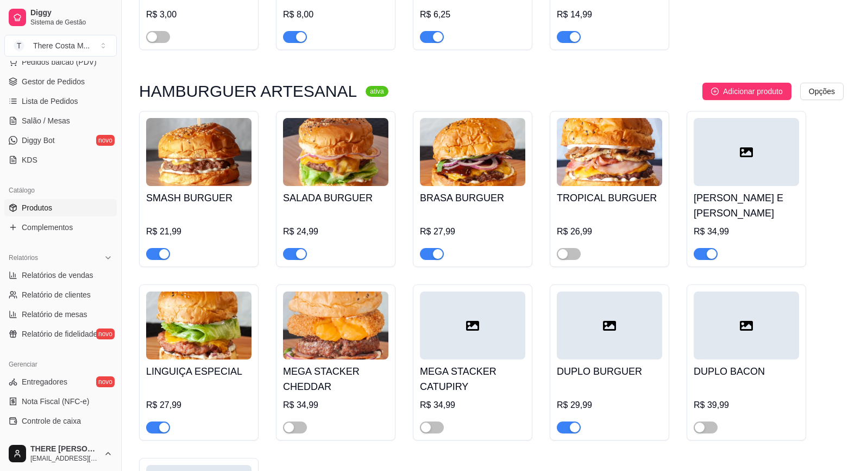
scroll to position [870, 0]
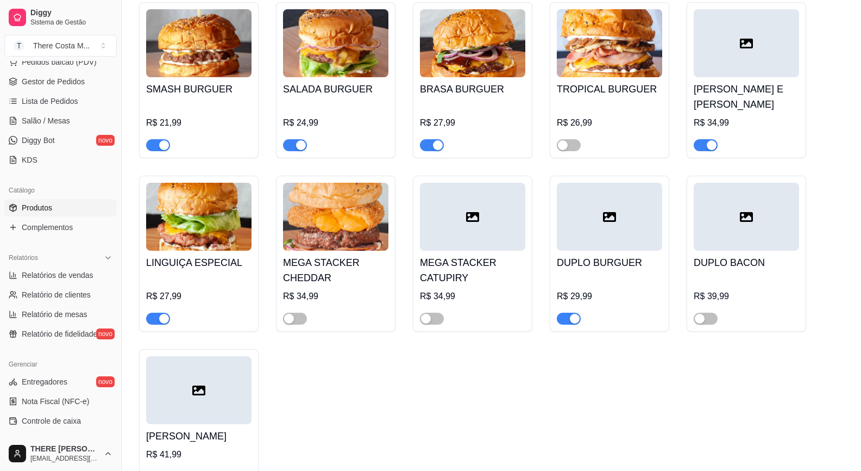
click at [624, 202] on div at bounding box center [609, 217] width 105 height 68
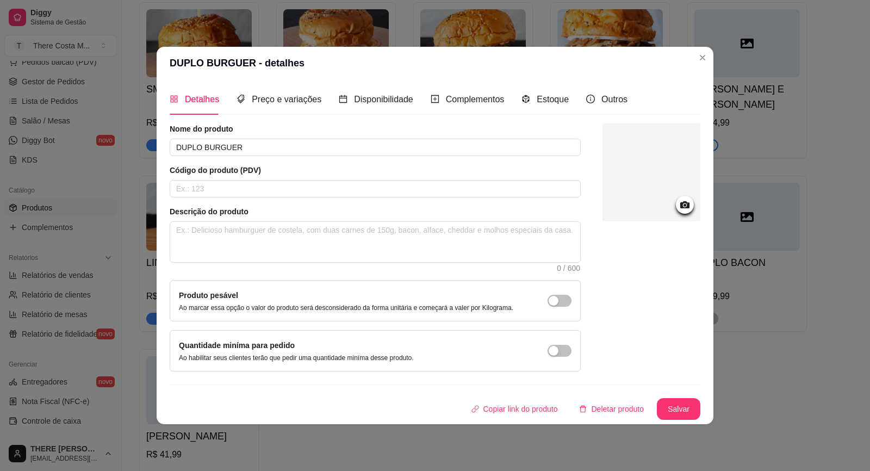
click at [690, 204] on icon at bounding box center [684, 204] width 12 height 12
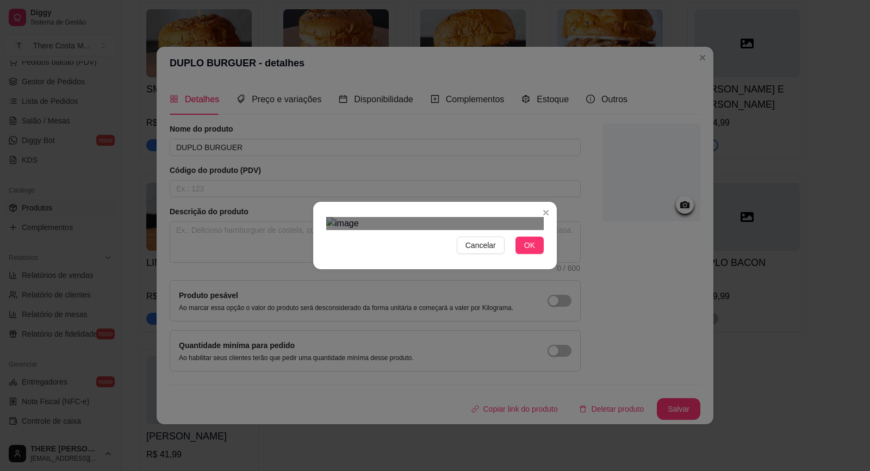
click at [462, 266] on div "Use the arrow keys to move the crop selection area" at bounding box center [437, 347] width 196 height 196
click at [529, 251] on span "OK" at bounding box center [529, 245] width 11 height 12
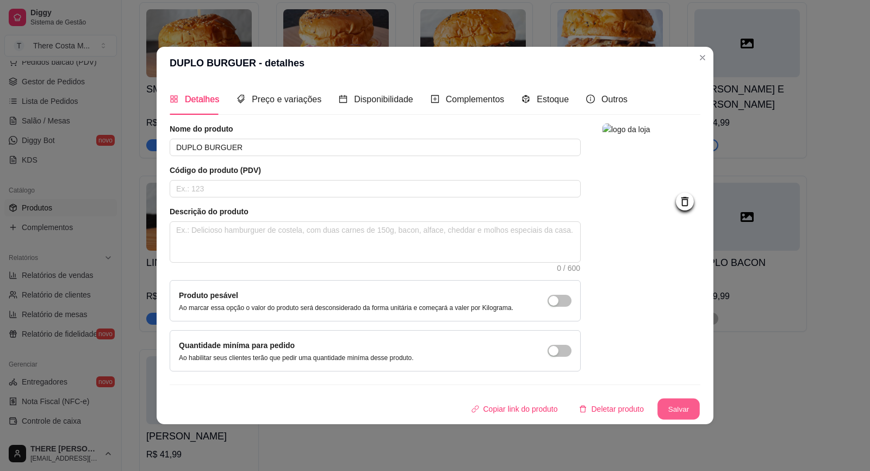
click at [676, 403] on button "Salvar" at bounding box center [678, 408] width 42 height 21
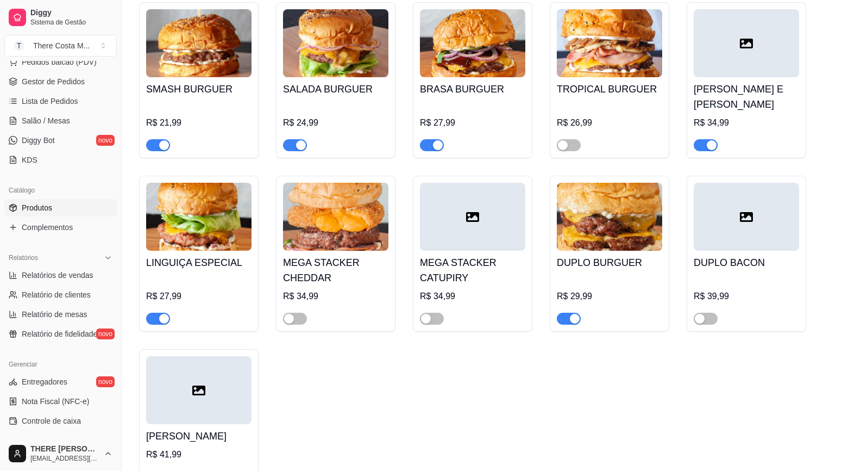
click at [729, 227] on div at bounding box center [746, 217] width 105 height 68
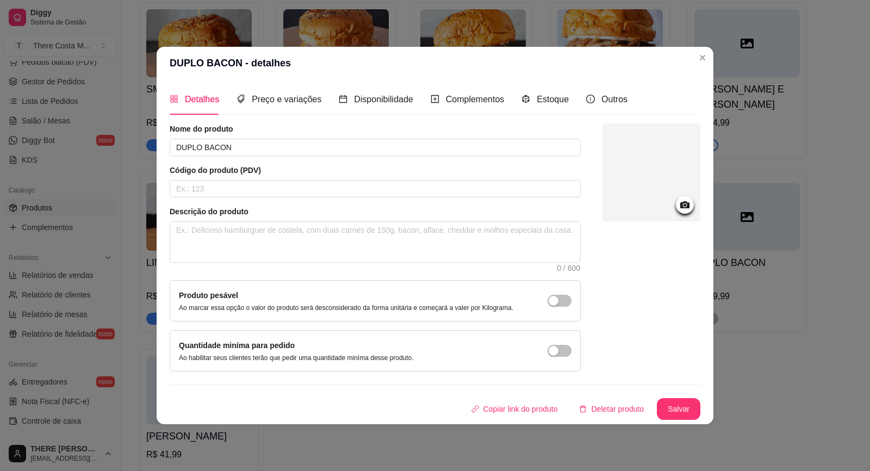
click at [689, 205] on icon at bounding box center [684, 204] width 9 height 7
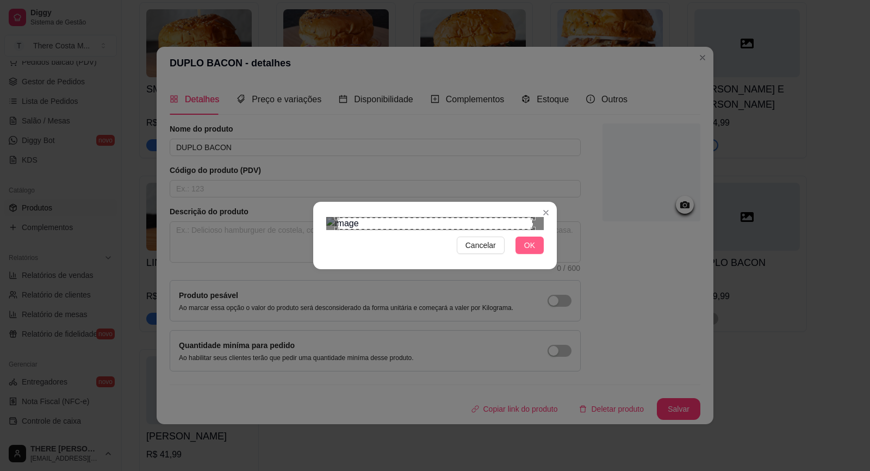
click at [533, 251] on span "OK" at bounding box center [529, 245] width 11 height 12
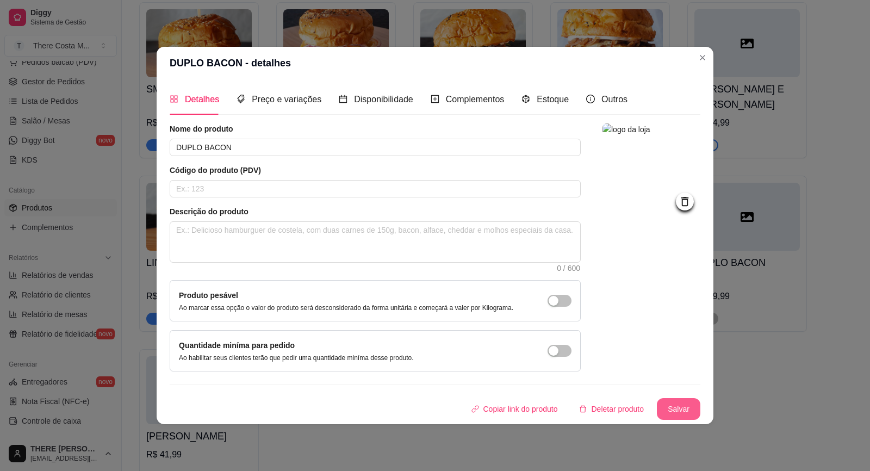
click at [674, 411] on button "Salvar" at bounding box center [677, 409] width 43 height 22
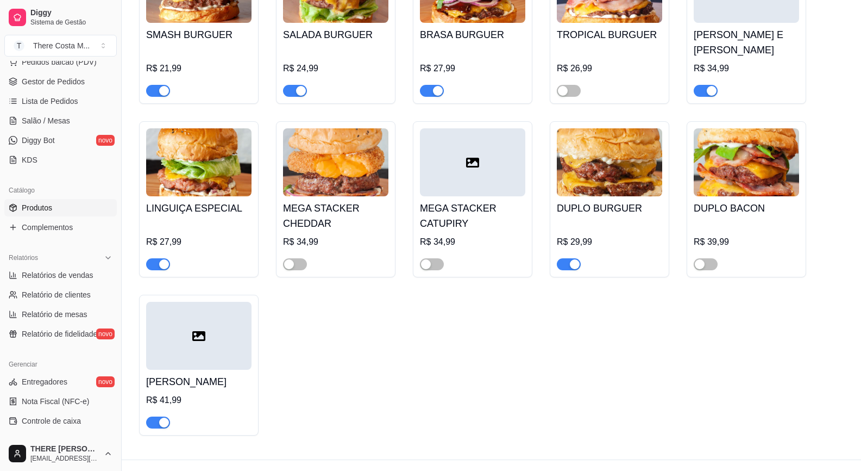
scroll to position [932, 0]
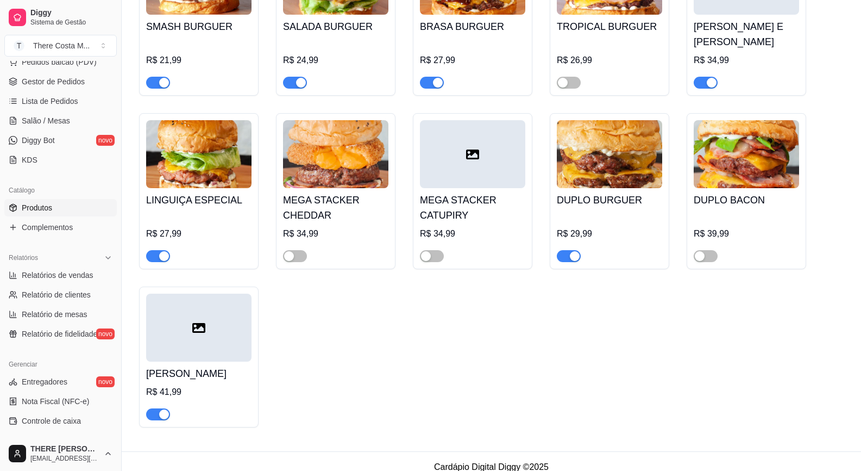
click at [208, 318] on div at bounding box center [198, 327] width 105 height 68
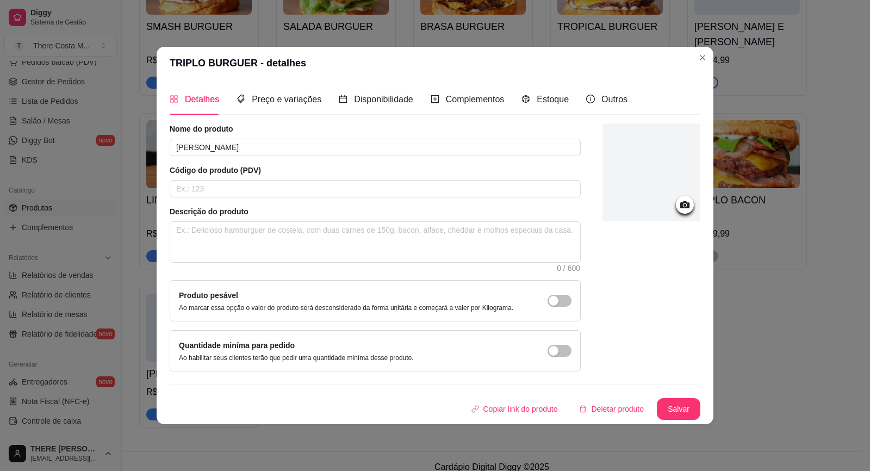
click at [686, 201] on icon at bounding box center [684, 204] width 12 height 12
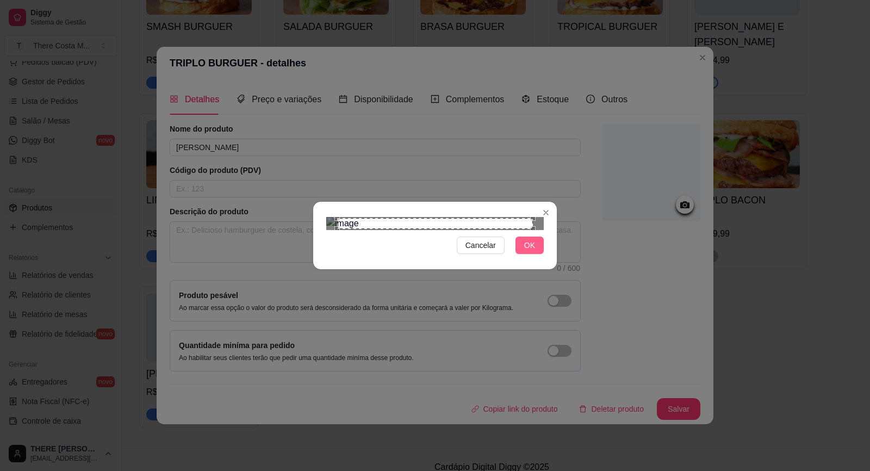
click at [533, 251] on span "OK" at bounding box center [529, 245] width 11 height 12
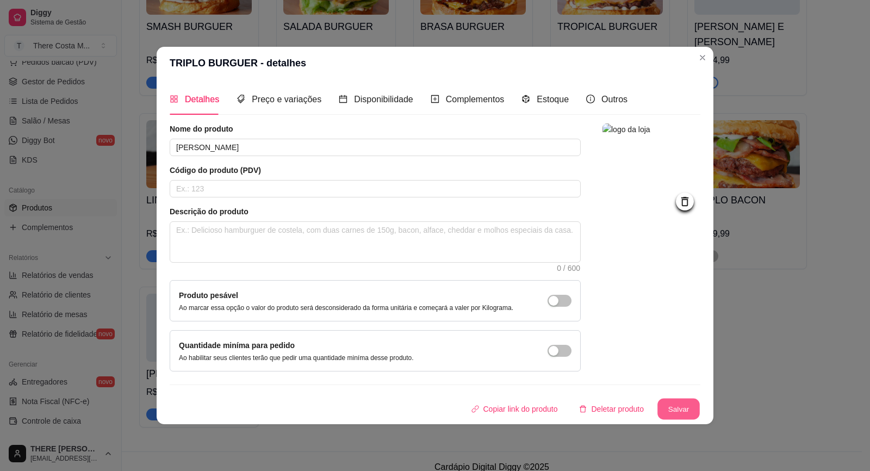
click at [685, 403] on button "Salvar" at bounding box center [678, 408] width 42 height 21
click at [690, 399] on button "Salvar" at bounding box center [678, 408] width 42 height 21
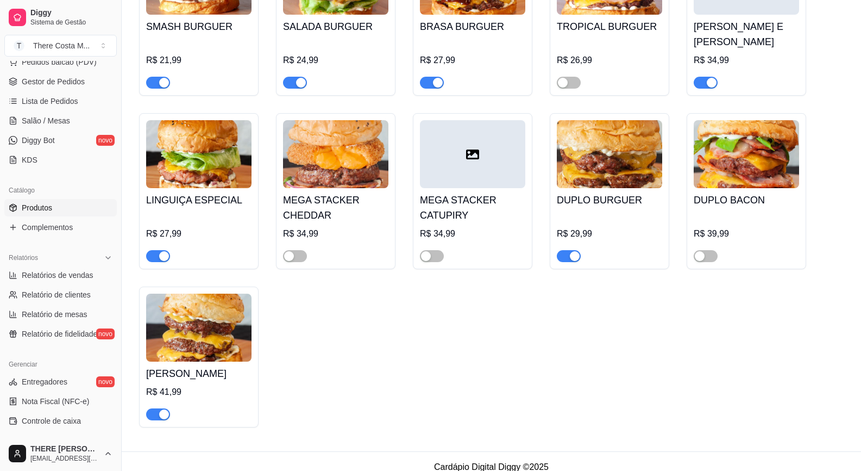
click at [607, 154] on img at bounding box center [609, 154] width 105 height 68
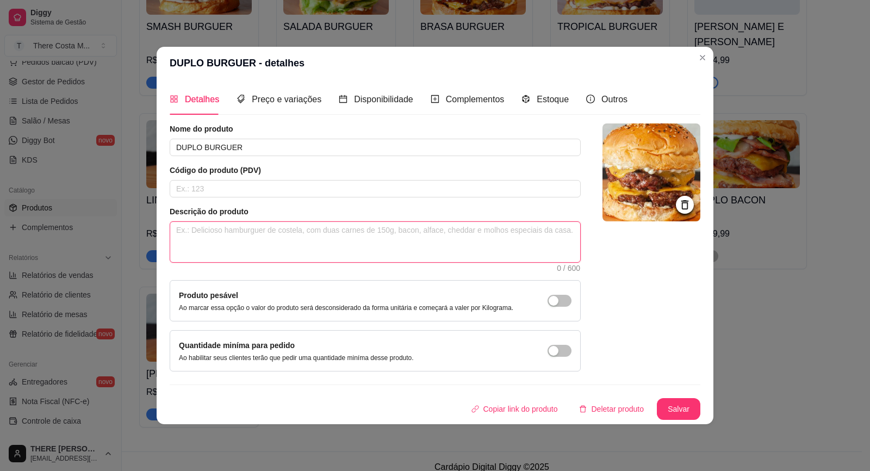
click at [241, 239] on textarea at bounding box center [375, 242] width 410 height 40
paste textarea "PÃO BRIOCHE ARTESANAL. DELICIOSA MAIONESE ( SECRETA) [GEOGRAPHIC_DATA]. 2X HAMB…"
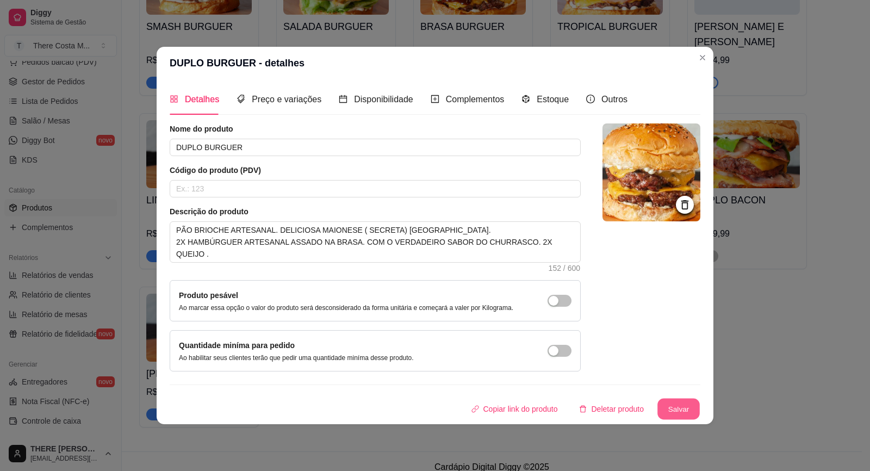
click at [668, 405] on button "Salvar" at bounding box center [678, 408] width 42 height 21
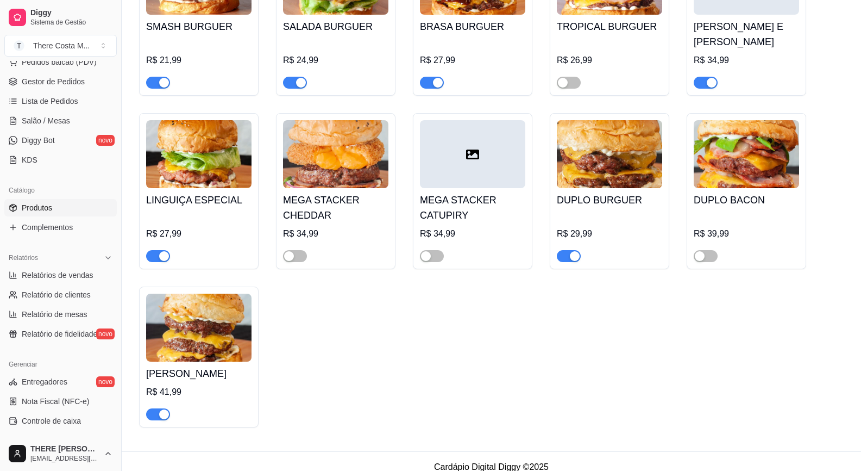
click at [172, 329] on img at bounding box center [198, 327] width 105 height 68
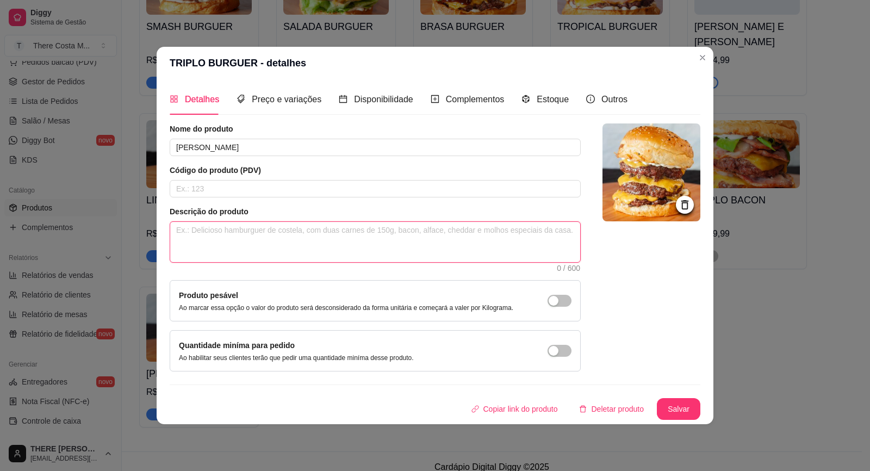
click at [295, 234] on textarea at bounding box center [375, 242] width 410 height 40
paste textarea "PÃO BRIOCHE ARTESANAL. DELICIOSA MAIONESE ( SECRETA) [GEOGRAPHIC_DATA]. 3X HAMB…"
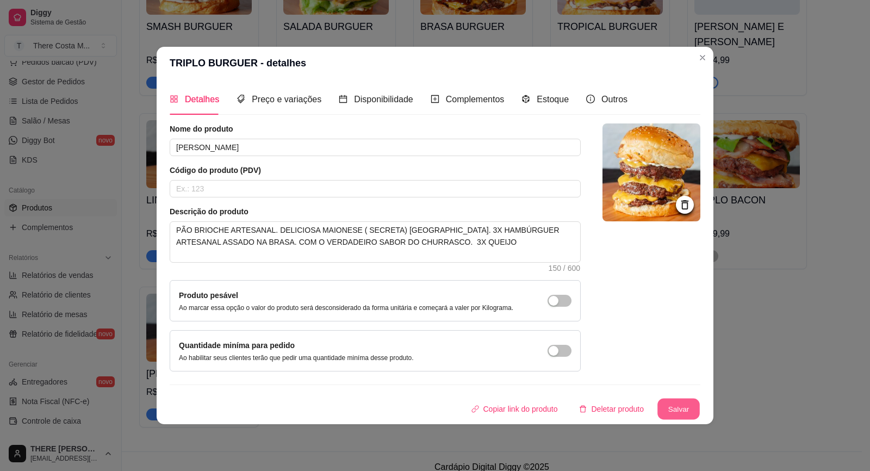
click at [679, 404] on button "Salvar" at bounding box center [678, 408] width 42 height 21
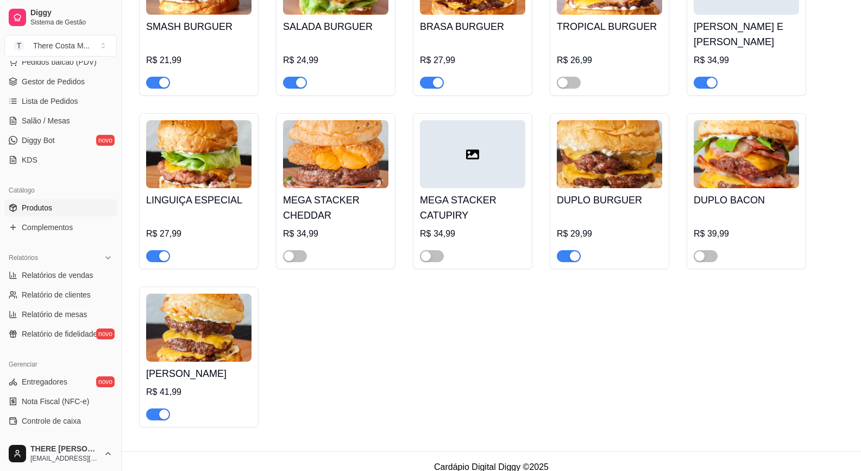
click at [310, 160] on img at bounding box center [335, 154] width 105 height 68
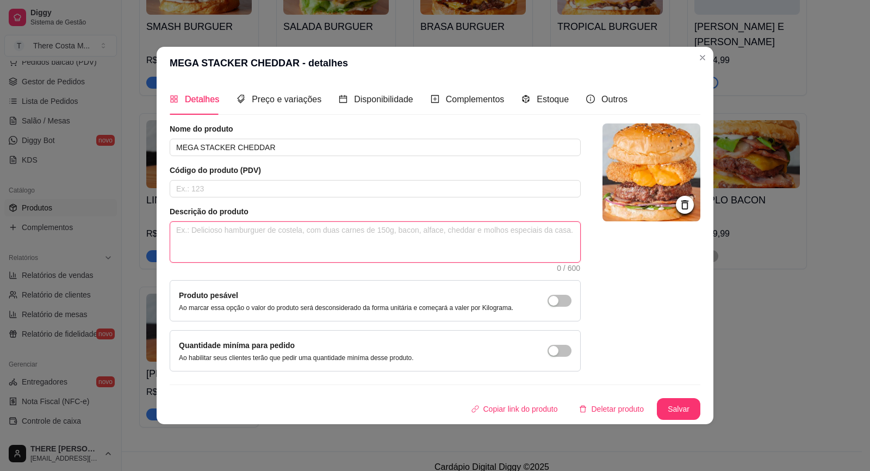
click at [264, 242] on textarea at bounding box center [375, 242] width 410 height 40
paste textarea "PÃO BRIOCHE ARTESANAL. DELICIOSA MAIONESE ( SECRETA) [GEOGRAPHIC_DATA]. CEBOLA …"
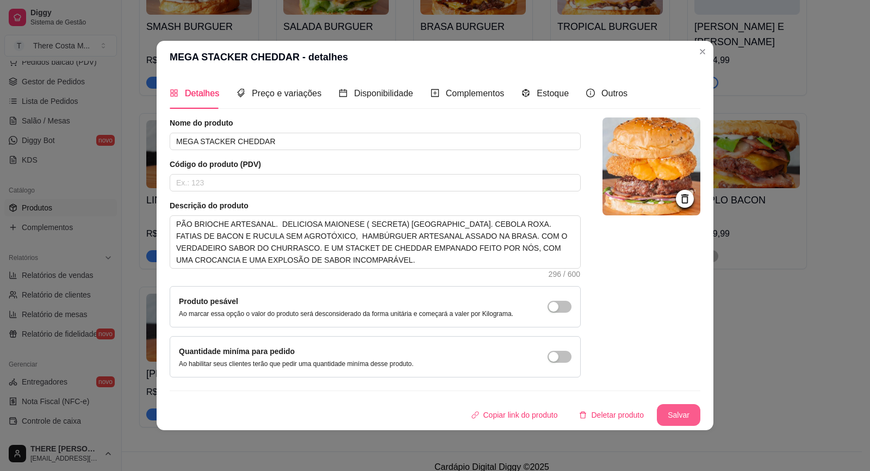
click at [670, 411] on button "Salvar" at bounding box center [677, 415] width 43 height 22
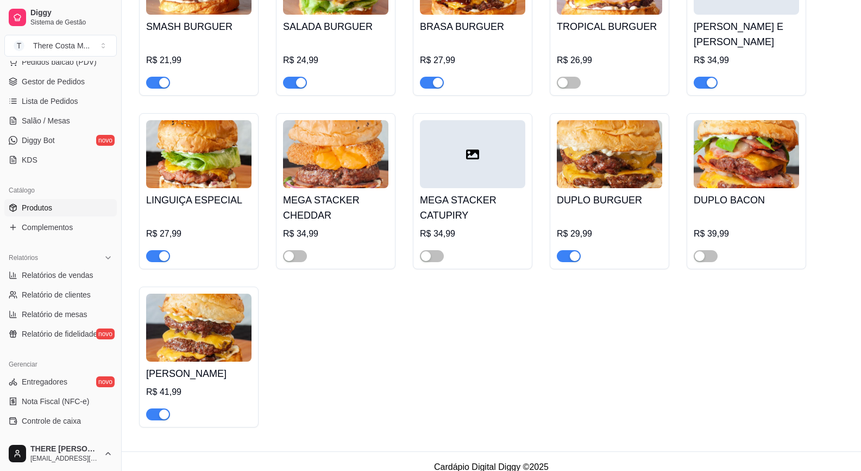
click at [455, 167] on div at bounding box center [472, 154] width 105 height 68
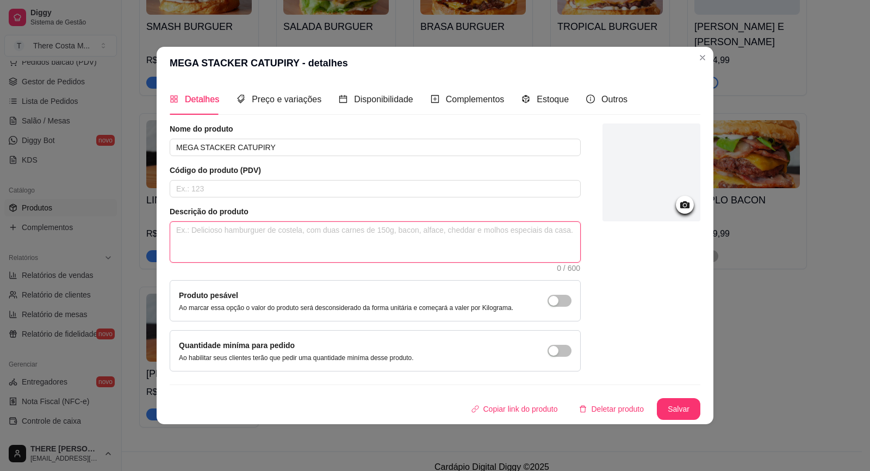
click at [323, 252] on textarea at bounding box center [375, 242] width 410 height 40
paste textarea "PÃO BRIOCHE ARTESANAL. DELICIOSA MAIONESE ( SECRETA) [GEOGRAPHIC_DATA]. CEBOLA …"
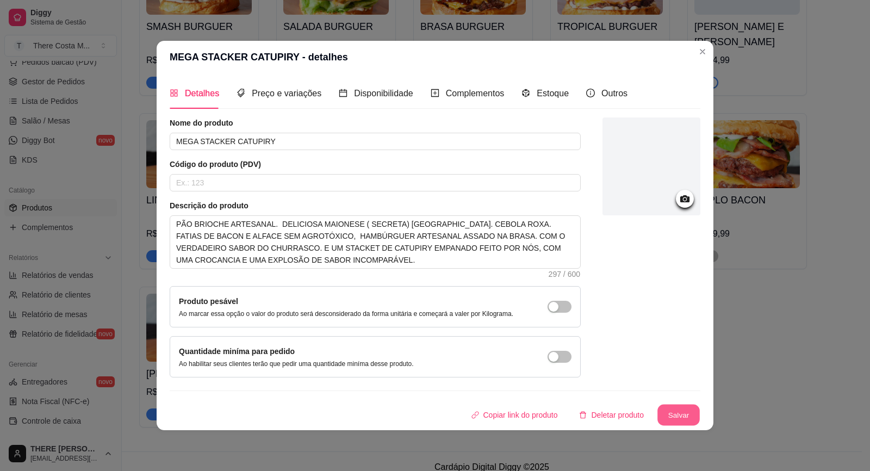
click at [665, 408] on button "Salvar" at bounding box center [678, 414] width 42 height 21
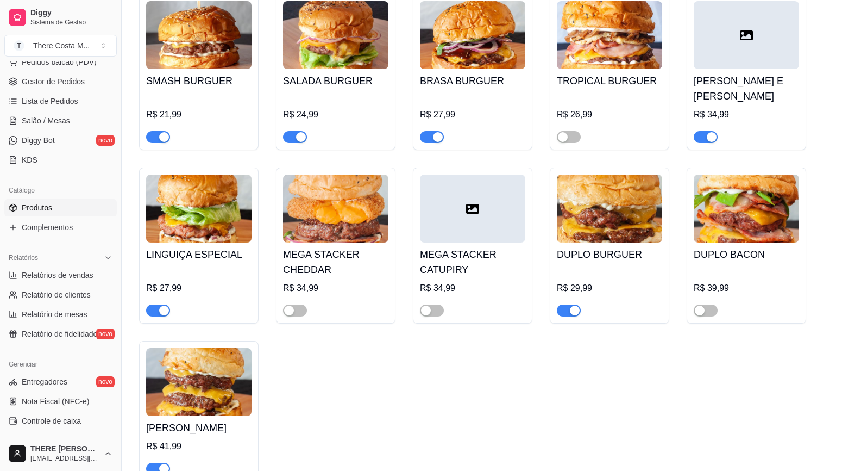
scroll to position [823, 0]
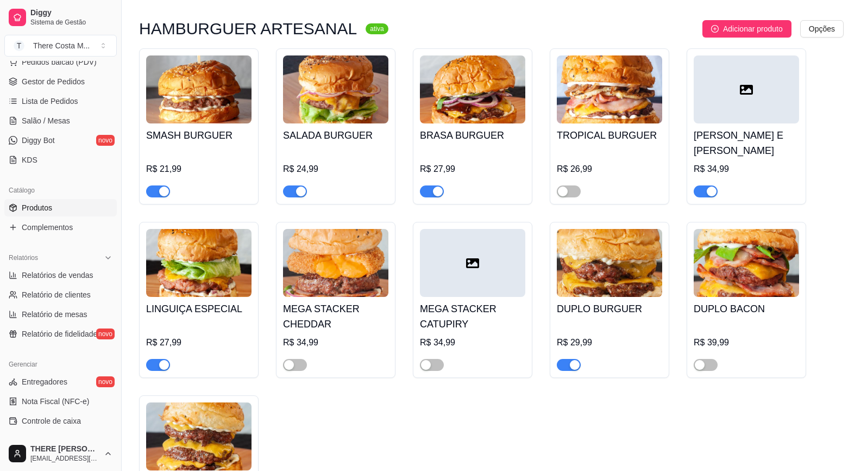
click at [502, 133] on h4 "BRASA BURGUER" at bounding box center [472, 135] width 105 height 15
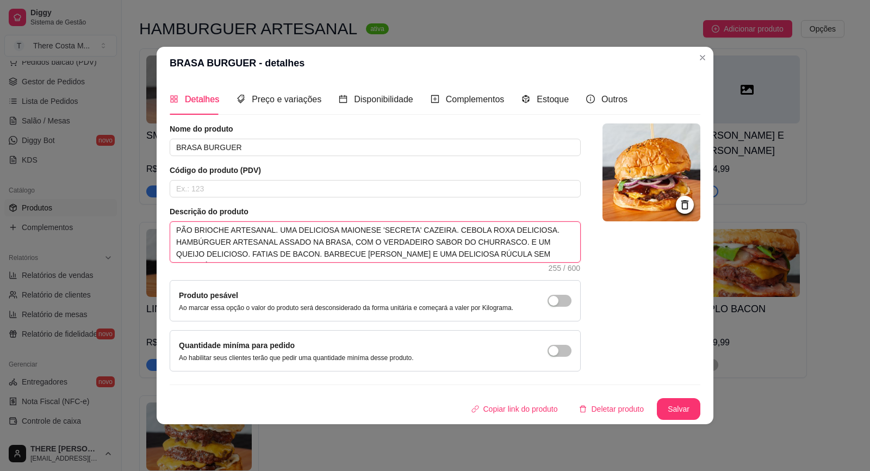
click at [367, 229] on textarea "PÃO BRIOCHE ARTESANAL. UMA DELICIOSA MAIONESE 'SECRETA' CAZEIRA. CEBOLA ROXA DE…" at bounding box center [375, 242] width 410 height 40
click at [417, 233] on textarea "PÃO BRIOCHE ARTESANAL. UMA DELICIOSA MAIONESE (SECRETA) [PERSON_NAME]. CEBOLA R…" at bounding box center [375, 242] width 410 height 40
click at [695, 411] on button "Salvar" at bounding box center [677, 409] width 43 height 22
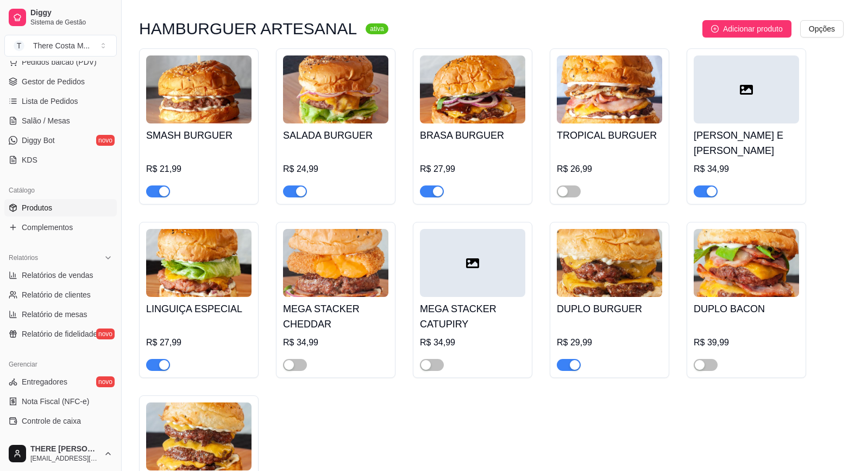
click at [207, 128] on div "SMASH BURGUER R$ 21,99" at bounding box center [198, 160] width 105 height 74
click at [336, 117] on img at bounding box center [335, 89] width 105 height 68
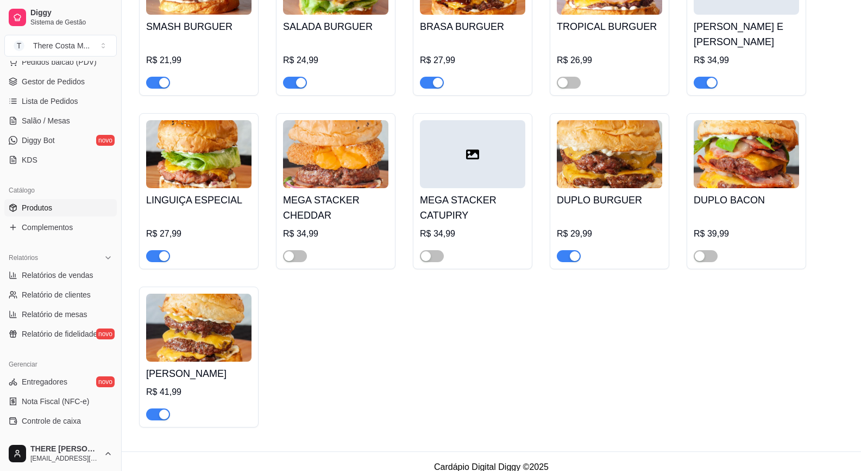
scroll to position [878, 0]
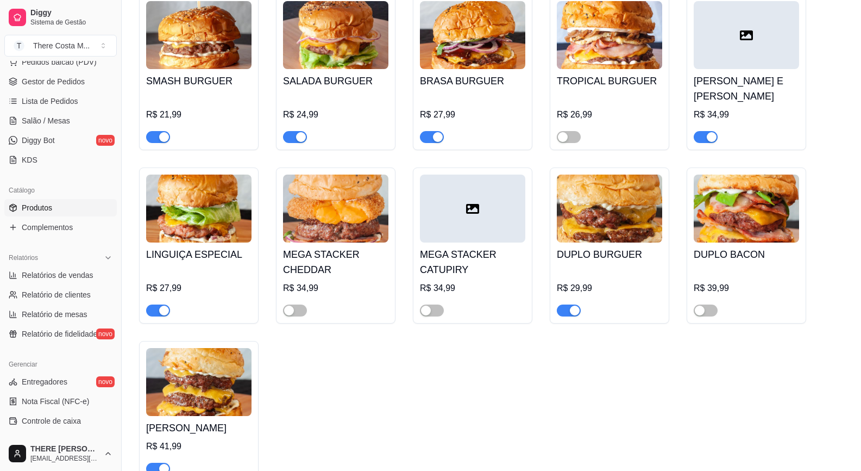
click at [737, 52] on div at bounding box center [746, 35] width 105 height 68
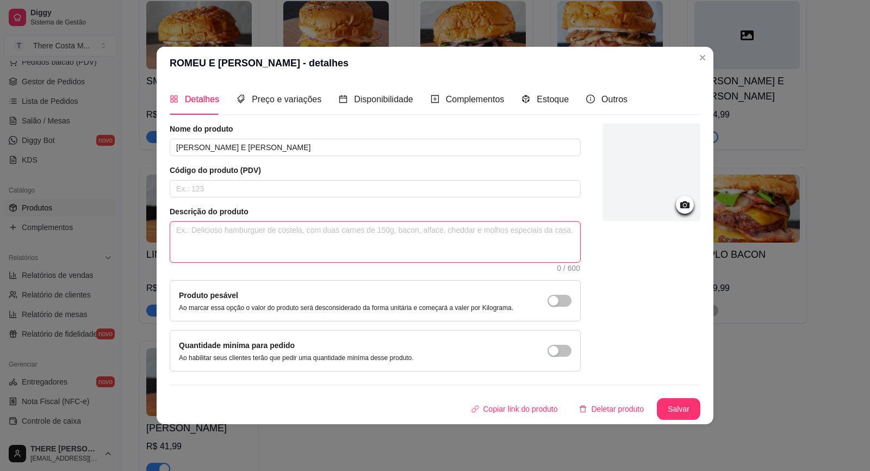
click at [321, 248] on textarea at bounding box center [375, 242] width 410 height 40
paste textarea "PÃO BRIOCHE ARTESANAL. DELICIOSA GOIABADA CREMOSA. FATIAS DE BACON. HAMBÚRGUER …"
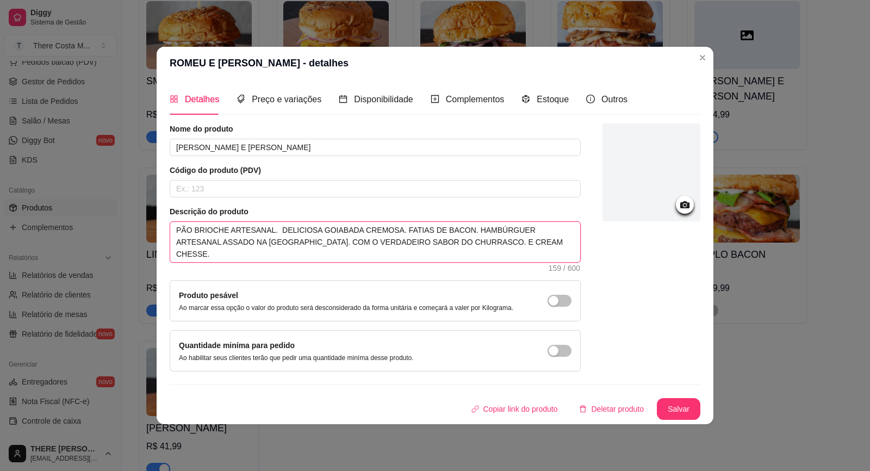
click at [458, 241] on textarea "PÃO BRIOCHE ARTESANAL. DELICIOSA GOIABADA CREMOSA. FATIAS DE BACON. HAMBÚRGUER …" at bounding box center [375, 242] width 410 height 40
click at [664, 398] on button "Salvar" at bounding box center [678, 408] width 42 height 21
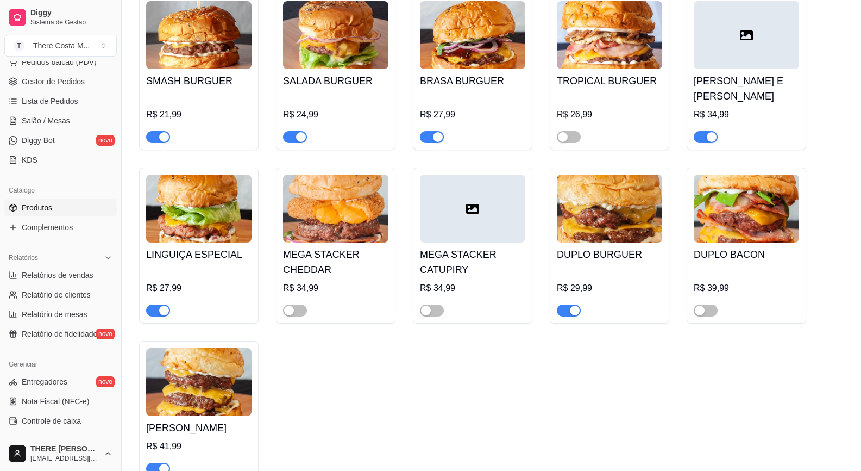
click at [197, 58] on img at bounding box center [198, 35] width 105 height 68
click at [328, 22] on img at bounding box center [335, 35] width 105 height 68
click at [439, 59] on img at bounding box center [472, 35] width 105 height 68
click at [656, 54] on img at bounding box center [609, 35] width 105 height 68
click at [741, 83] on h4 "[PERSON_NAME] E [PERSON_NAME]" at bounding box center [746, 88] width 105 height 30
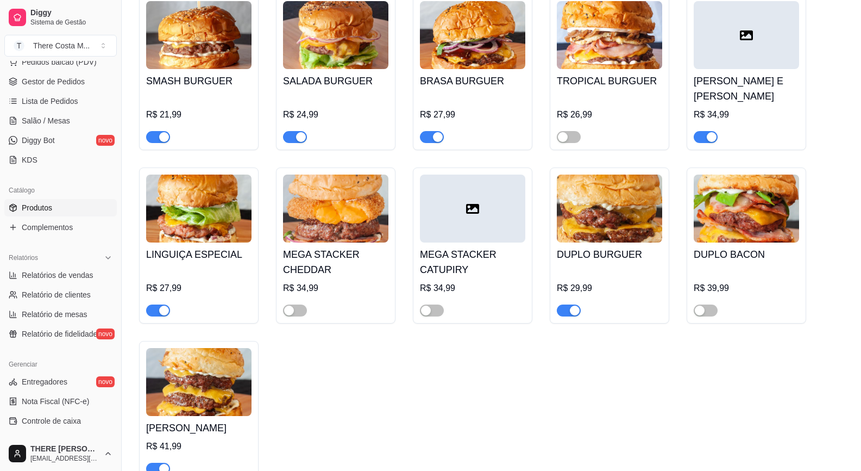
click at [219, 195] on img at bounding box center [198, 208] width 105 height 68
click at [215, 201] on img at bounding box center [198, 208] width 105 height 68
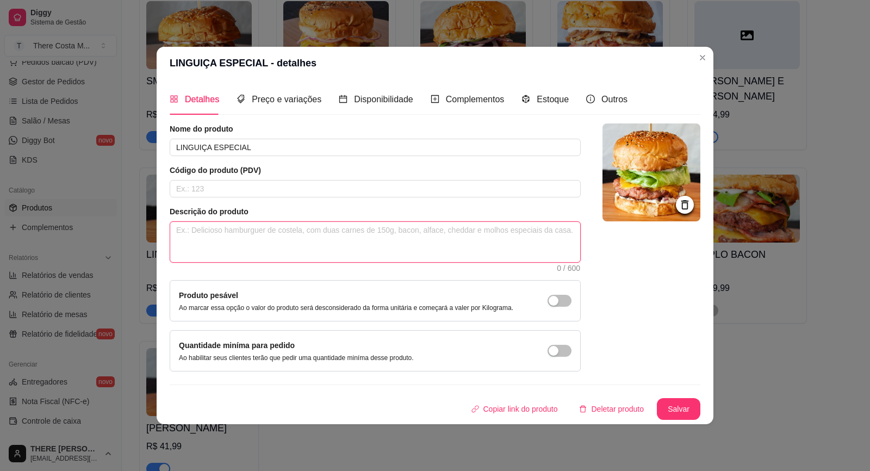
click at [353, 237] on textarea at bounding box center [375, 242] width 410 height 40
paste textarea "PÃO BRIOCHE ARTESANAL. DELICIOSA MAIONESE ( SECRETA) [GEOGRAPHIC_DATA]. HAMBÚRG…"
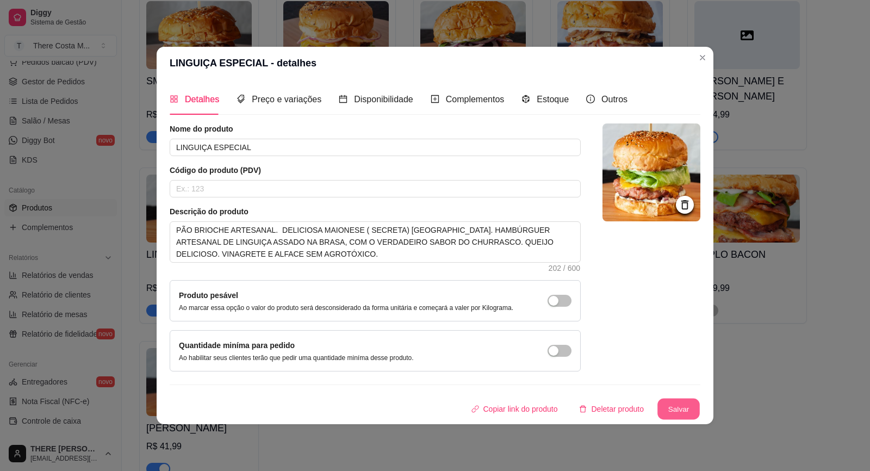
click at [672, 416] on button "Salvar" at bounding box center [678, 408] width 42 height 21
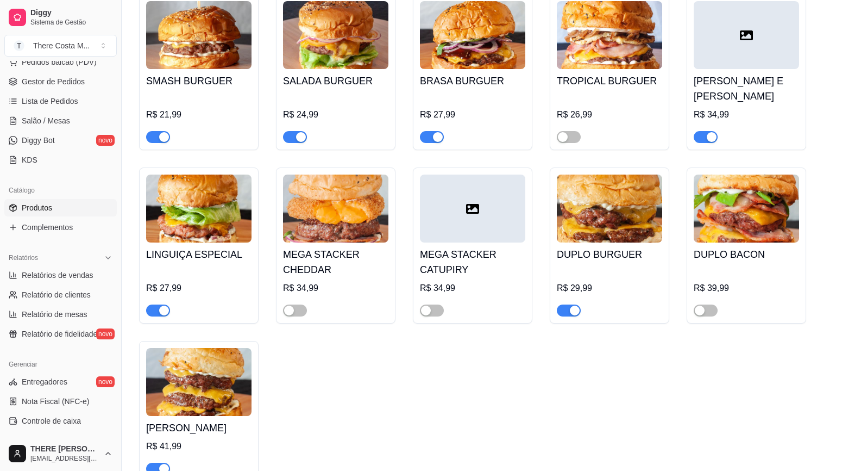
click at [345, 210] on img at bounding box center [335, 208] width 105 height 68
click at [455, 214] on div at bounding box center [472, 208] width 105 height 68
click at [566, 211] on img at bounding box center [609, 208] width 105 height 68
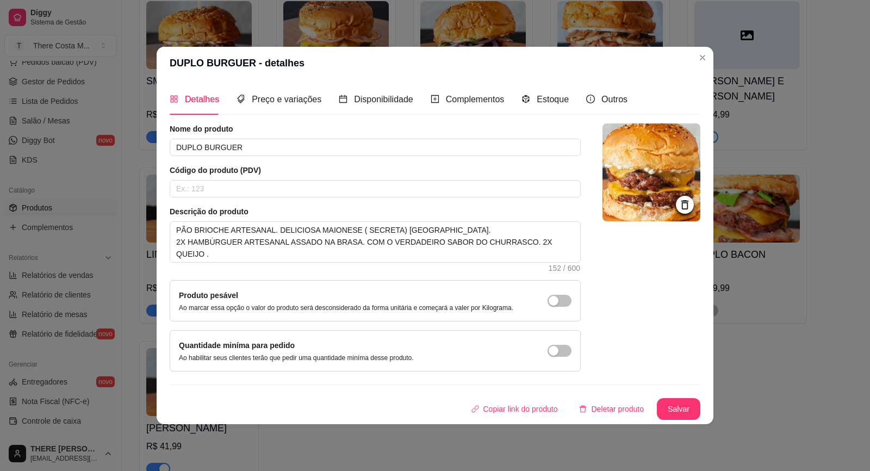
click at [690, 59] on header "DUPLO BURGUER - detalhes" at bounding box center [435, 63] width 556 height 33
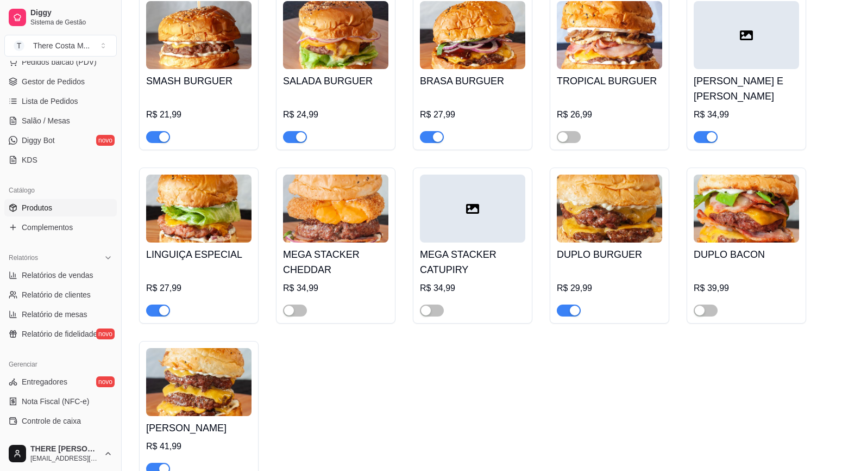
click at [751, 182] on img at bounding box center [746, 208] width 105 height 68
click at [183, 374] on img at bounding box center [198, 382] width 105 height 68
click at [636, 79] on h4 "TROPICAL BURGUER" at bounding box center [609, 80] width 105 height 15
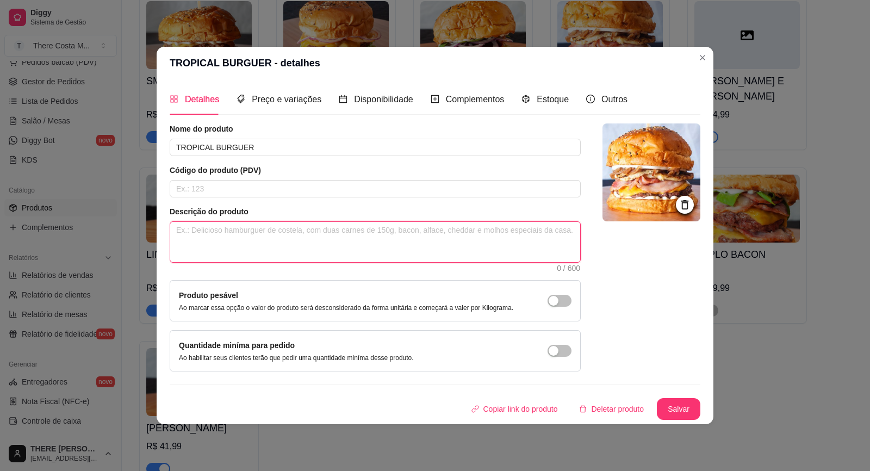
click at [307, 248] on textarea at bounding box center [375, 242] width 410 height 40
paste textarea "PÃO BRIOCHE ARTESANAL. DELICIOSA MAIONESE ( SECRETA) [GEOGRAPHIC_DATA]. CEBOLA …"
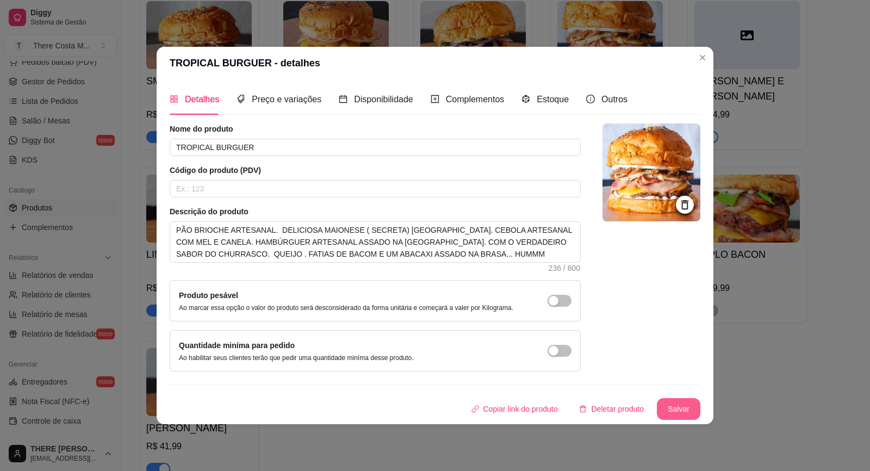
click at [672, 405] on button "Salvar" at bounding box center [677, 409] width 43 height 22
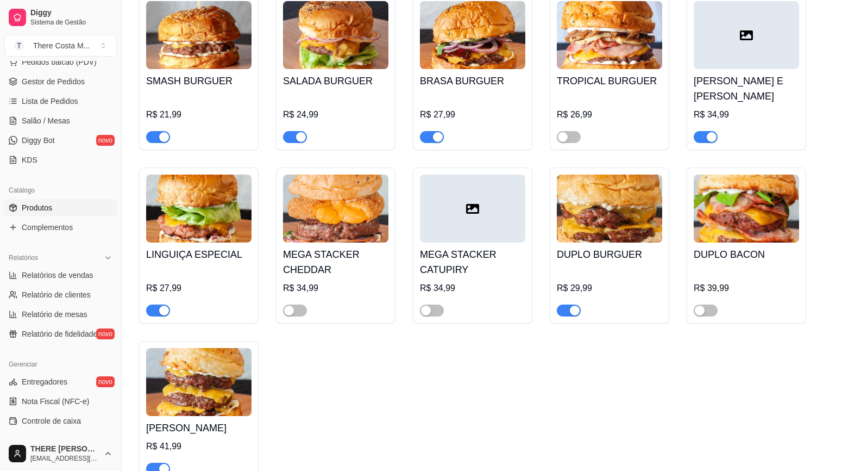
click at [705, 192] on img at bounding box center [746, 208] width 105 height 68
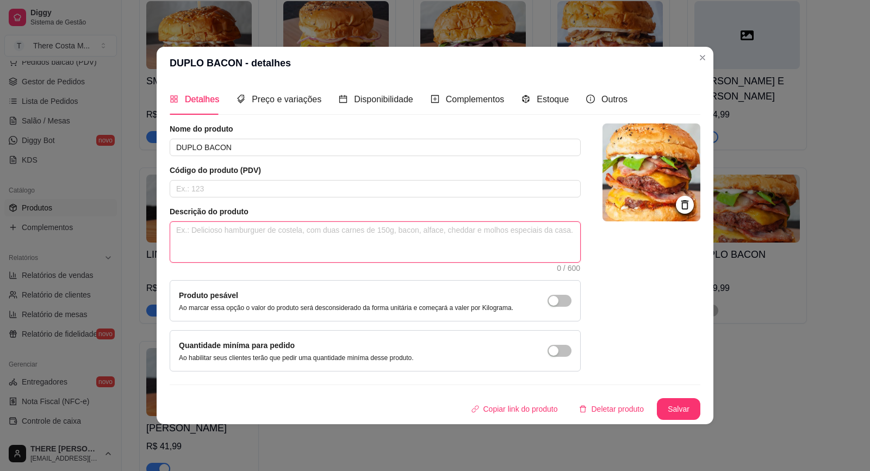
click at [346, 235] on textarea at bounding box center [375, 242] width 410 height 40
paste textarea "PÃO BRIOCHE ARTESANAL. DELICIOSA MAIONESE ( SECRETA ) [GEOGRAPHIC_DATA]. GELEIA…"
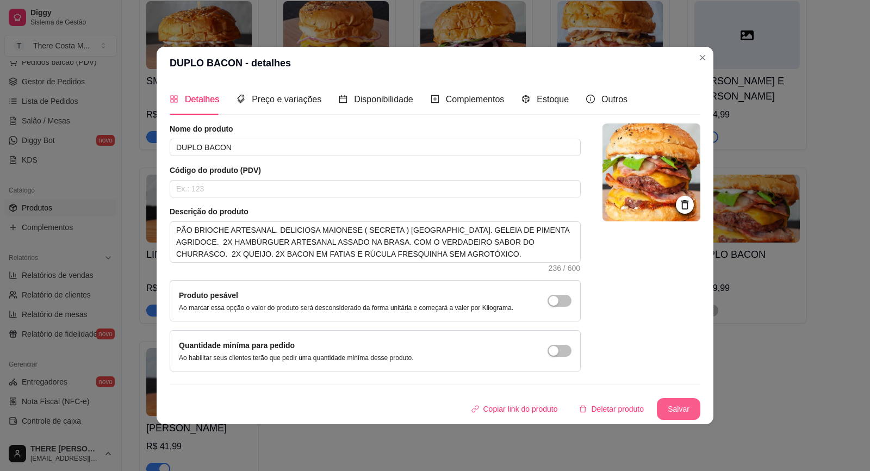
click at [683, 407] on button "Salvar" at bounding box center [677, 409] width 43 height 22
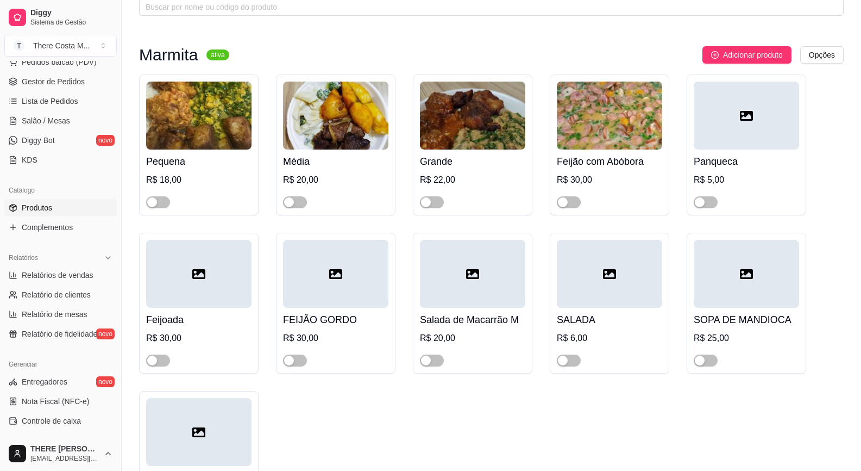
scroll to position [0, 0]
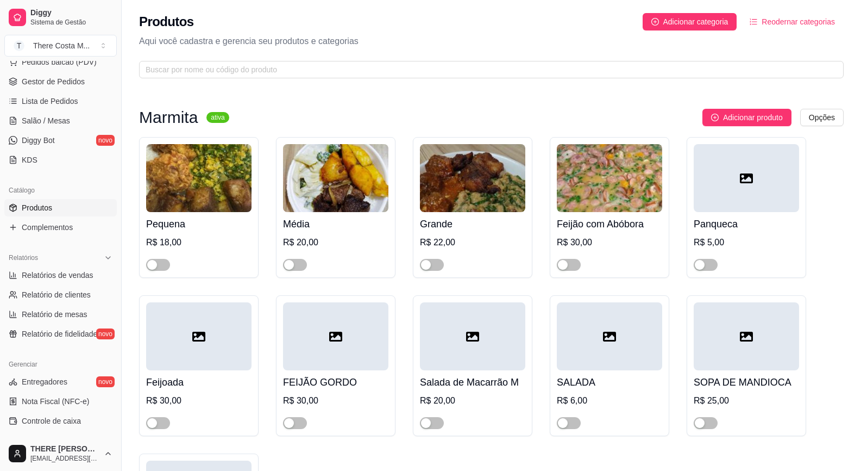
click at [218, 191] on img at bounding box center [198, 178] width 105 height 68
click at [219, 185] on img at bounding box center [198, 178] width 105 height 68
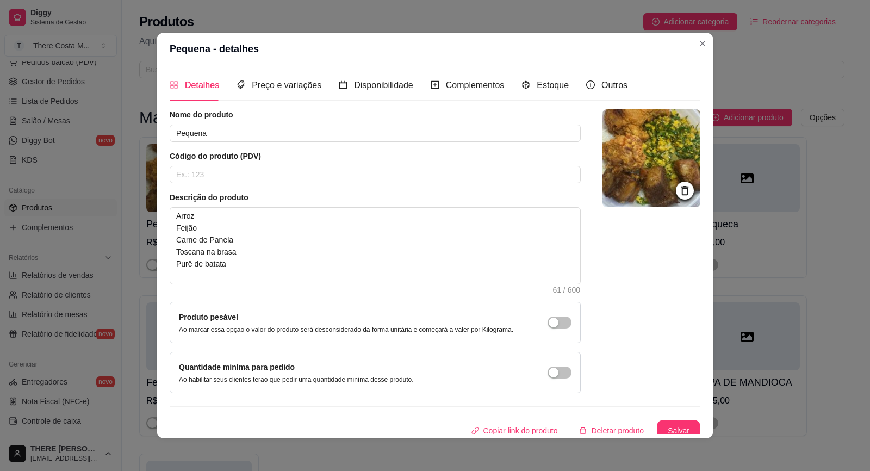
click at [645, 156] on img at bounding box center [651, 158] width 98 height 98
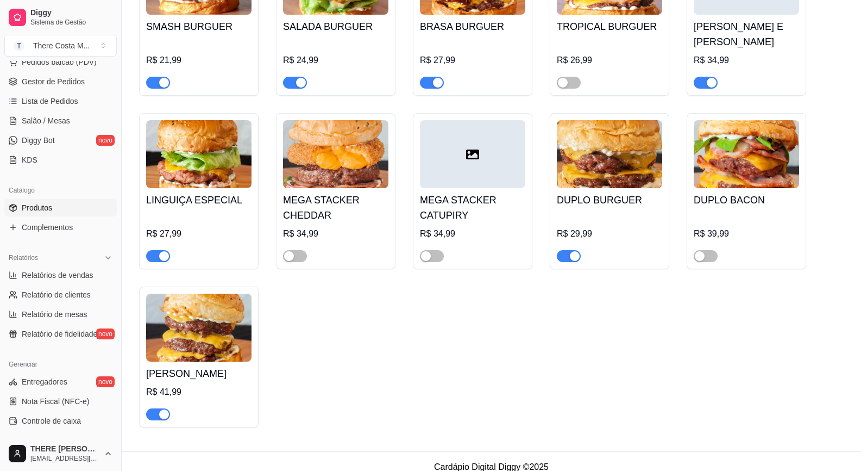
scroll to position [823, 0]
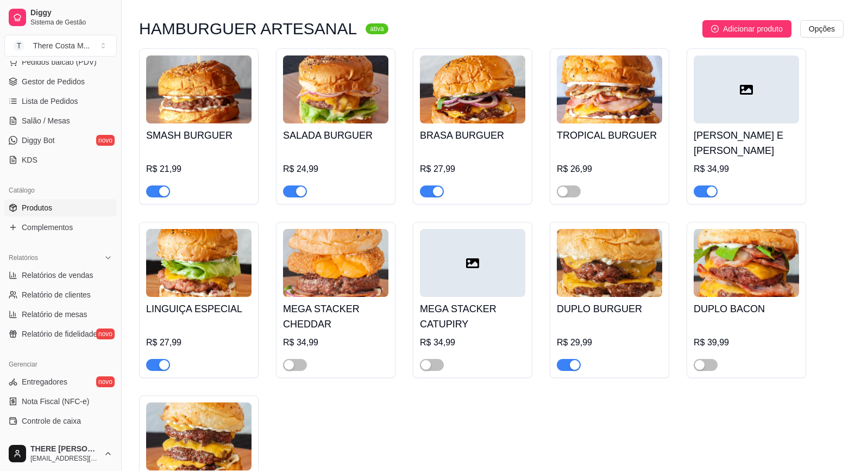
click at [433, 270] on div at bounding box center [472, 263] width 105 height 68
click at [285, 263] on img at bounding box center [335, 263] width 105 height 68
click at [745, 103] on div at bounding box center [746, 89] width 105 height 68
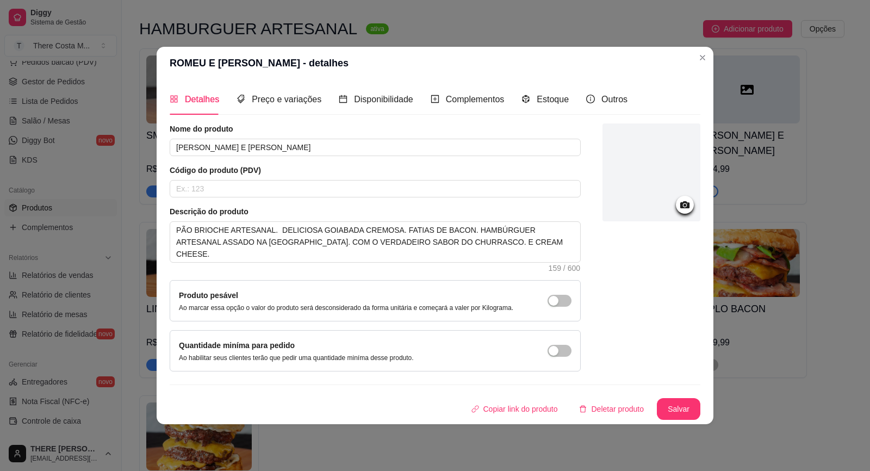
click at [687, 203] on icon at bounding box center [684, 204] width 9 height 7
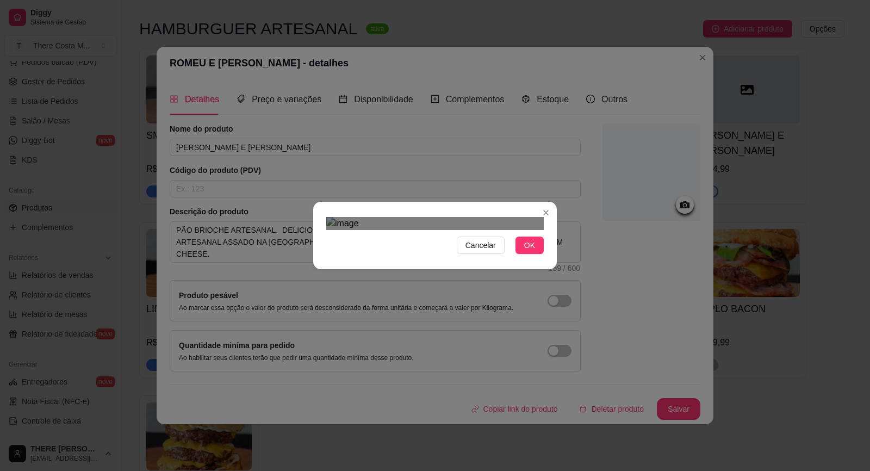
click at [526, 217] on img at bounding box center [434, 223] width 217 height 13
click at [278, 73] on div "Cancelar OK" at bounding box center [435, 235] width 870 height 471
click at [313, 258] on div "Cancelar OK" at bounding box center [434, 235] width 243 height 46
click at [410, 317] on div "Use the arrow keys to move the crop selection area" at bounding box center [430, 421] width 209 height 209
click at [438, 217] on img at bounding box center [434, 223] width 217 height 13
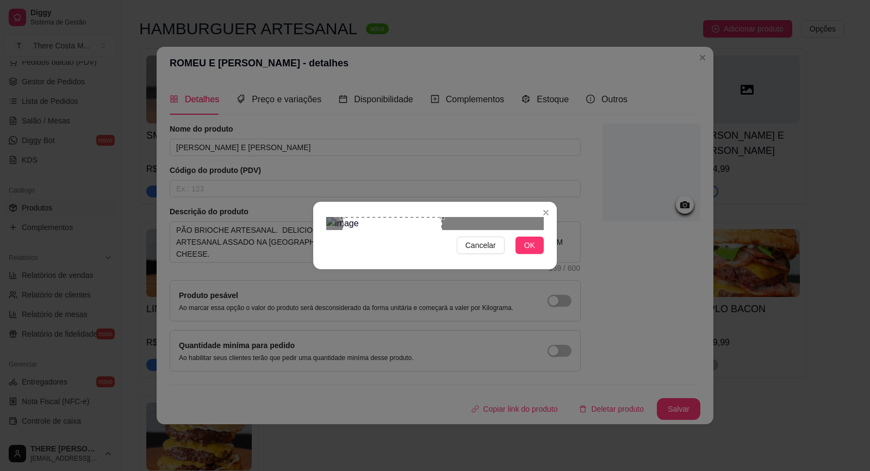
click at [223, 44] on div "Cancelar OK" at bounding box center [435, 235] width 870 height 471
click at [464, 319] on div "Use the arrow keys to move the crop selection area" at bounding box center [414, 398] width 159 height 159
click at [533, 323] on div "Use the arrow keys to move the crop selection area" at bounding box center [458, 402] width 159 height 159
click at [257, 368] on div "Cancelar OK" at bounding box center [435, 235] width 870 height 471
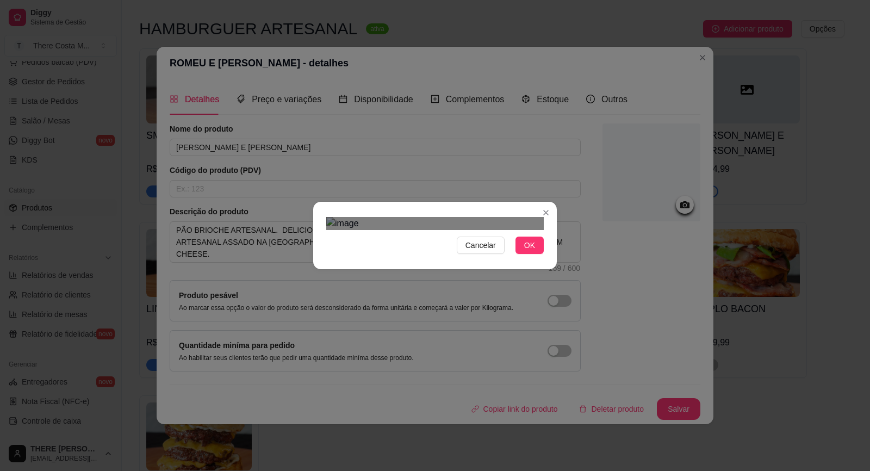
click at [425, 308] on div "Use the arrow keys to move the crop selection area" at bounding box center [432, 414] width 212 height 212
click at [524, 251] on span "OK" at bounding box center [529, 245] width 11 height 12
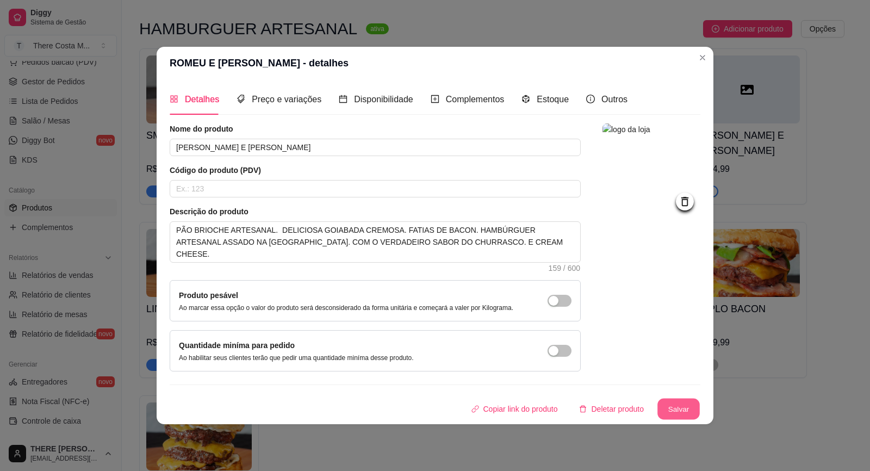
click at [683, 410] on button "Salvar" at bounding box center [678, 408] width 42 height 21
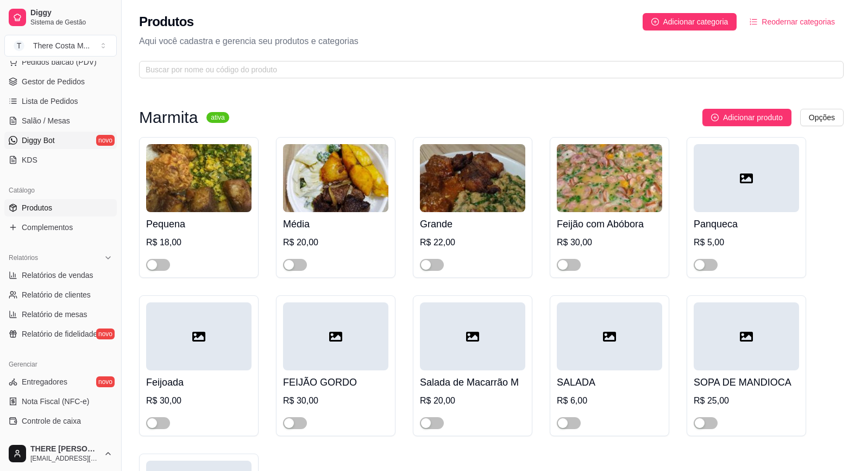
scroll to position [0, 0]
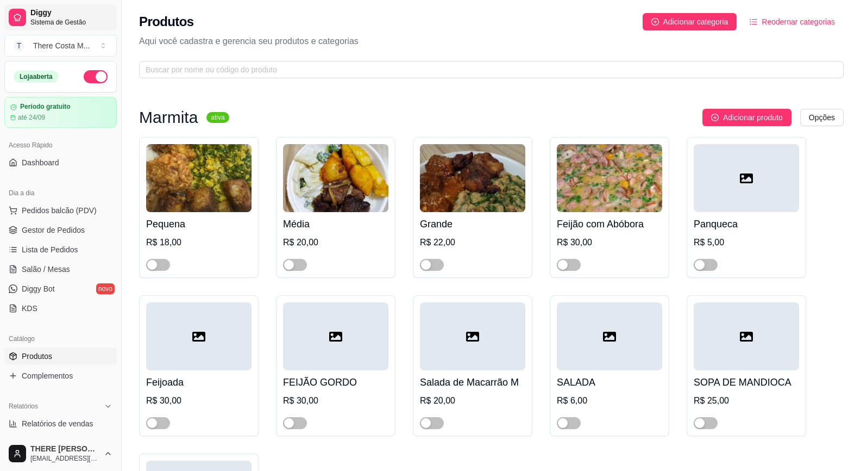
click at [74, 23] on span "Sistema de Gestão" at bounding box center [71, 22] width 82 height 9
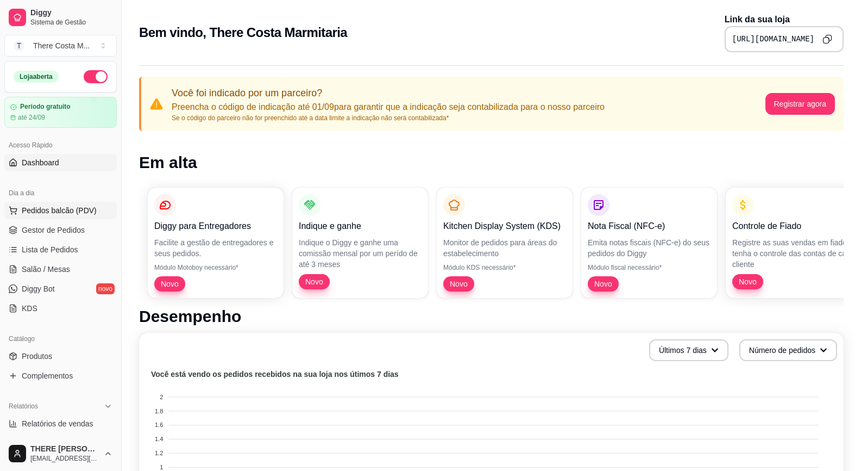
click at [47, 211] on span "Pedidos balcão (PDV)" at bounding box center [59, 210] width 75 height 11
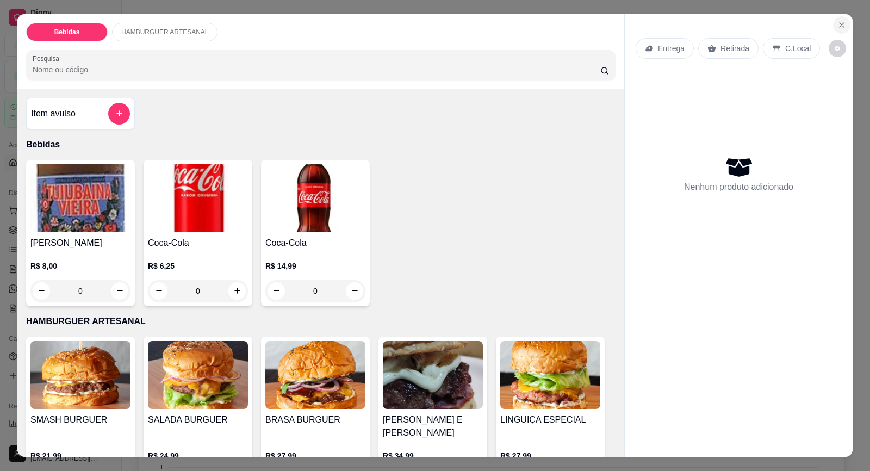
click at [839, 26] on icon "Close" at bounding box center [841, 25] width 9 height 9
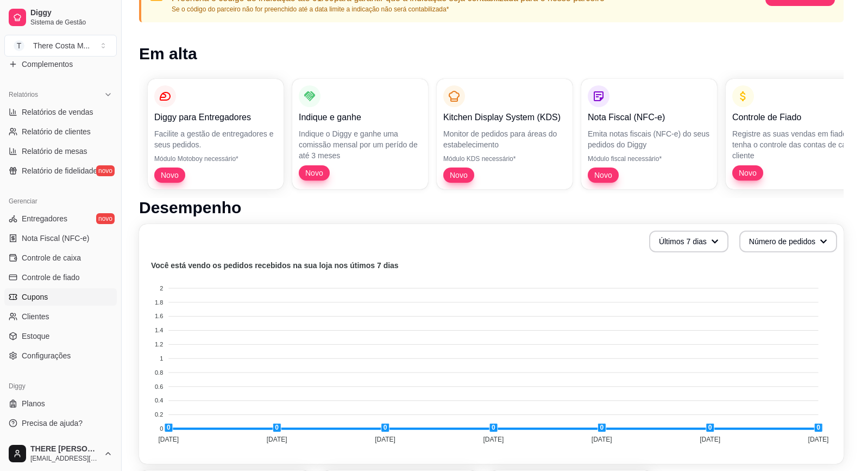
scroll to position [163, 0]
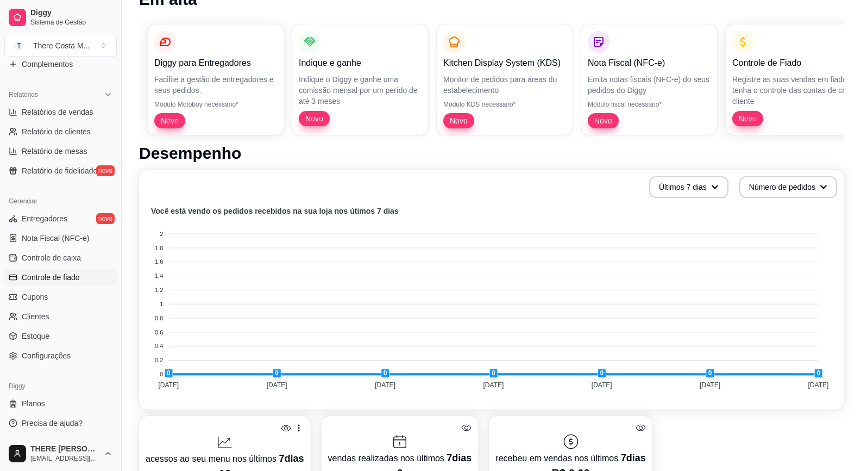
click at [46, 278] on span "Controle de fiado" at bounding box center [51, 277] width 58 height 11
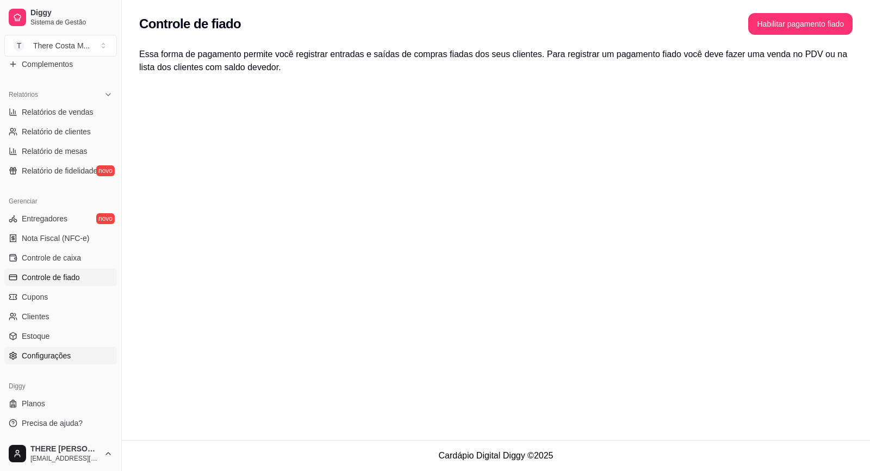
click at [70, 357] on span "Configurações" at bounding box center [46, 355] width 49 height 11
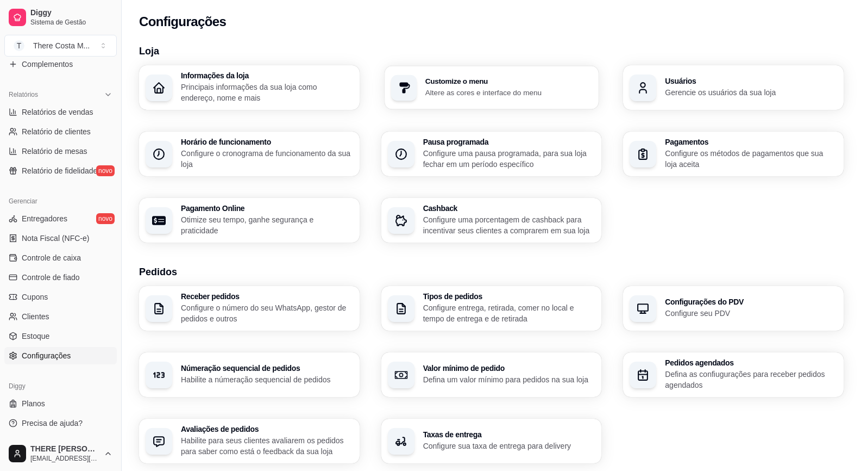
click at [443, 90] on p "Altere as cores e interface do menu" at bounding box center [508, 92] width 167 height 10
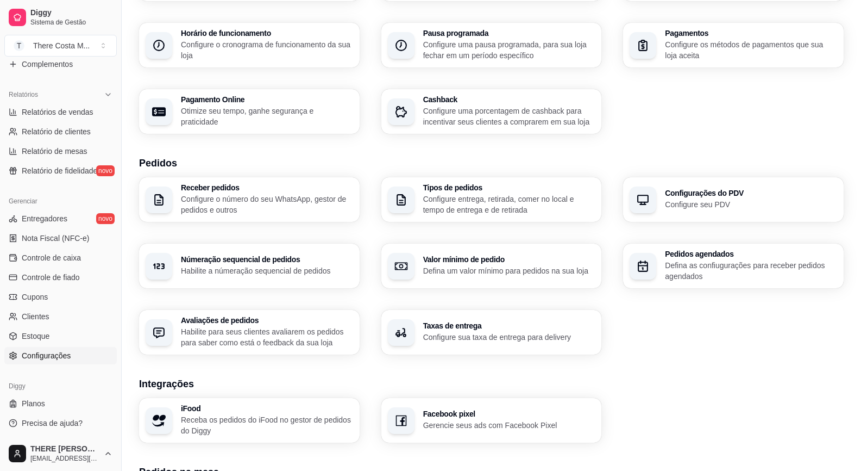
scroll to position [217, 0]
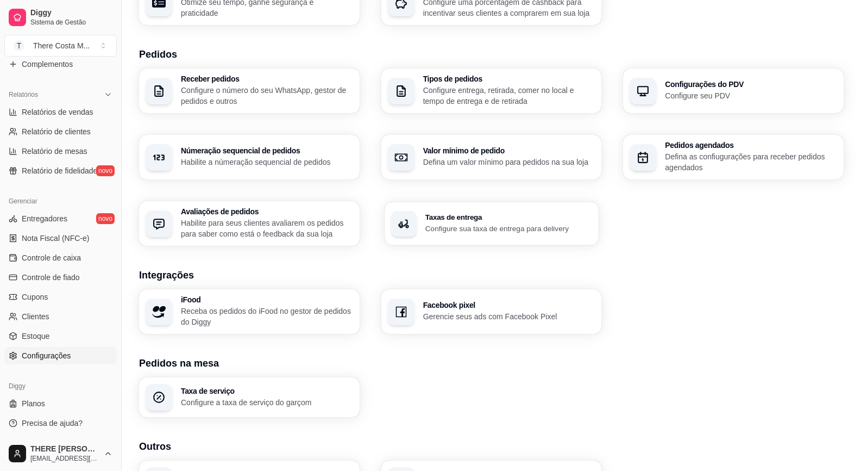
click at [448, 216] on h3 "Taxas de entrega" at bounding box center [508, 218] width 167 height 8
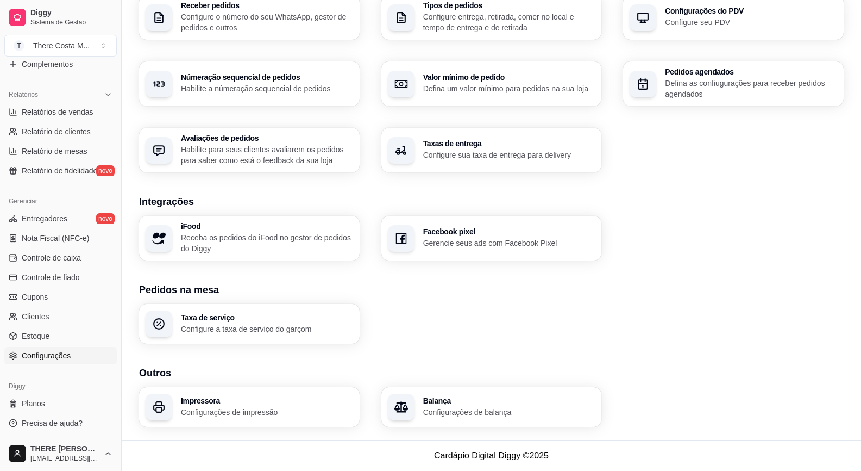
click at [118, 430] on button "Toggle Sidebar" at bounding box center [121, 235] width 9 height 471
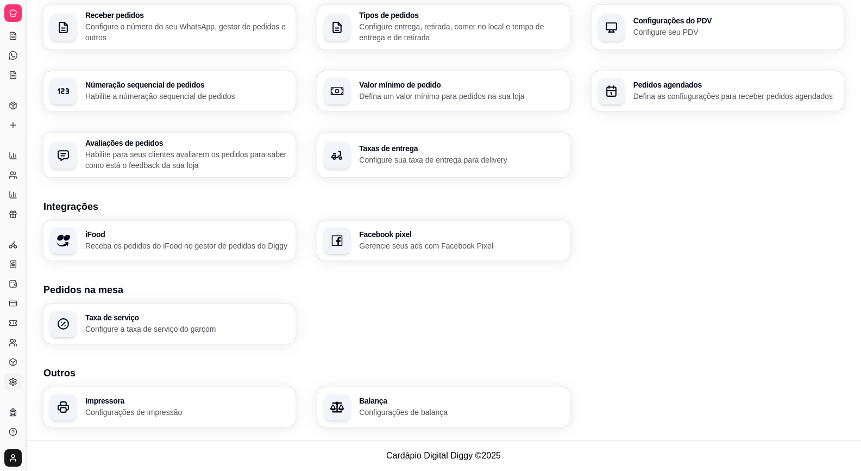
scroll to position [92, 0]
click at [26, 9] on button "Toggle Sidebar" at bounding box center [25, 235] width 9 height 471
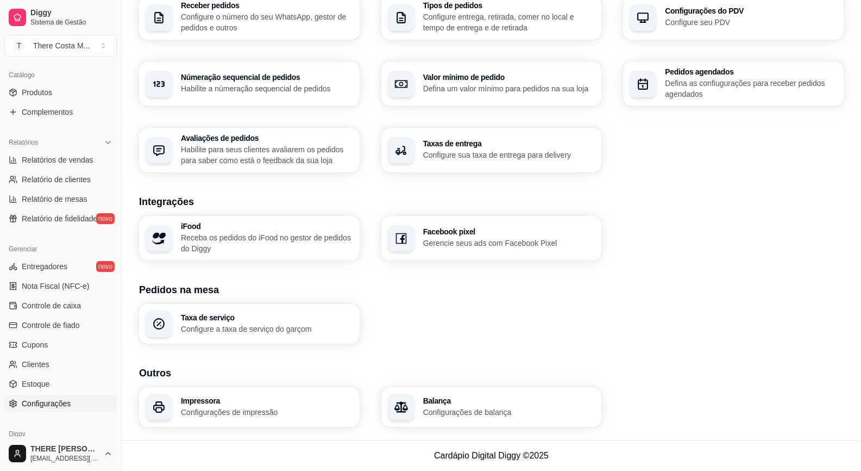
scroll to position [311, 0]
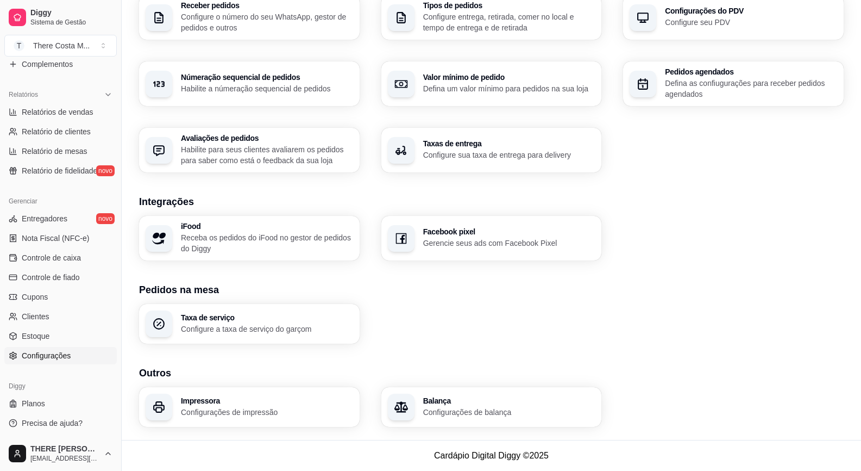
click at [222, 433] on div "Loja Informações da loja Principais informações da sua loja como endereço, nome…" at bounding box center [492, 92] width 740 height 693
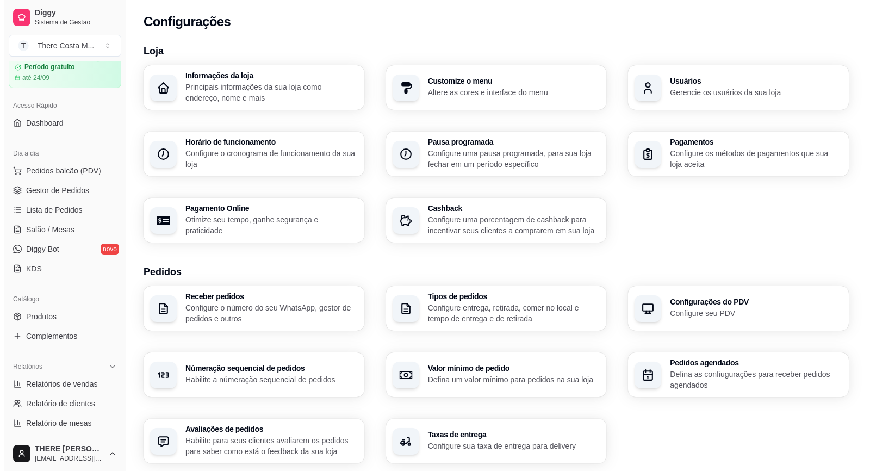
scroll to position [0, 0]
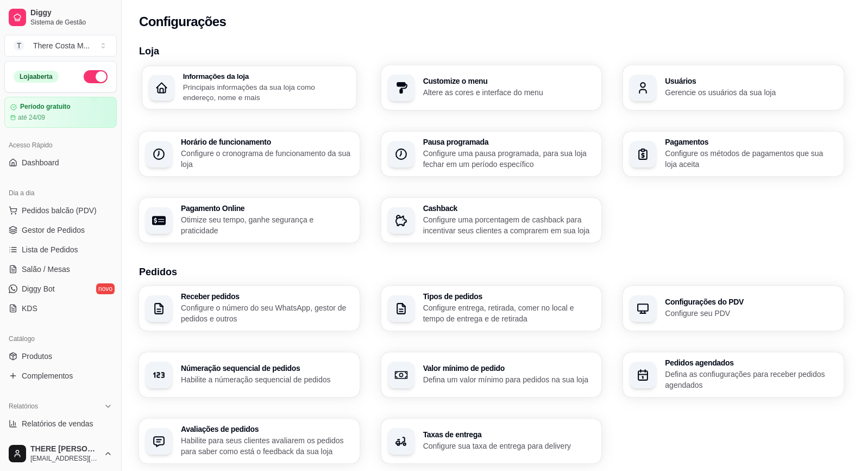
click at [253, 94] on p "Principais informações da sua loja como endereço, nome e mais" at bounding box center [266, 92] width 167 height 21
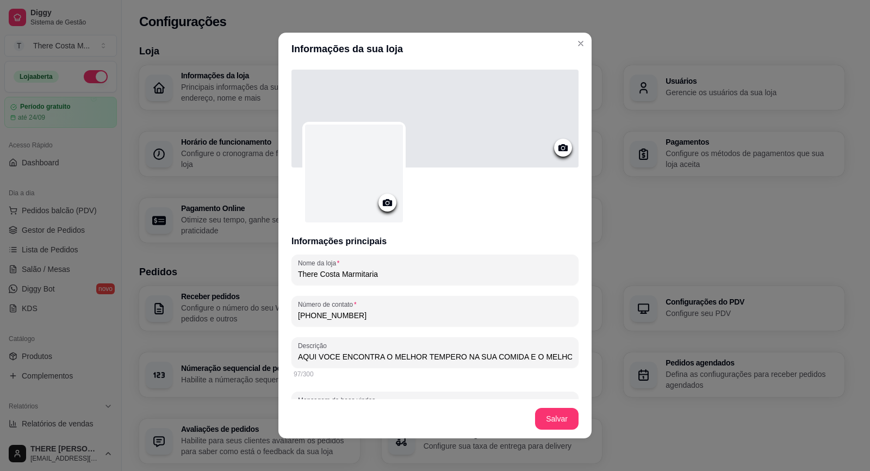
click at [558, 146] on icon at bounding box center [562, 147] width 9 height 7
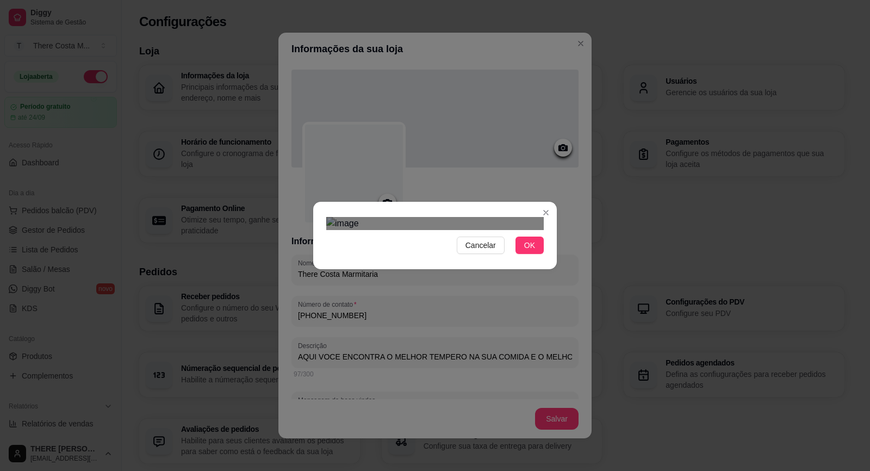
click at [522, 230] on div at bounding box center [434, 223] width 217 height 13
click at [543, 212] on div "Cancelar OK" at bounding box center [434, 235] width 243 height 46
click at [472, 251] on span "Cancelar" at bounding box center [480, 245] width 30 height 12
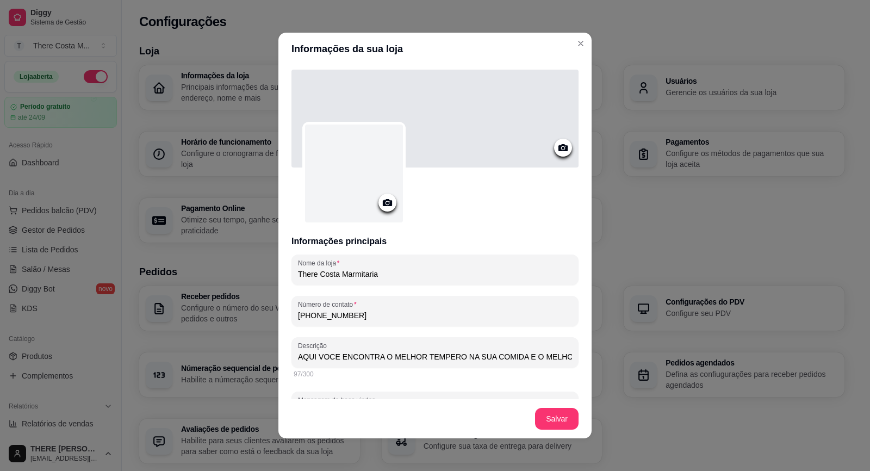
click at [373, 192] on div at bounding box center [354, 173] width 98 height 98
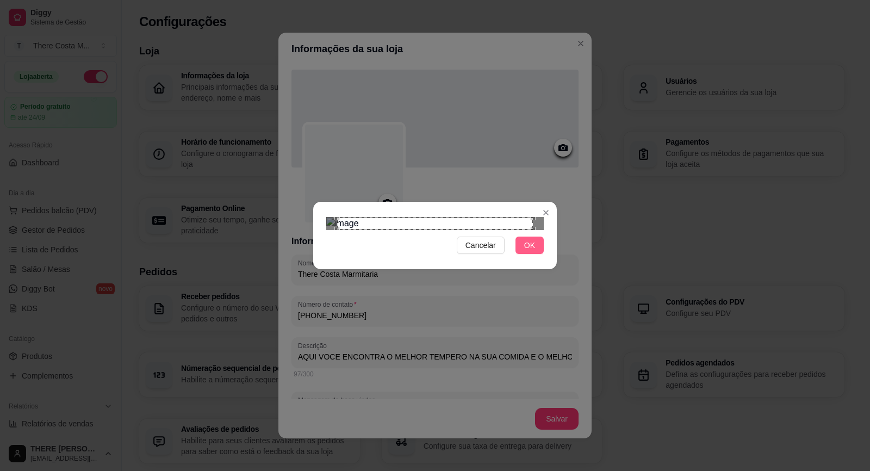
click at [527, 251] on span "OK" at bounding box center [529, 245] width 11 height 12
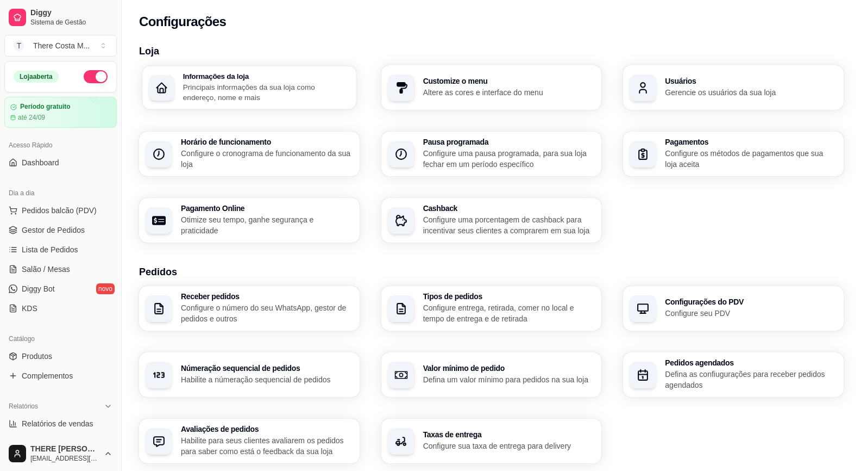
click at [184, 92] on p "Principais informações da sua loja como endereço, nome e mais" at bounding box center [266, 92] width 167 height 21
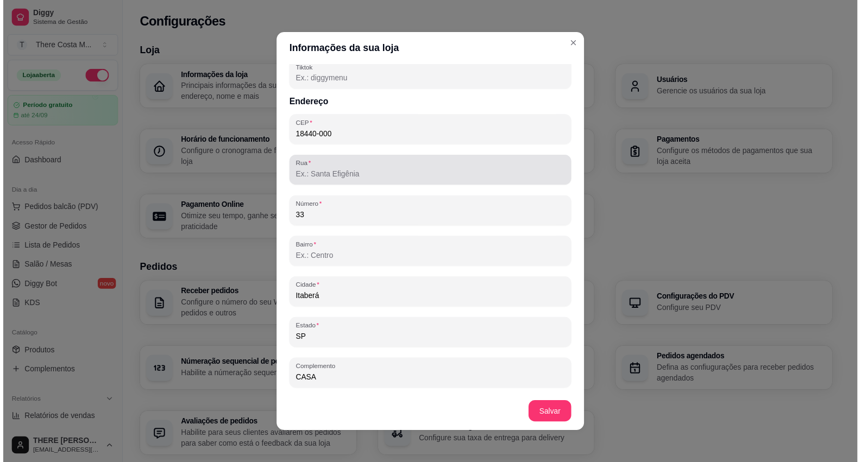
scroll to position [2, 0]
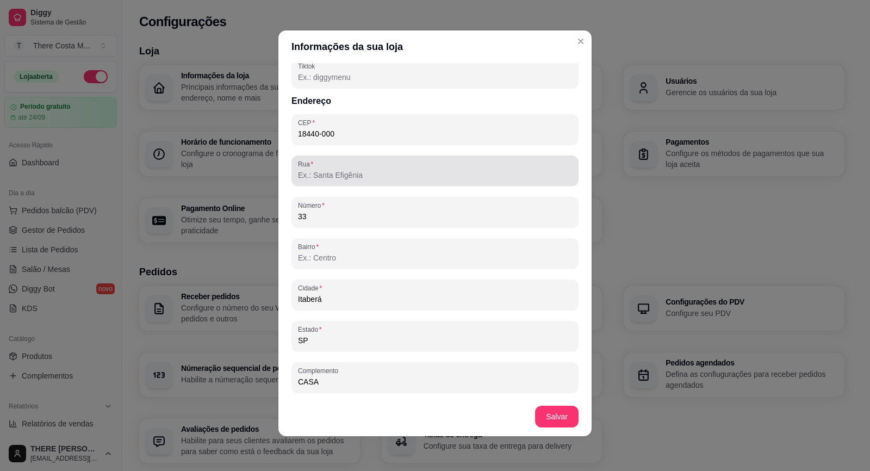
click at [342, 181] on div at bounding box center [435, 171] width 274 height 22
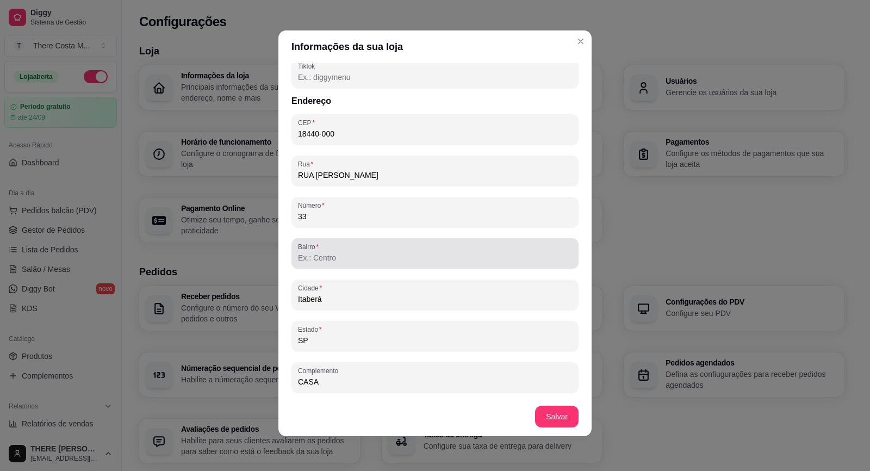
click at [329, 253] on input "Bairro" at bounding box center [435, 257] width 274 height 11
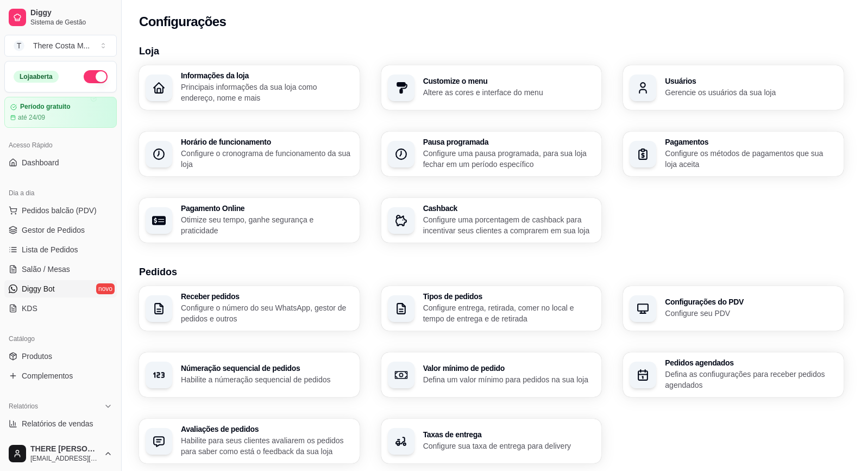
click at [65, 282] on link "Diggy Bot novo" at bounding box center [60, 288] width 112 height 17
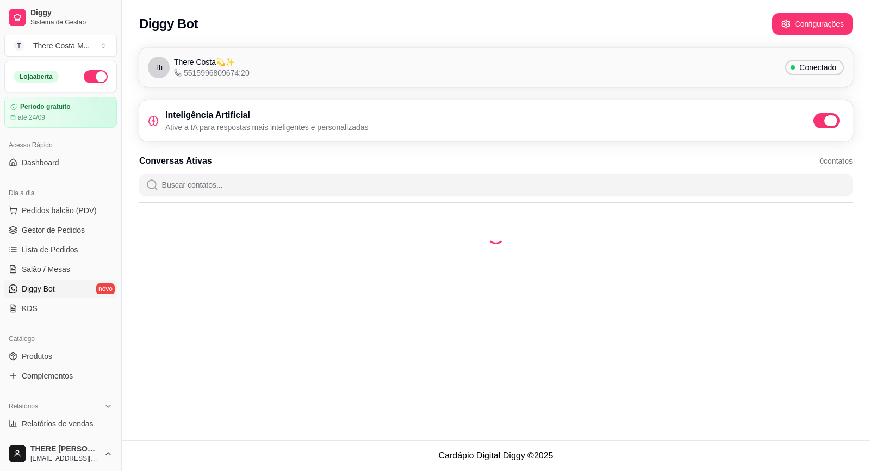
click at [820, 122] on span at bounding box center [826, 120] width 26 height 15
click at [820, 123] on input "checkbox" at bounding box center [815, 126] width 7 height 7
